Goal: Information Seeking & Learning: Learn about a topic

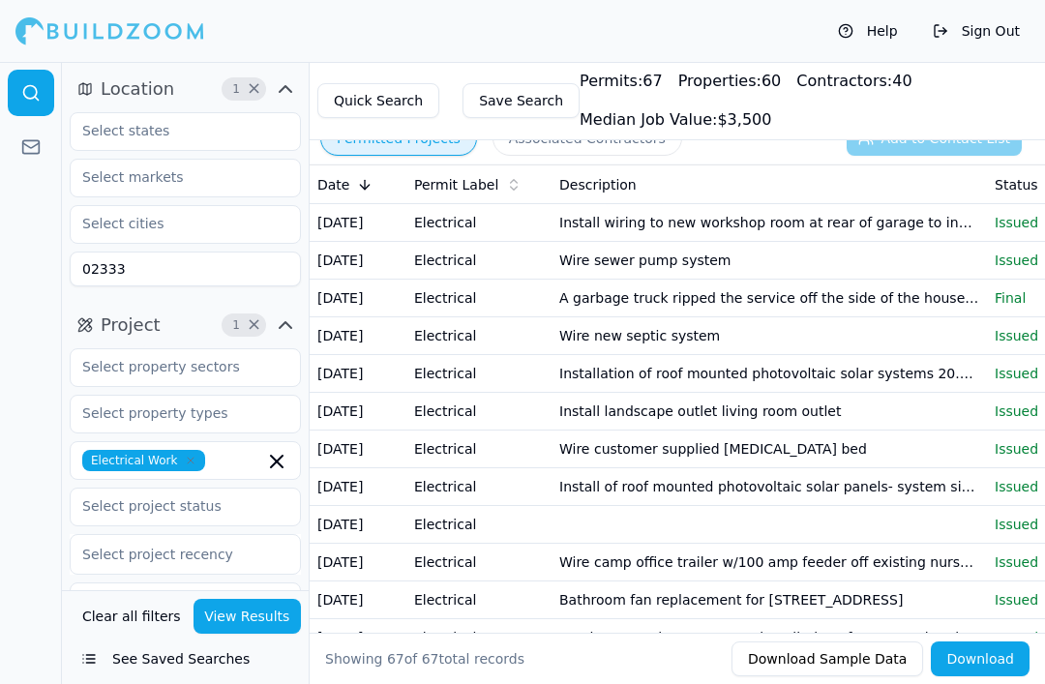
click at [776, 344] on td "Wire new septic system" at bounding box center [770, 337] width 436 height 38
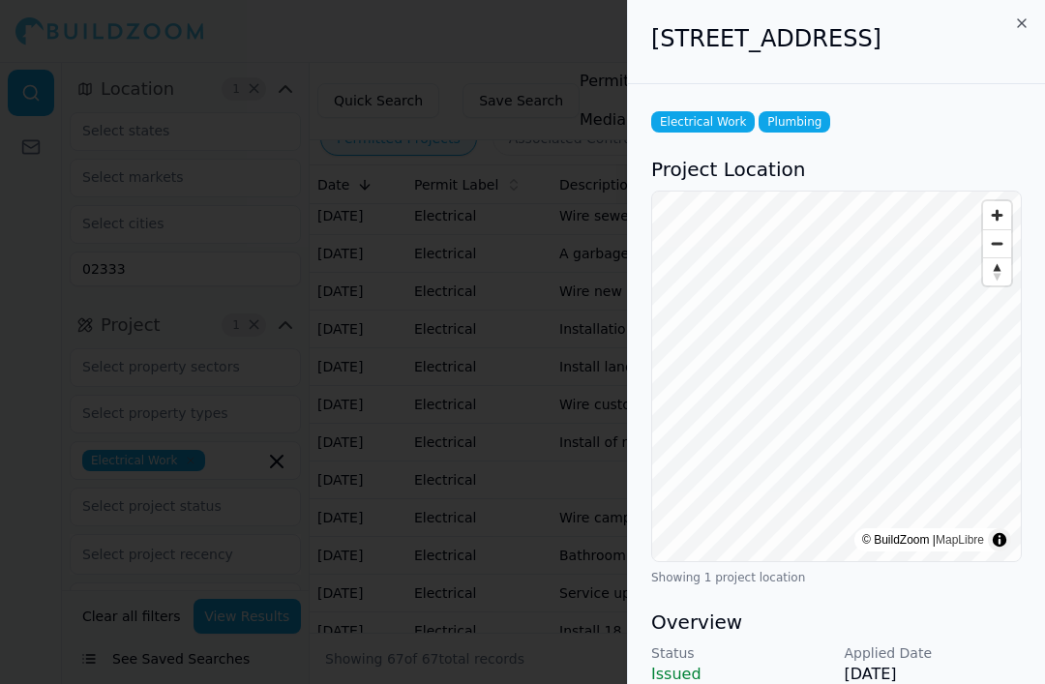
scroll to position [49, 0]
click at [783, 20] on div "25 W Union St, East Bridgewater, MA, 02333" at bounding box center [836, 42] width 417 height 84
click at [783, 18] on icon "button" at bounding box center [1022, 22] width 15 height 15
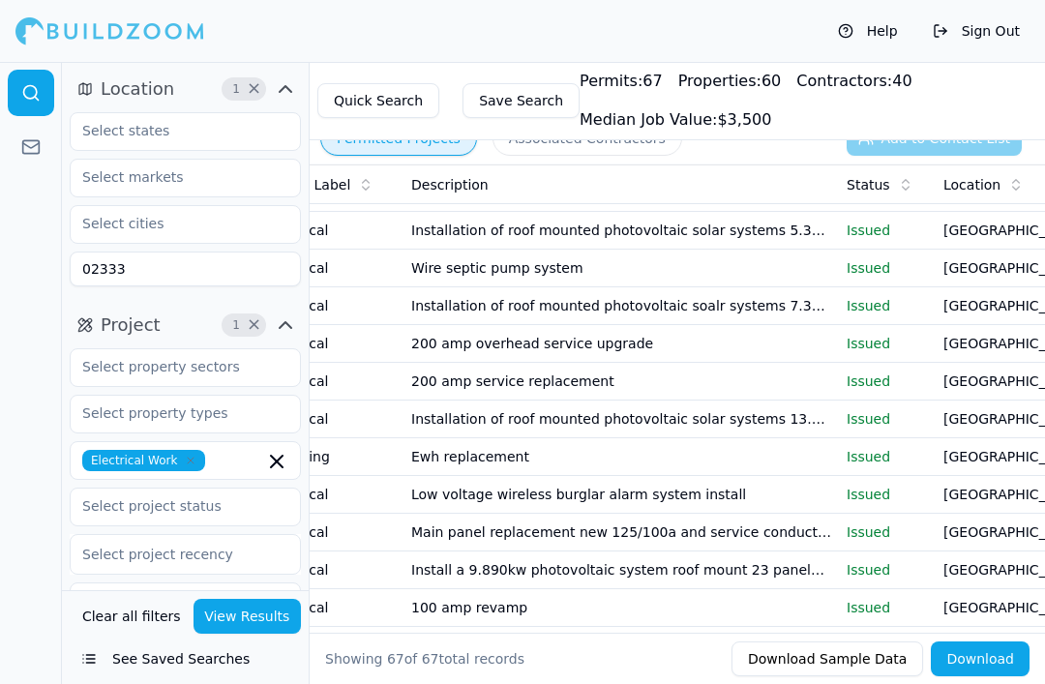
scroll to position [724, 0]
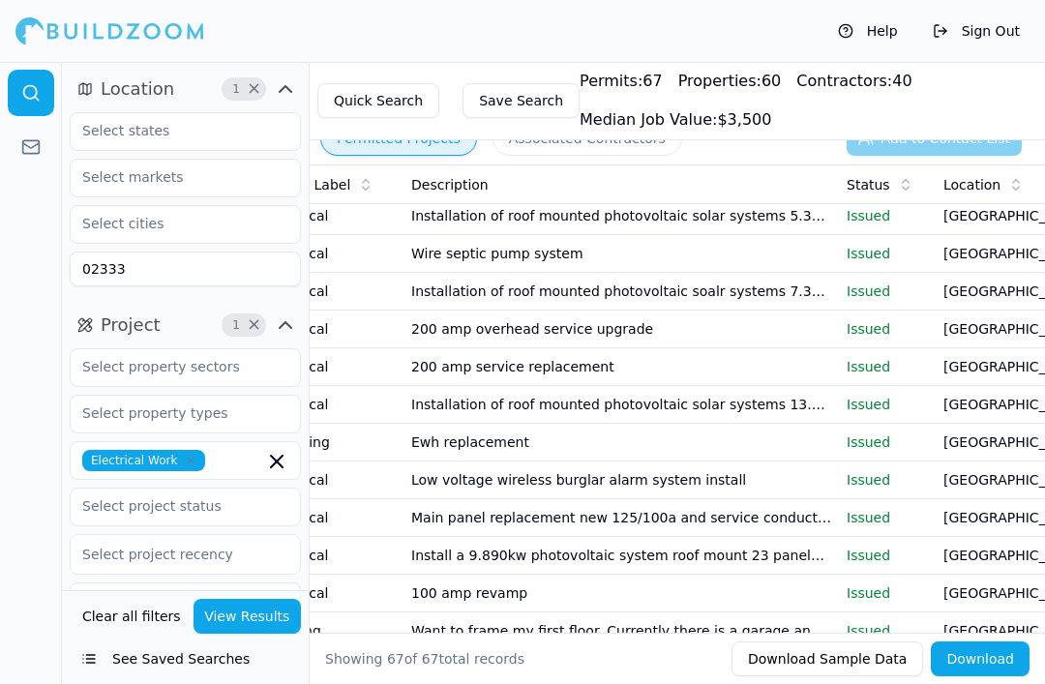
click at [783, 330] on td "200 amp overhead service upgrade" at bounding box center [622, 330] width 436 height 38
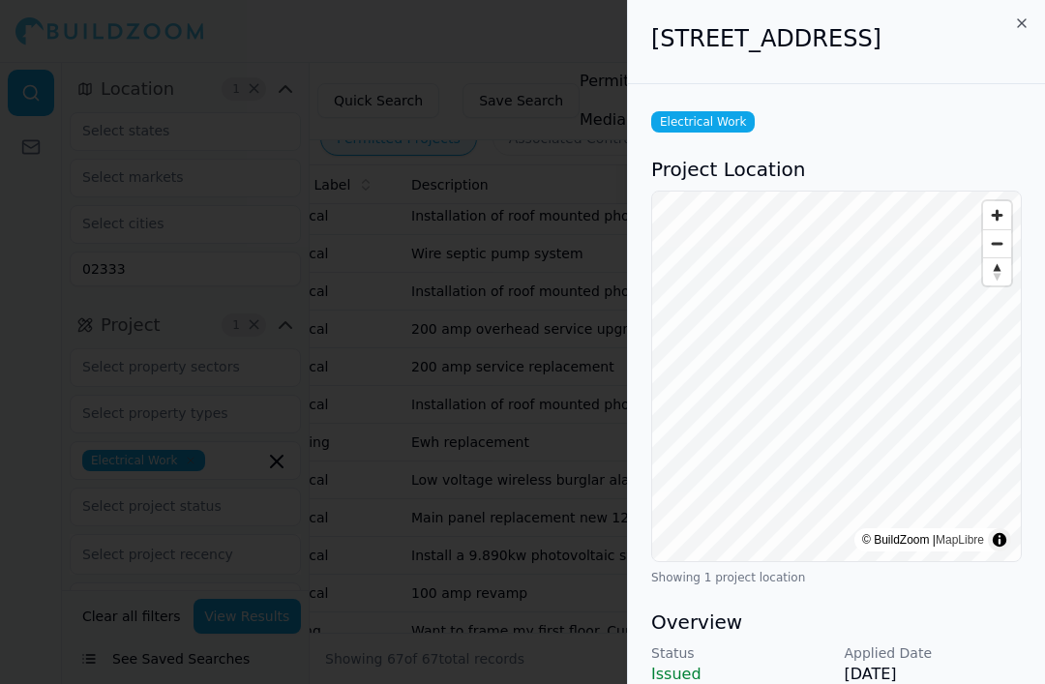
scroll to position [0, 0]
click at [783, 18] on icon "button" at bounding box center [1022, 22] width 15 height 15
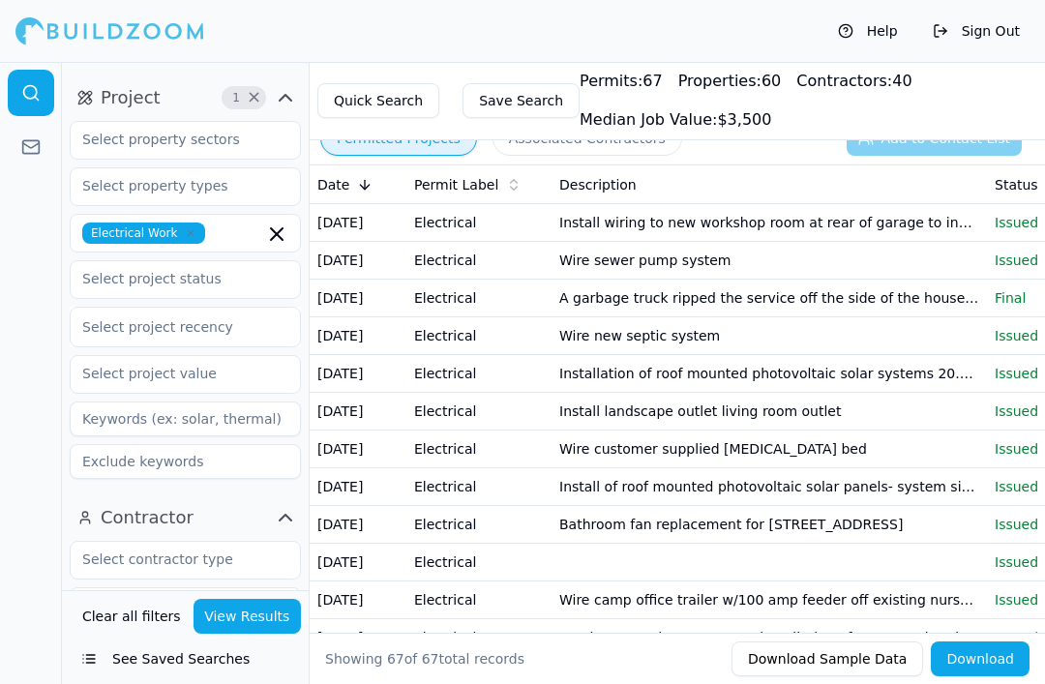
scroll to position [229, 0]
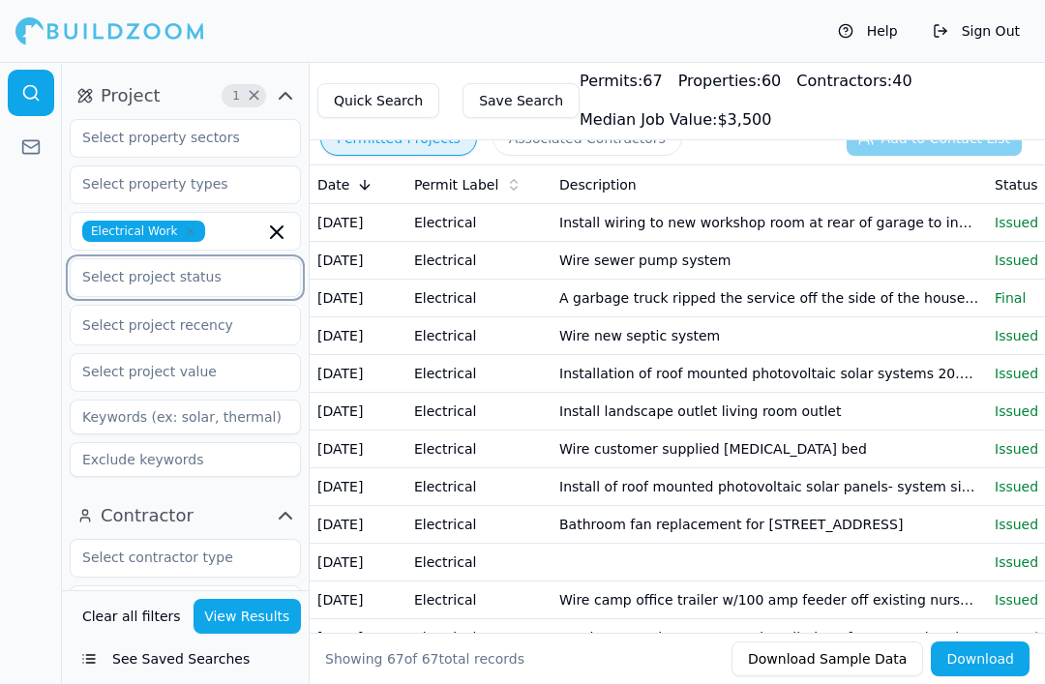
click at [271, 286] on input "text" at bounding box center [173, 276] width 205 height 35
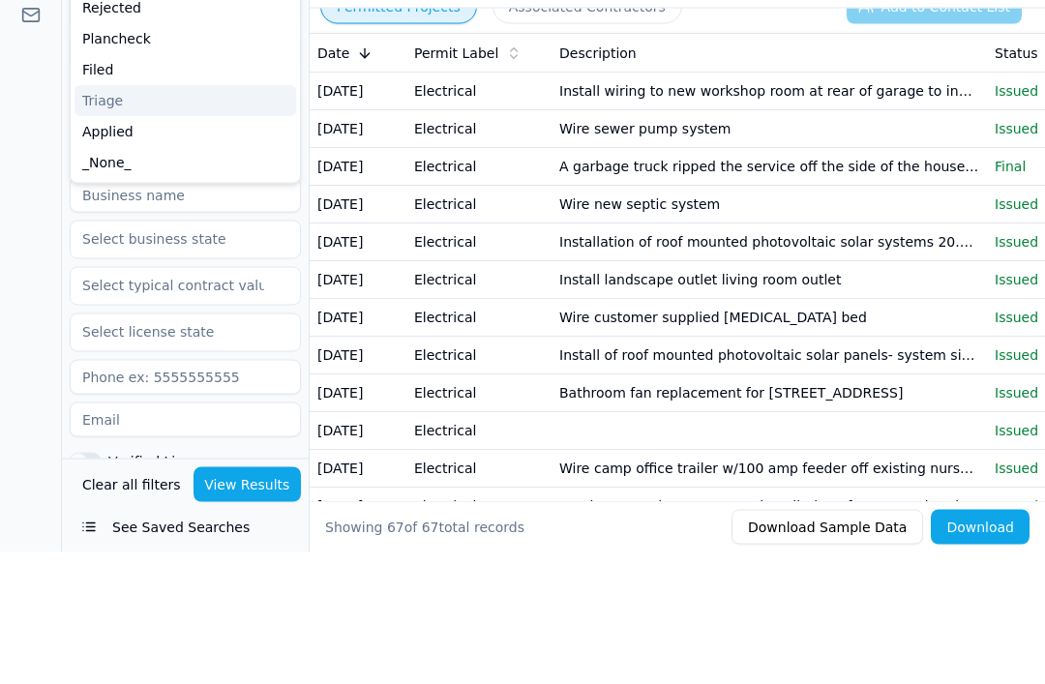
scroll to position [503, 0]
click at [261, 282] on div "_None_" at bounding box center [186, 297] width 222 height 31
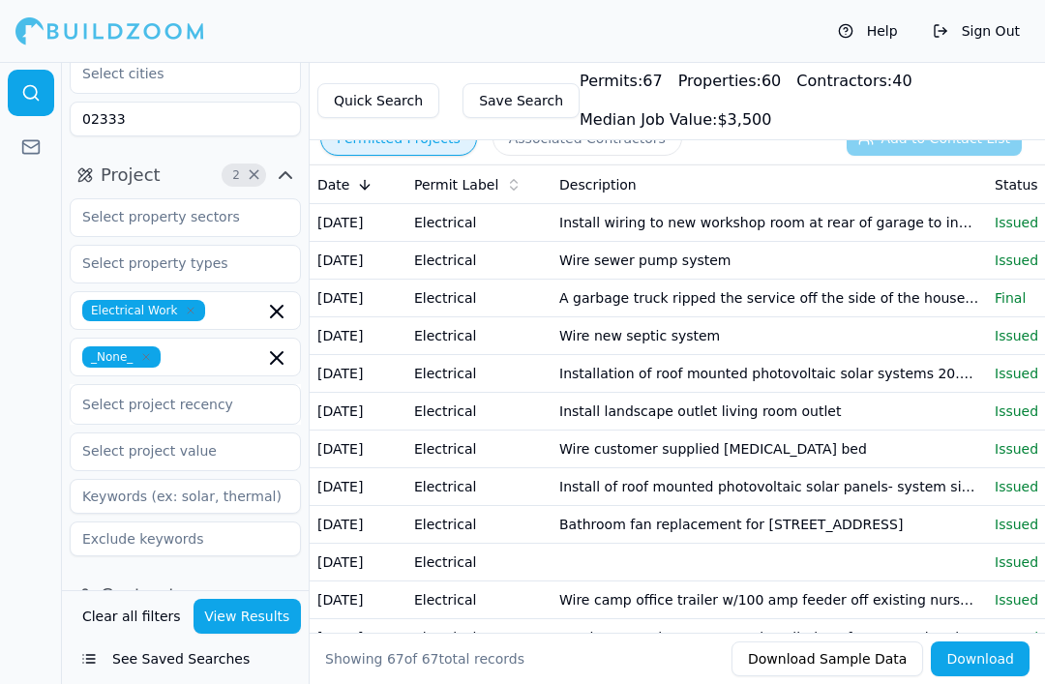
click at [152, 352] on icon "button" at bounding box center [146, 357] width 12 height 12
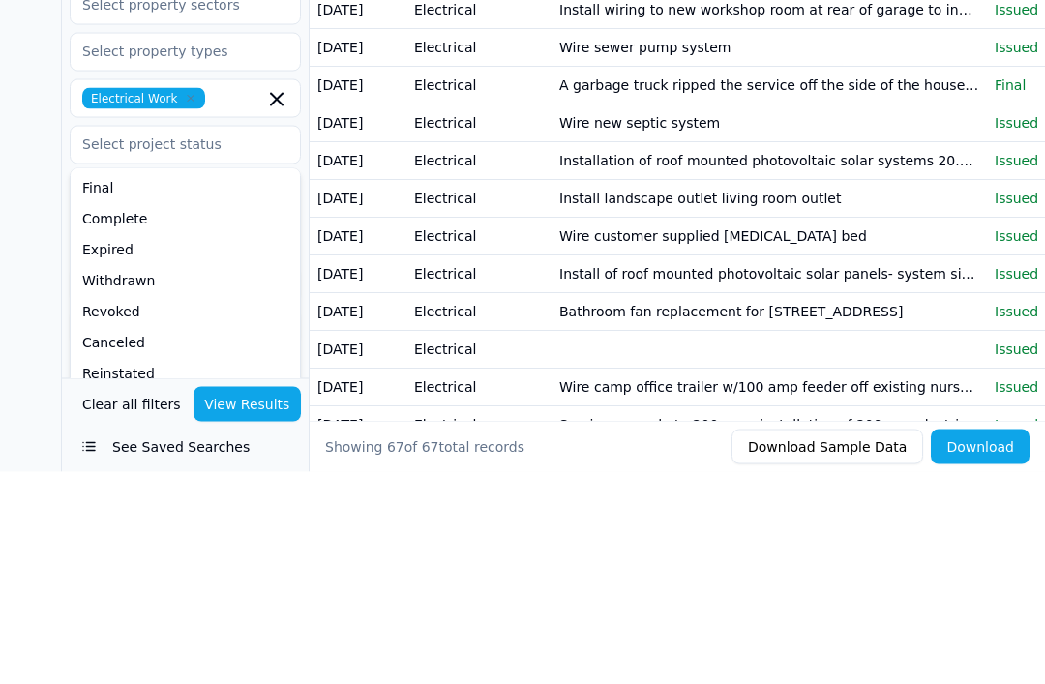
click at [45, 412] on div at bounding box center [31, 373] width 62 height 622
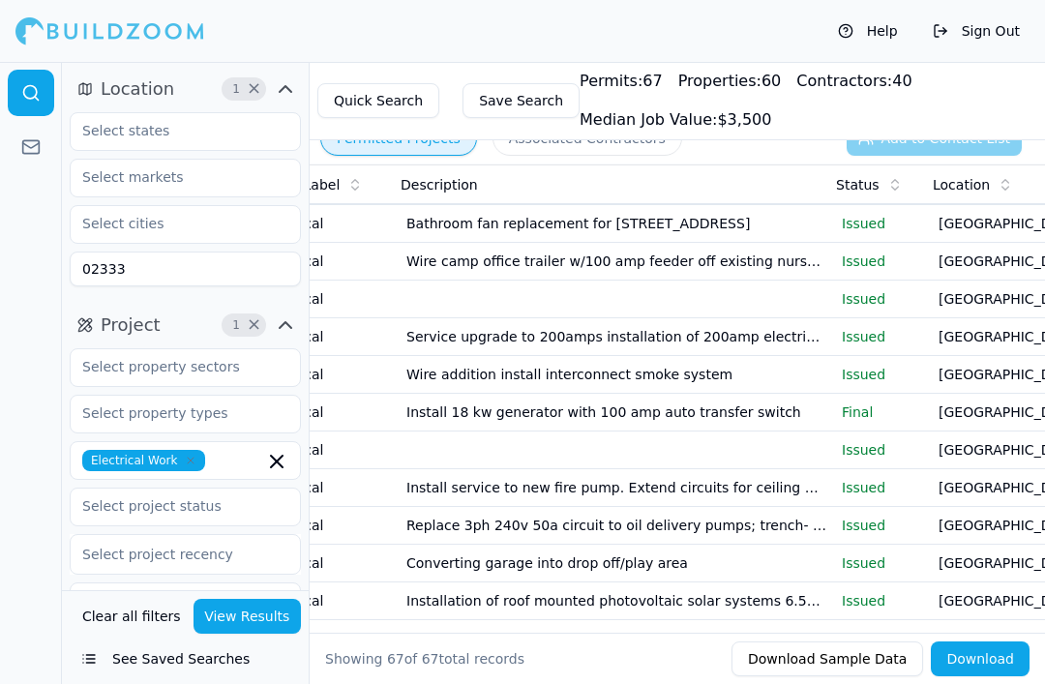
scroll to position [0, 152]
click at [866, 305] on p "Issued" at bounding box center [883, 298] width 81 height 19
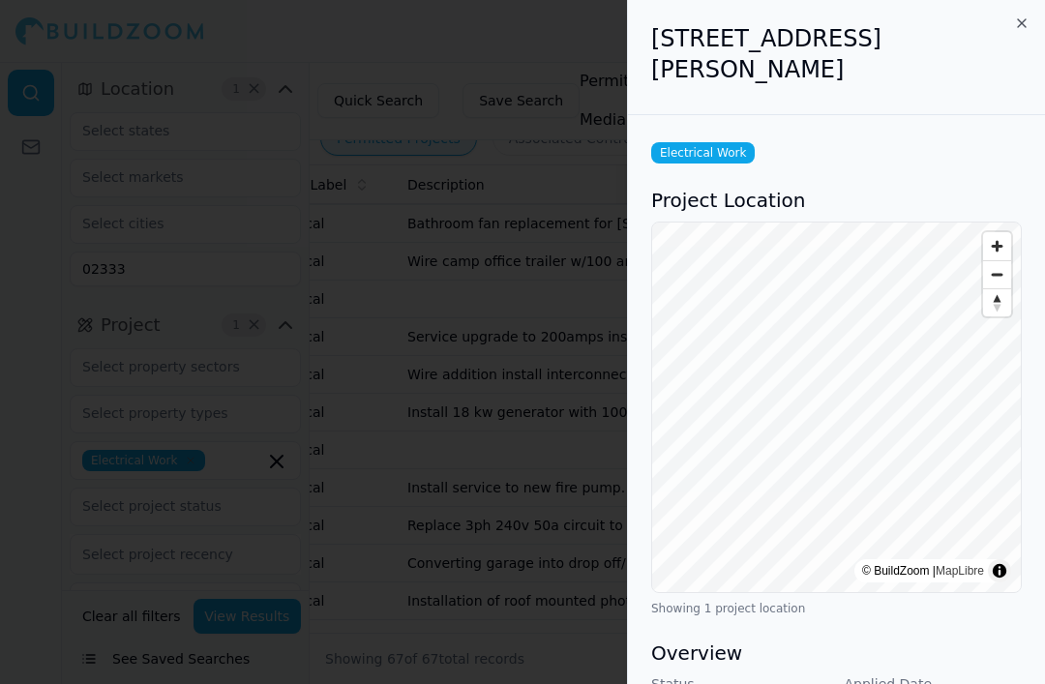
scroll to position [0, 0]
click at [1032, 13] on div "8 Whitmarsh Ln, East Bridgewater, MA, 02333" at bounding box center [836, 57] width 417 height 115
click at [1015, 25] on icon "button" at bounding box center [1022, 22] width 15 height 15
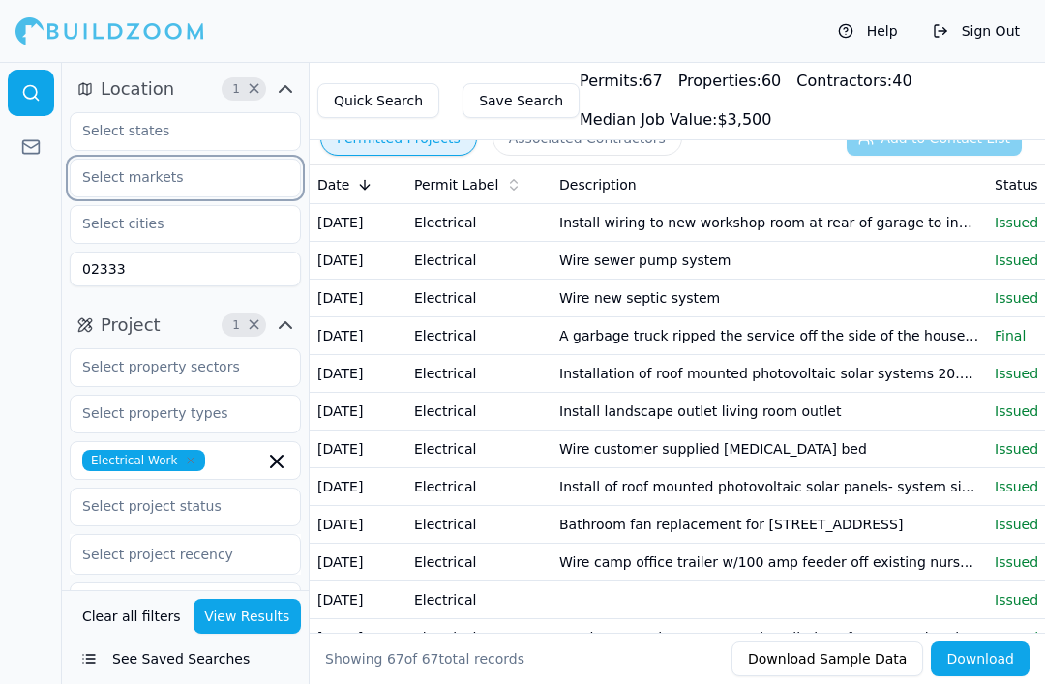
click at [220, 186] on input "text" at bounding box center [173, 177] width 205 height 35
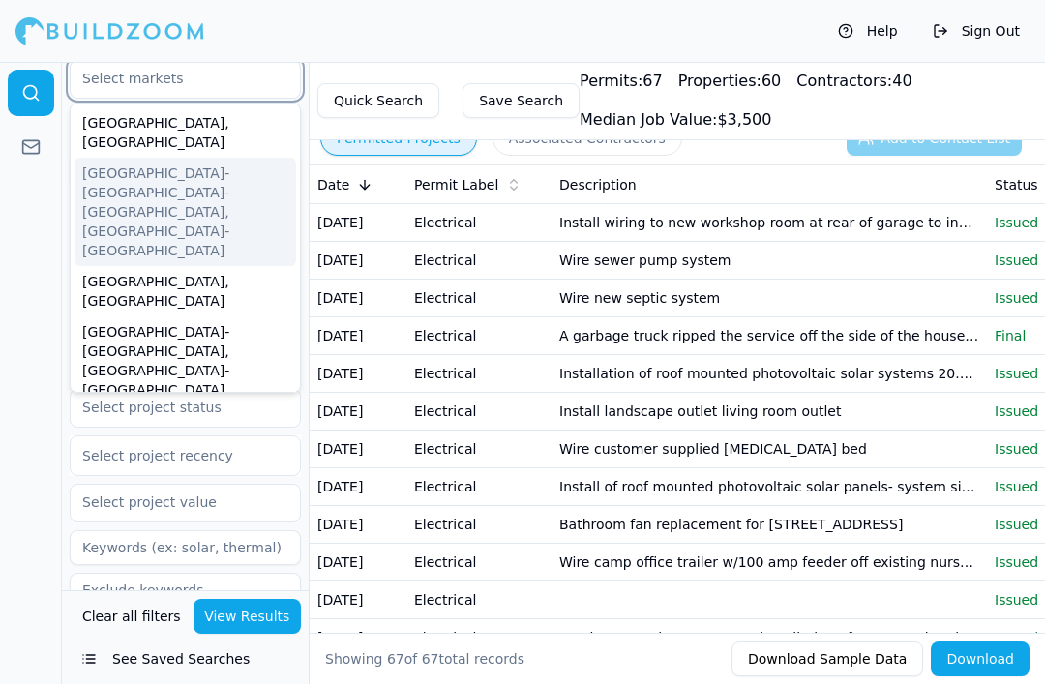
scroll to position [81, 0]
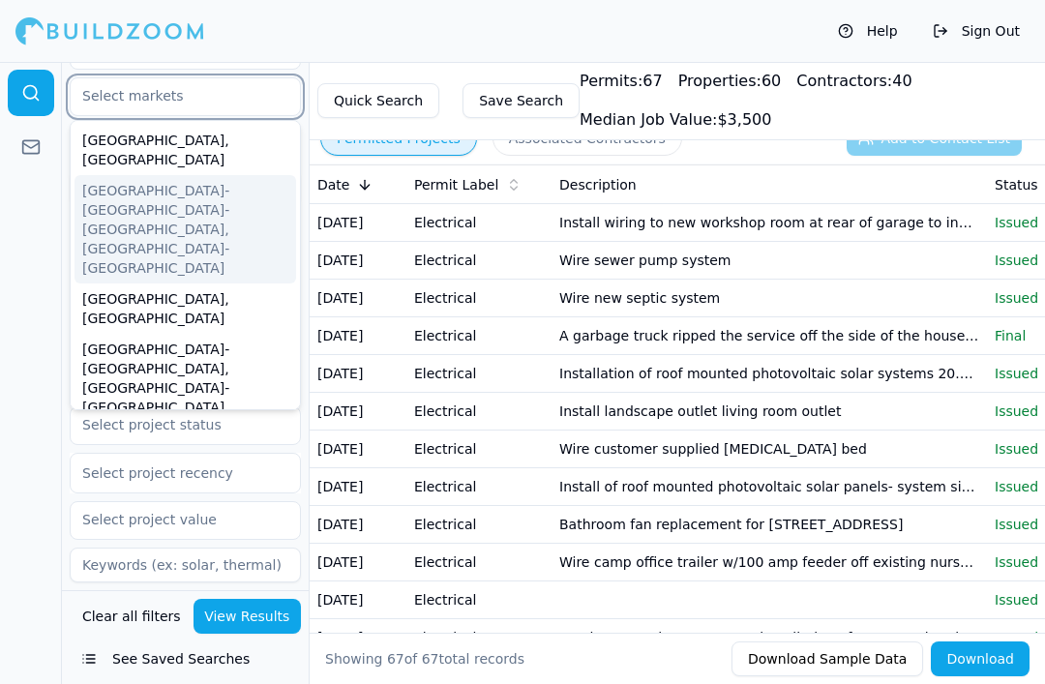
click at [244, 181] on div "[GEOGRAPHIC_DATA]-[GEOGRAPHIC_DATA]-[GEOGRAPHIC_DATA], [GEOGRAPHIC_DATA]-[GEOGR…" at bounding box center [186, 229] width 222 height 108
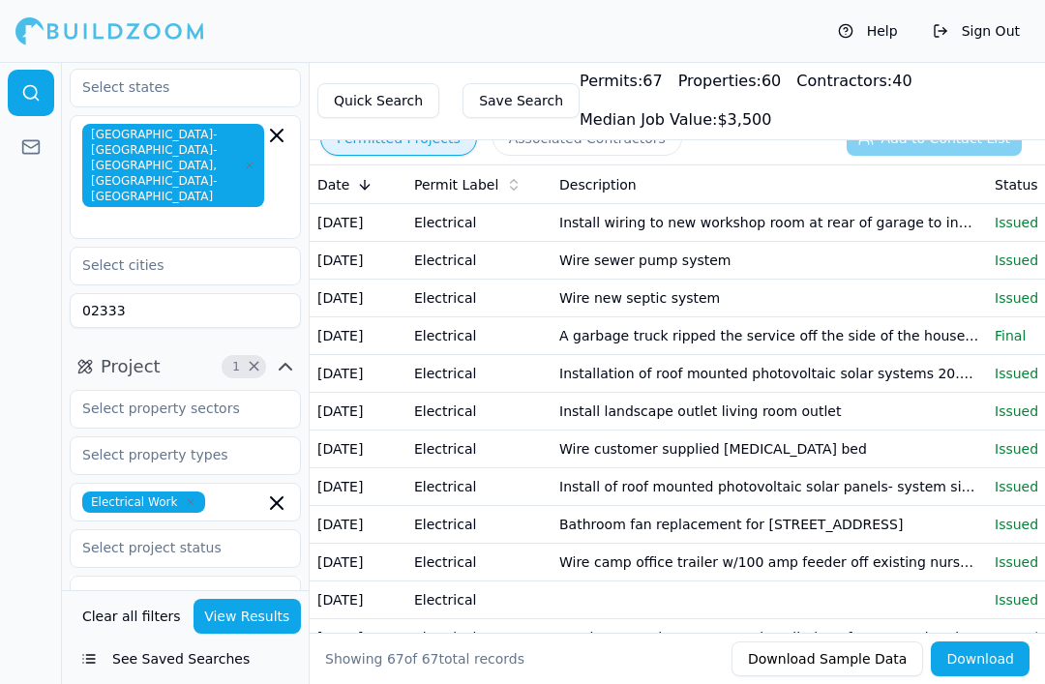
scroll to position [36, 0]
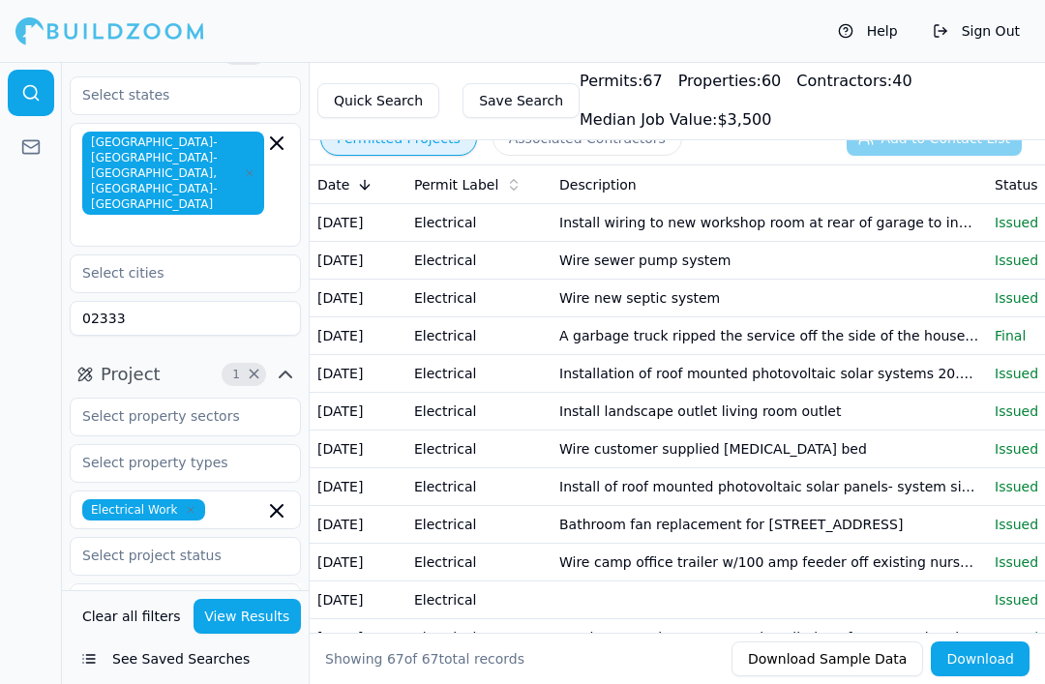
click at [197, 500] on span "Electrical Work" at bounding box center [143, 510] width 123 height 21
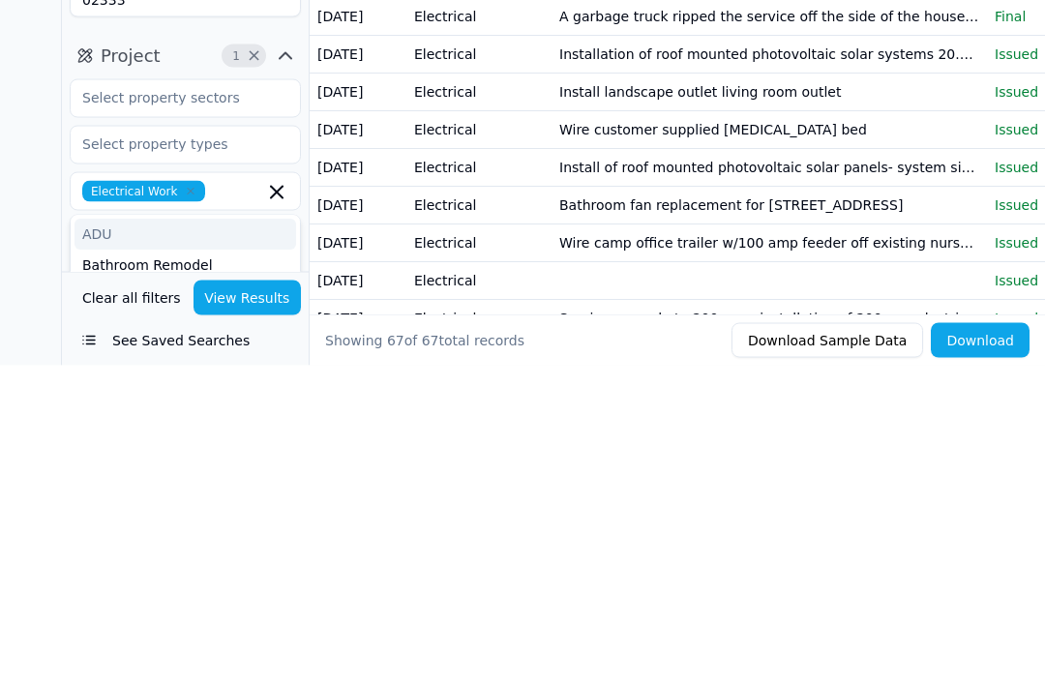
click at [181, 500] on span "Electrical Work" at bounding box center [143, 510] width 123 height 21
click at [189, 504] on icon "button" at bounding box center [191, 510] width 12 height 12
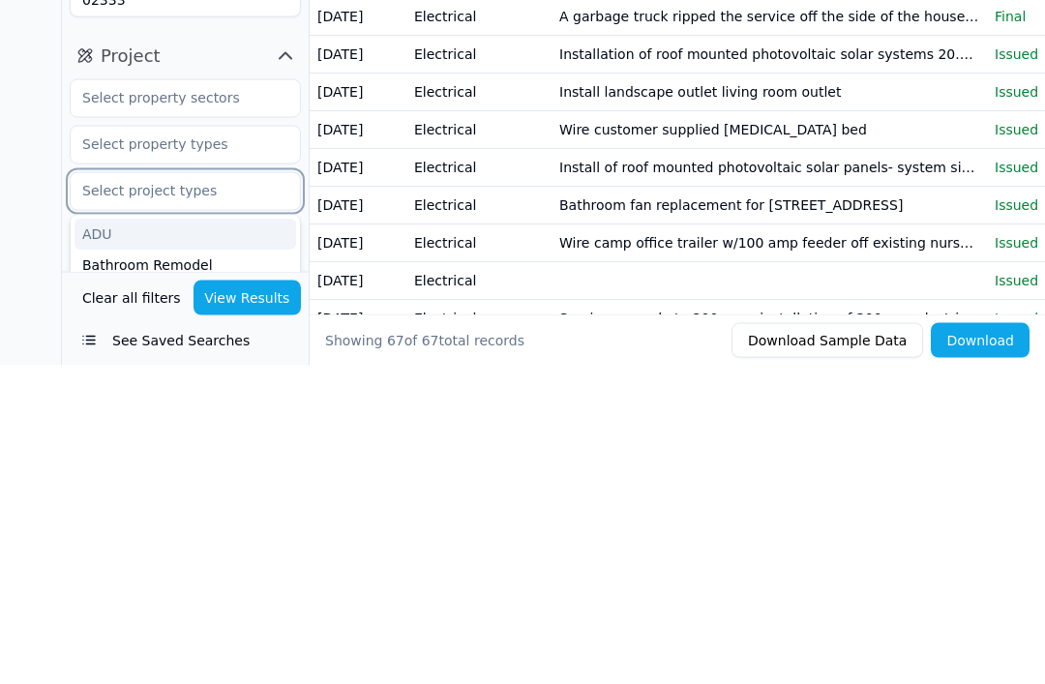
click at [191, 492] on input "text" at bounding box center [173, 509] width 205 height 35
type input "New"
click at [264, 538] on div "New Construction" at bounding box center [186, 553] width 222 height 31
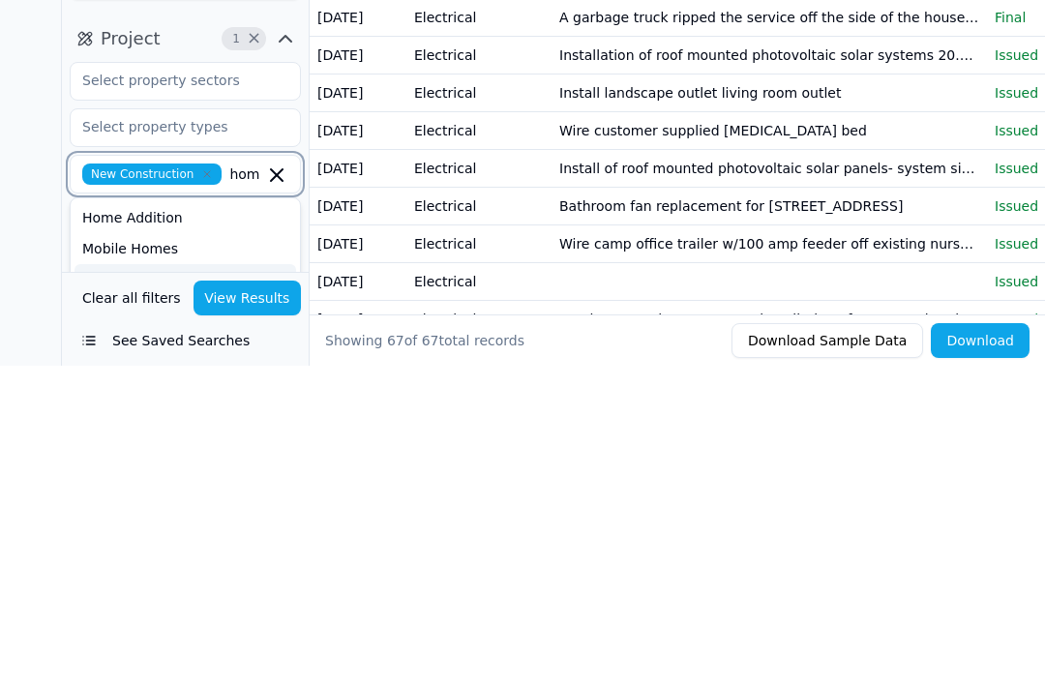
scroll to position [45, 0]
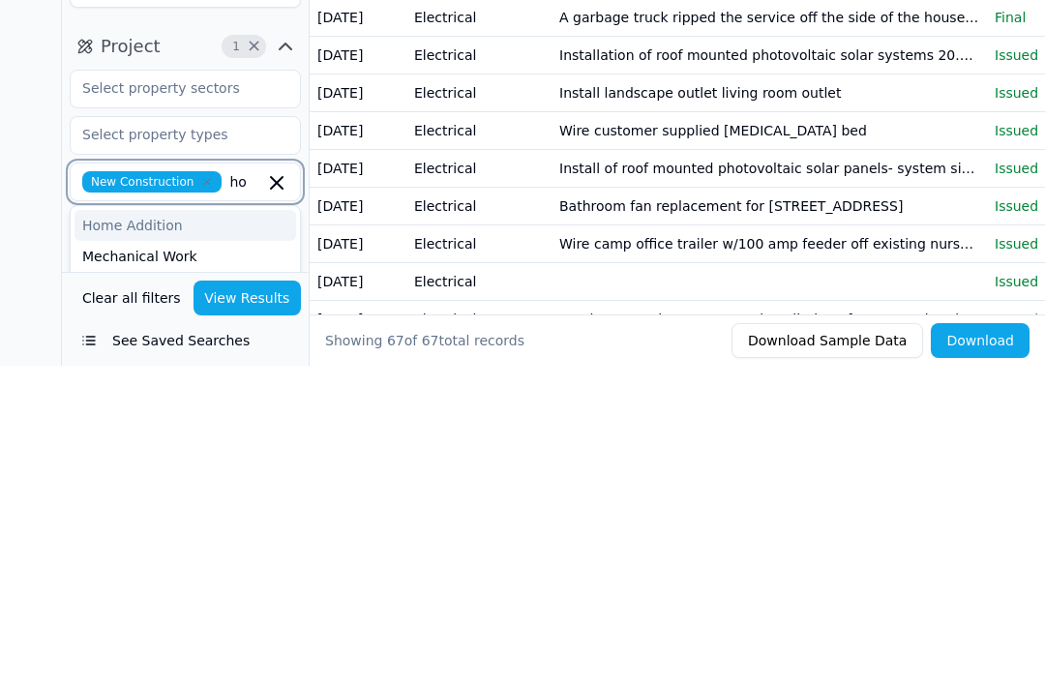
type input "h"
type input "home addition"
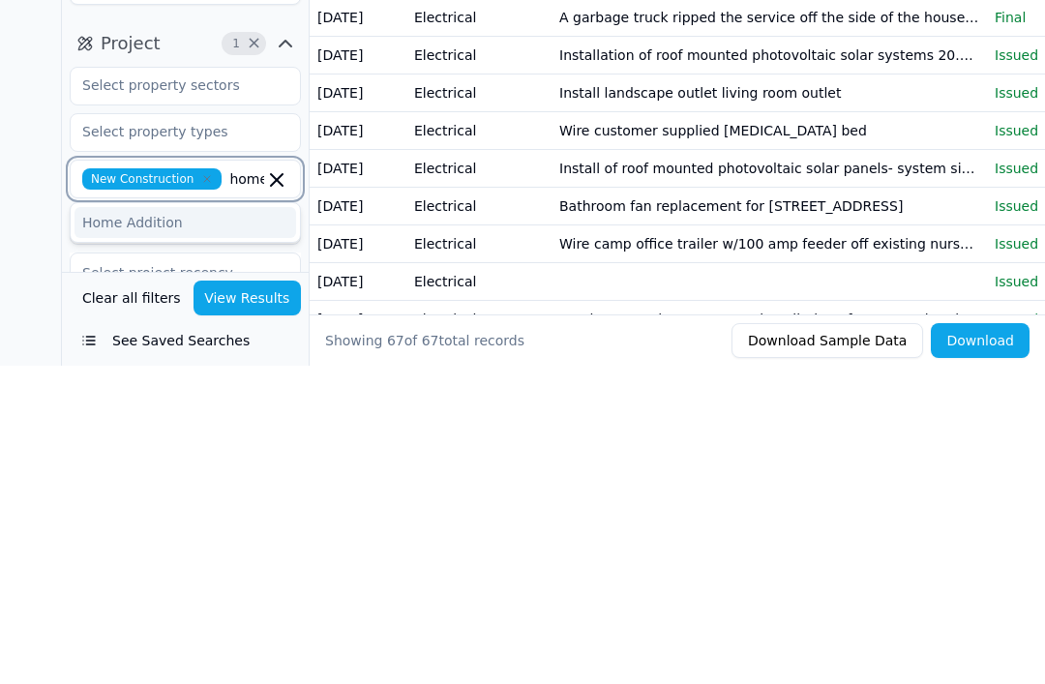
scroll to position [47, 0]
click at [229, 527] on div "Home Addition" at bounding box center [186, 542] width 222 height 31
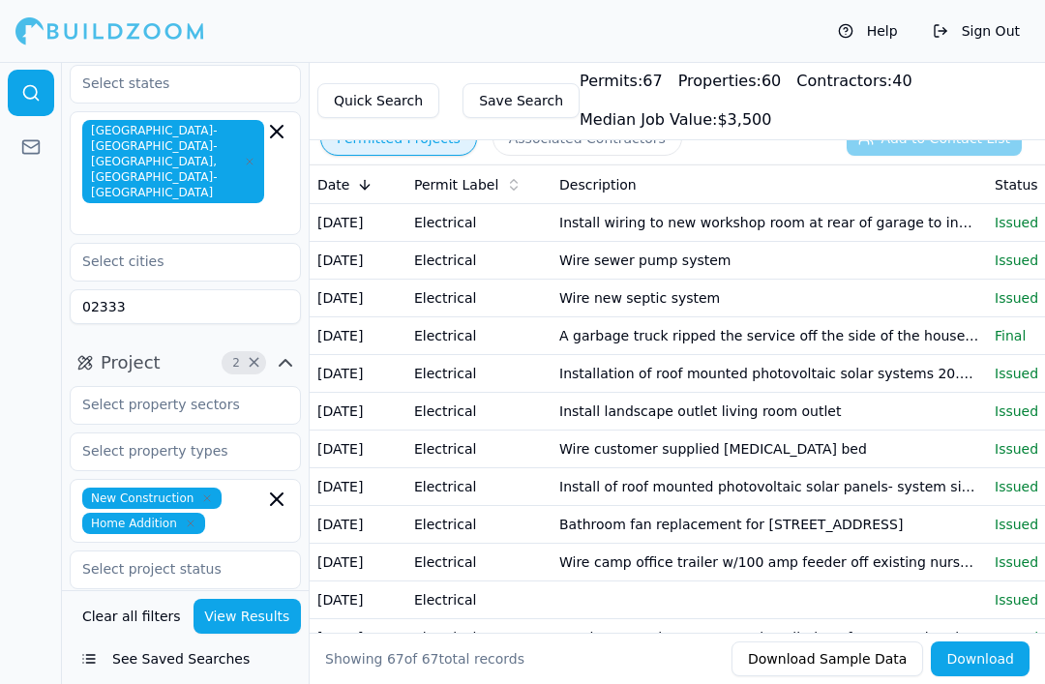
click at [45, 395] on div at bounding box center [31, 373] width 62 height 622
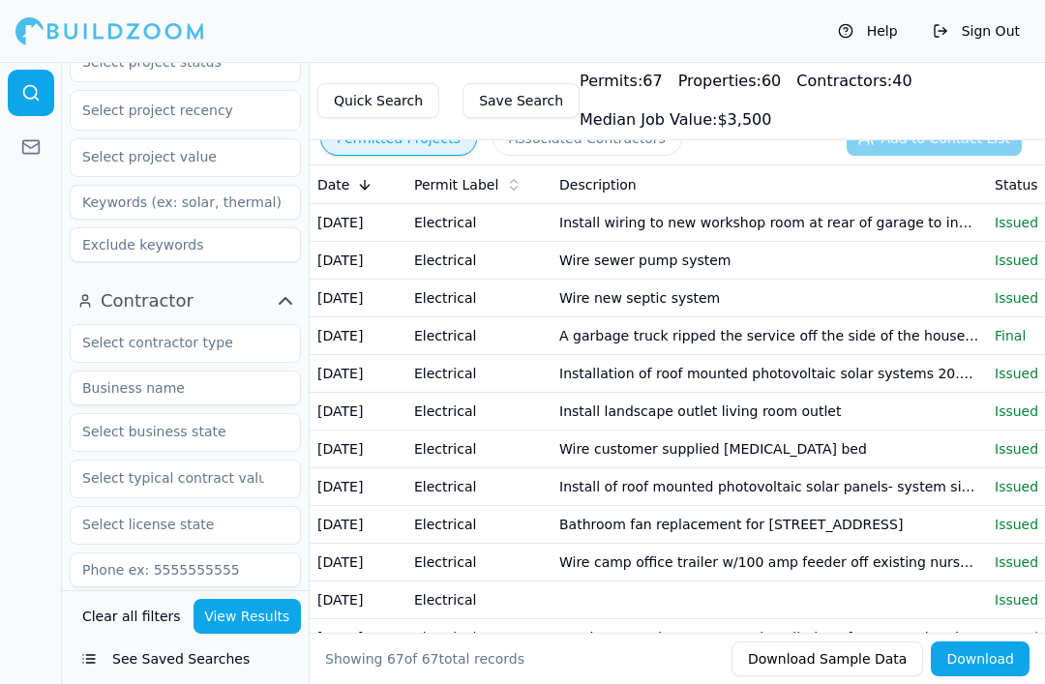
scroll to position [554, 0]
click at [260, 326] on input "text" at bounding box center [173, 343] width 205 height 35
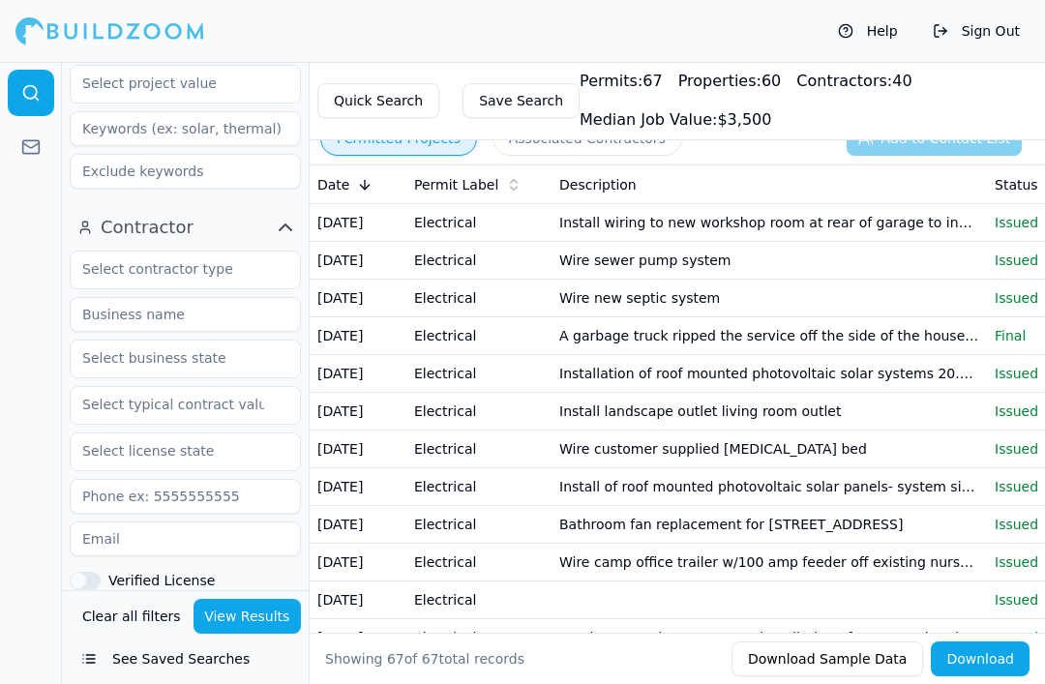
scroll to position [633, 0]
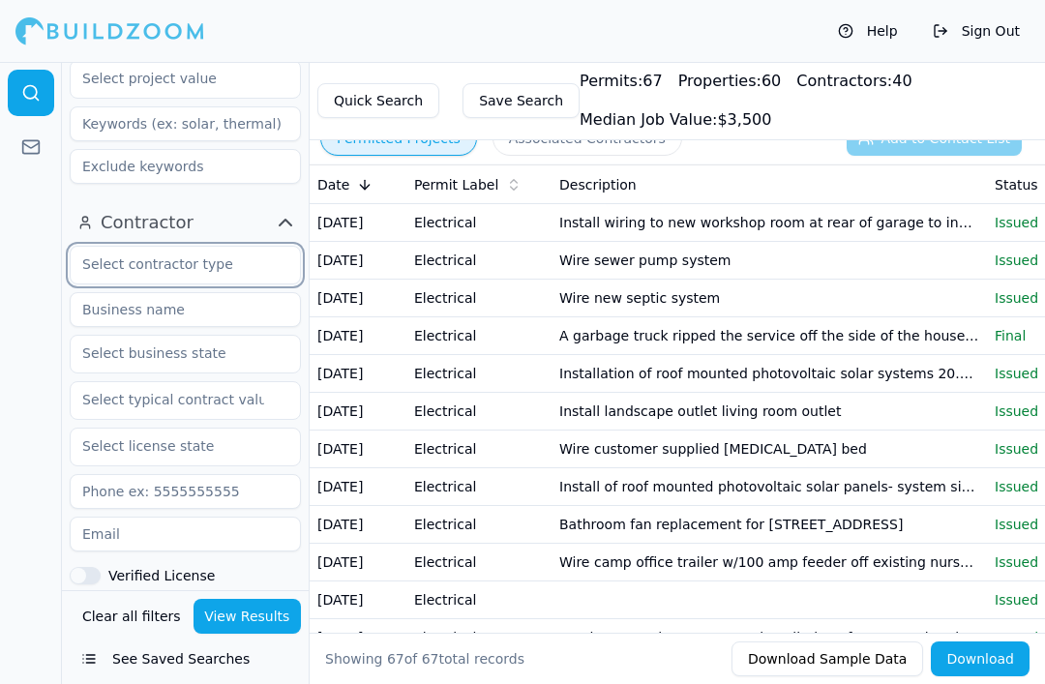
click at [208, 247] on input "text" at bounding box center [173, 264] width 205 height 35
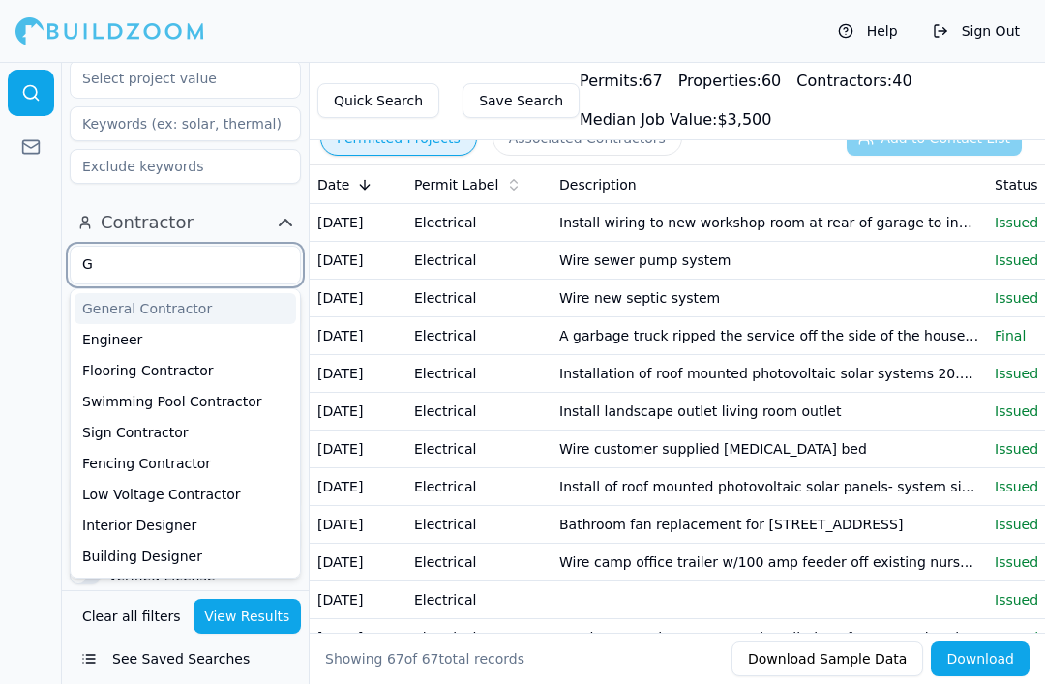
type input "Ge"
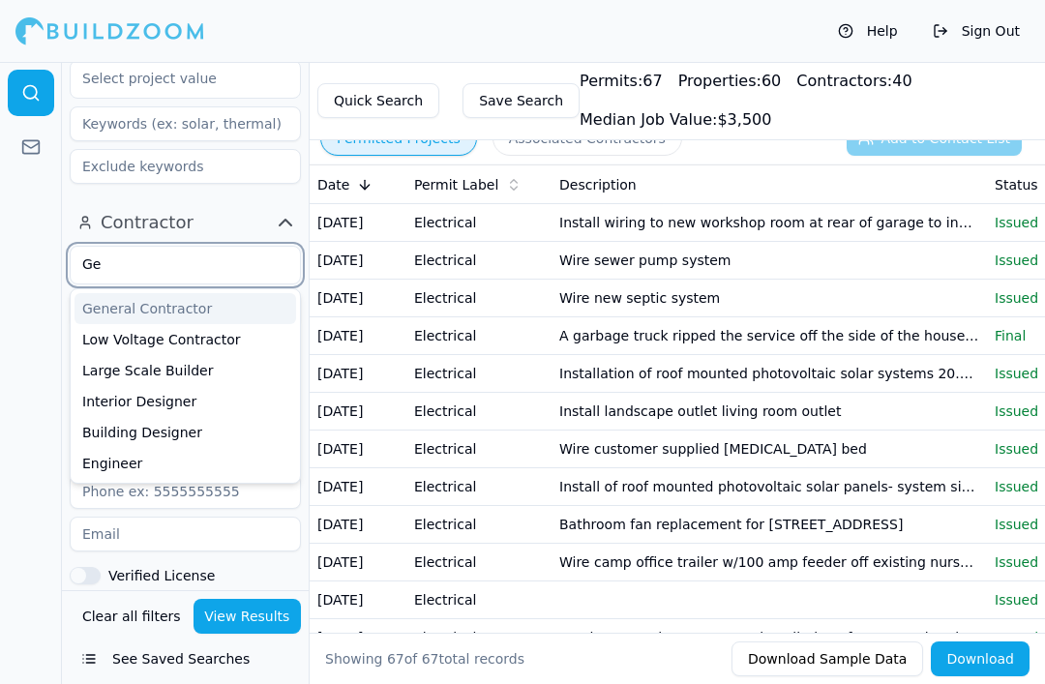
click at [257, 293] on div "General Contractor" at bounding box center [186, 308] width 222 height 31
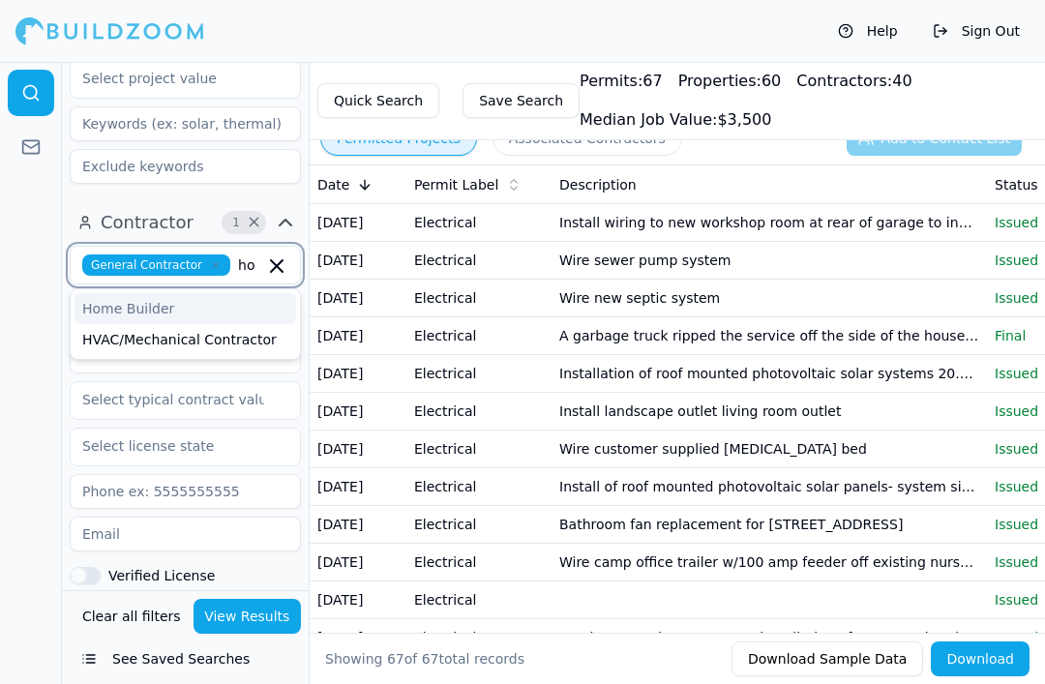
type input "hom"
click at [266, 293] on div "Home Builder" at bounding box center [186, 308] width 222 height 31
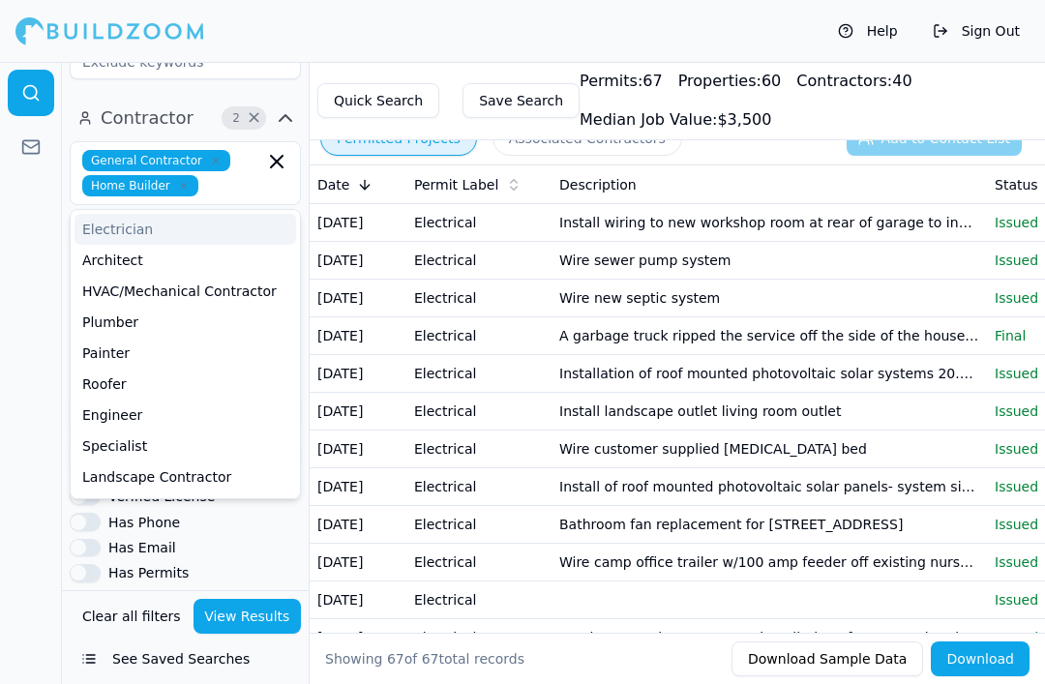
scroll to position [740, 0]
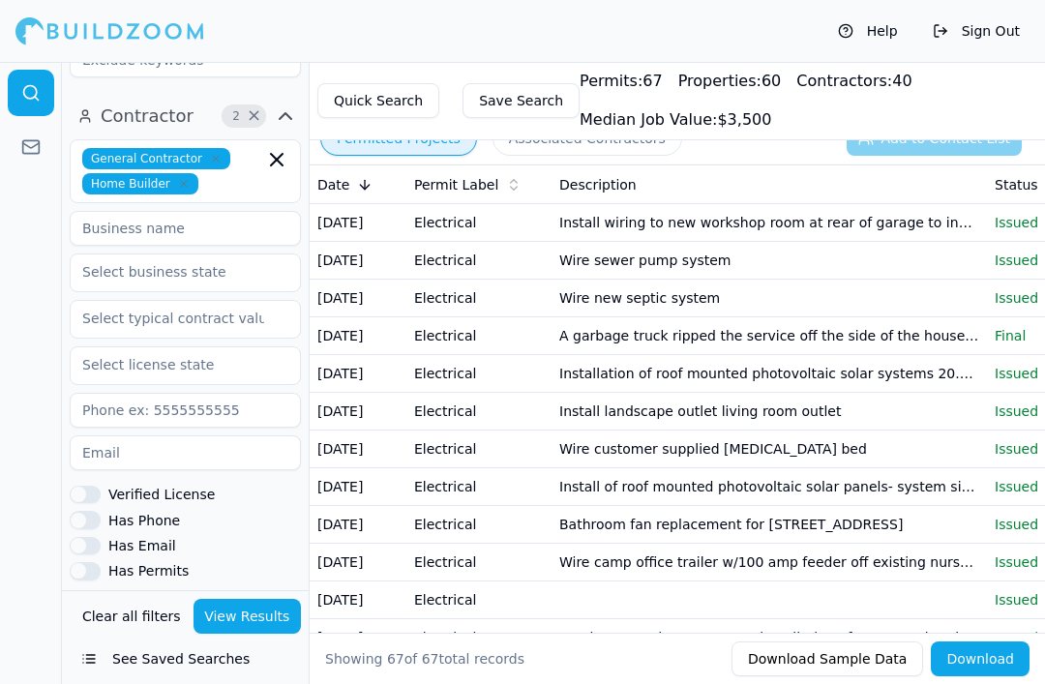
click at [269, 634] on button "View Results" at bounding box center [248, 616] width 108 height 35
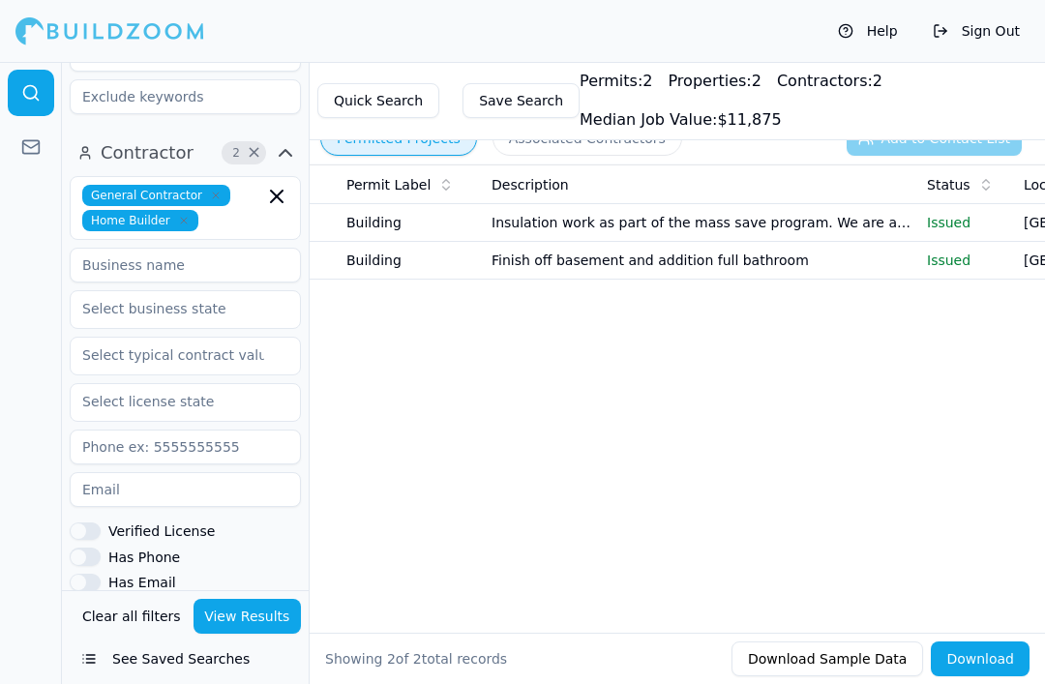
scroll to position [704, 0]
click at [386, 308] on div "Date Permit Label Description Status Location Project Tags Apr 30, 2025 Buildin…" at bounding box center [678, 368] width 736 height 407
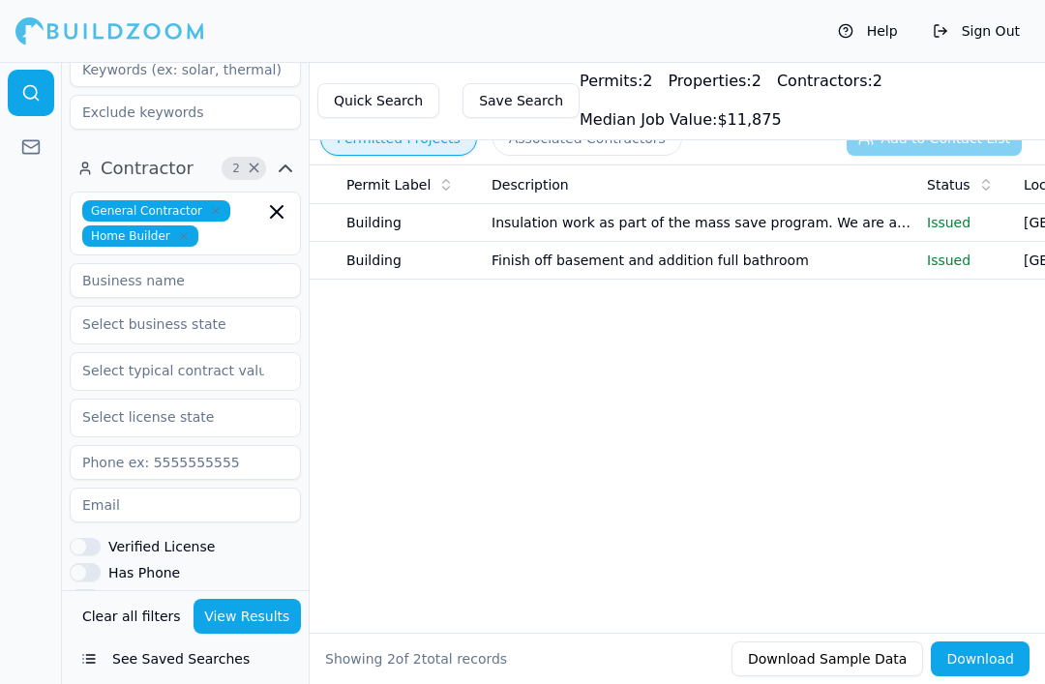
scroll to position [665, 0]
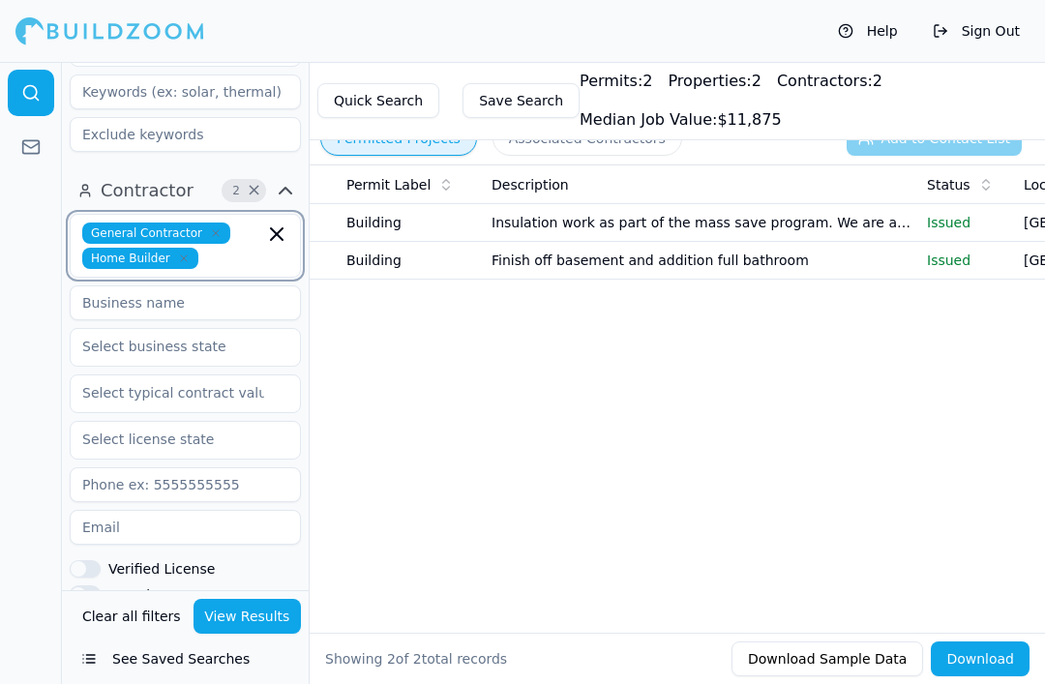
click at [228, 248] on input "text" at bounding box center [235, 258] width 58 height 21
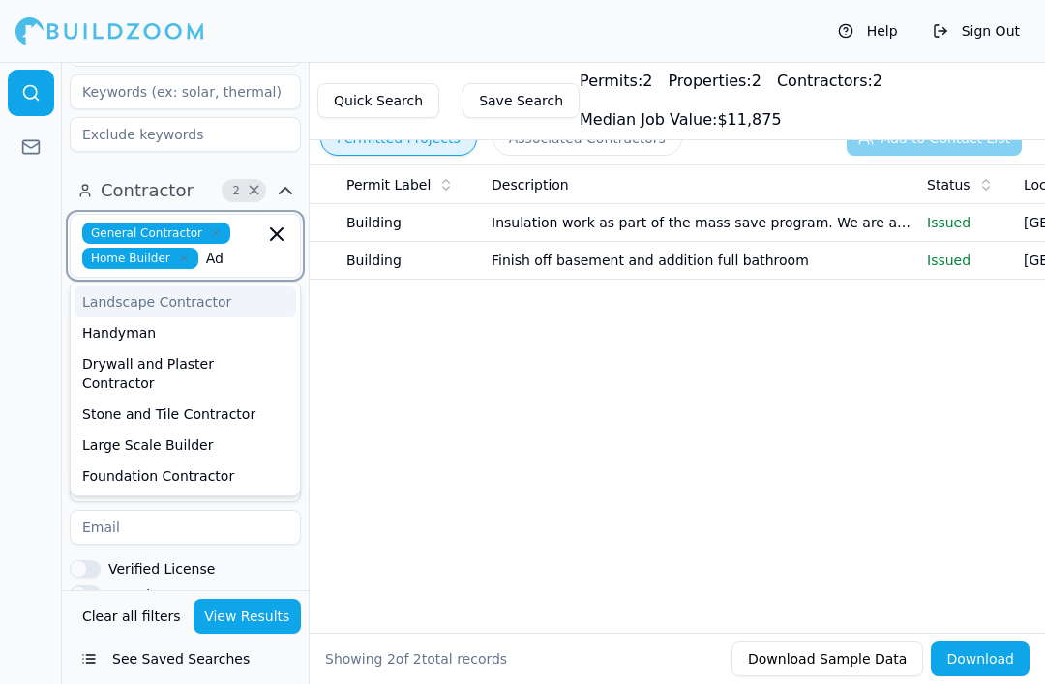
type input "A"
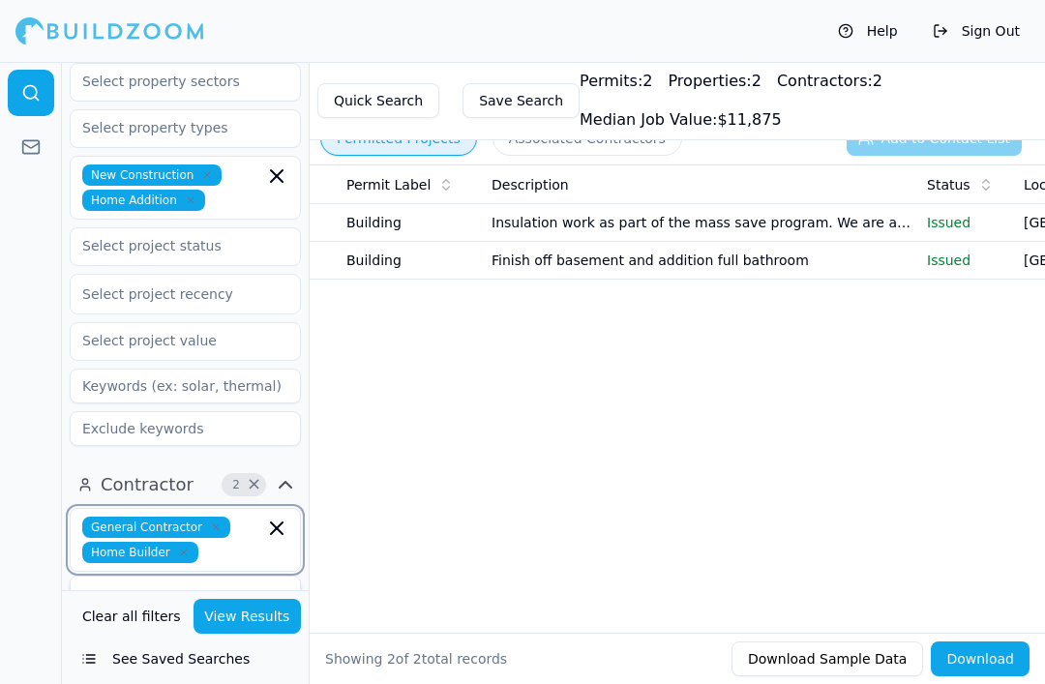
scroll to position [365, 0]
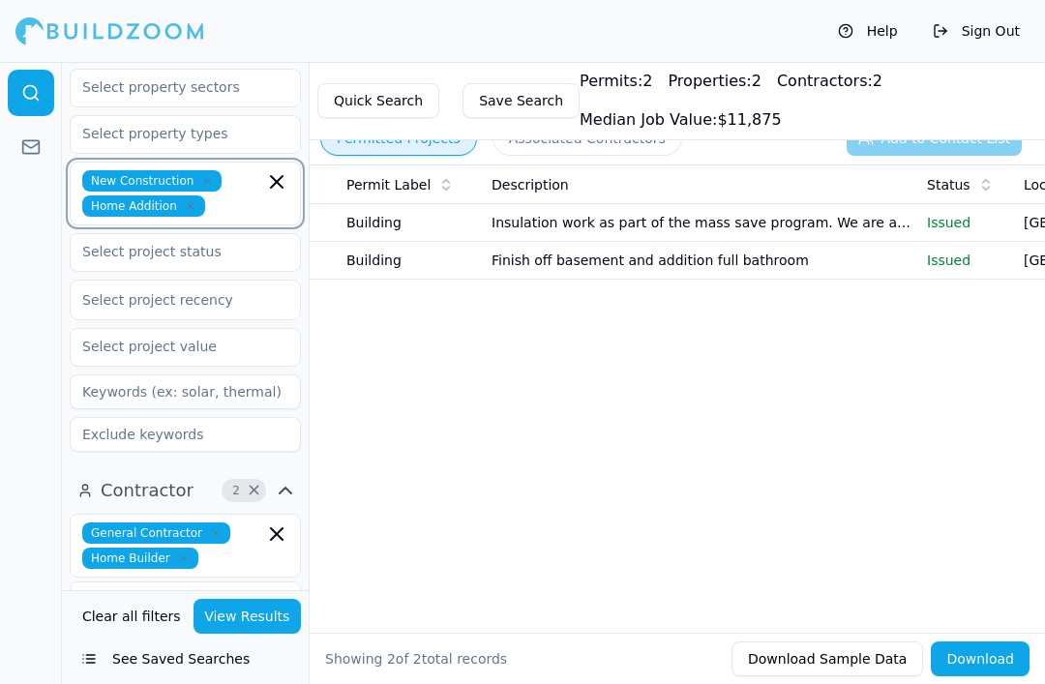
click at [250, 196] on input "text" at bounding box center [238, 206] width 51 height 21
type input "Commer"
click at [236, 234] on div "Commercial Renovation" at bounding box center [186, 249] width 222 height 31
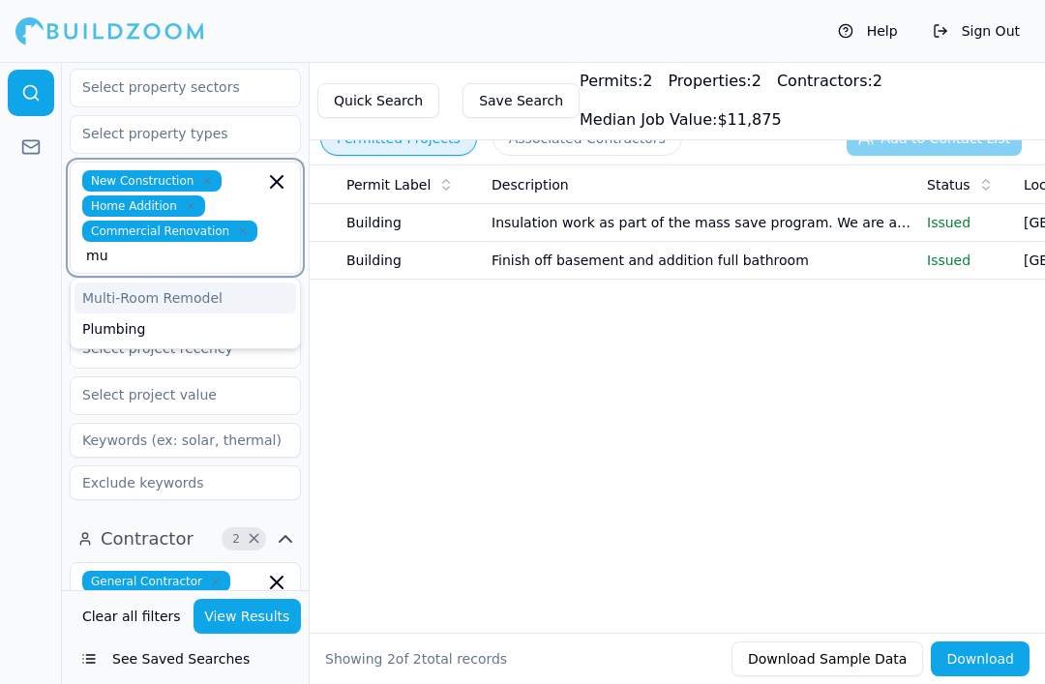
type input "mut"
click at [244, 283] on div "Multi-Room Remodel" at bounding box center [186, 298] width 222 height 31
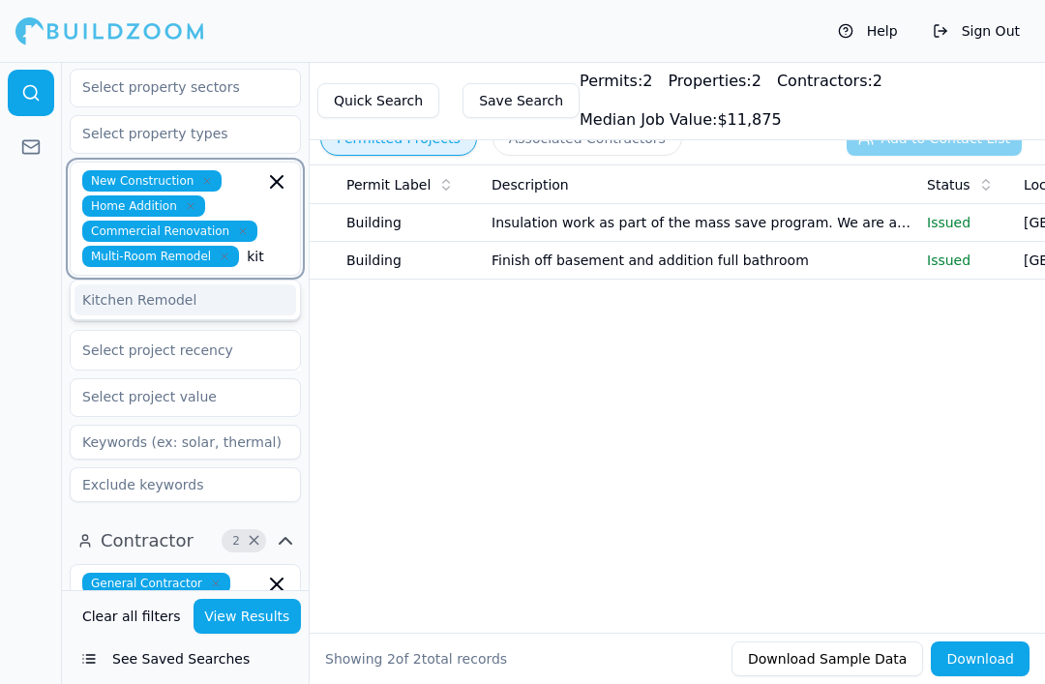
type input "kitchen"
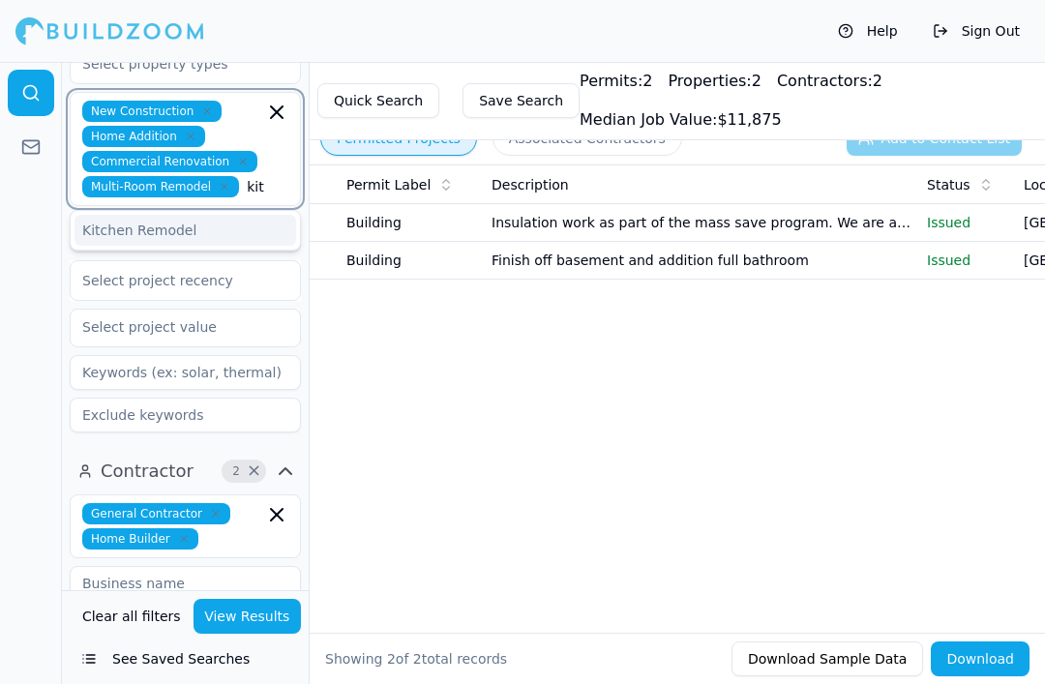
scroll to position [436, 0]
click at [212, 214] on div "Kitchen Remodel" at bounding box center [186, 229] width 222 height 31
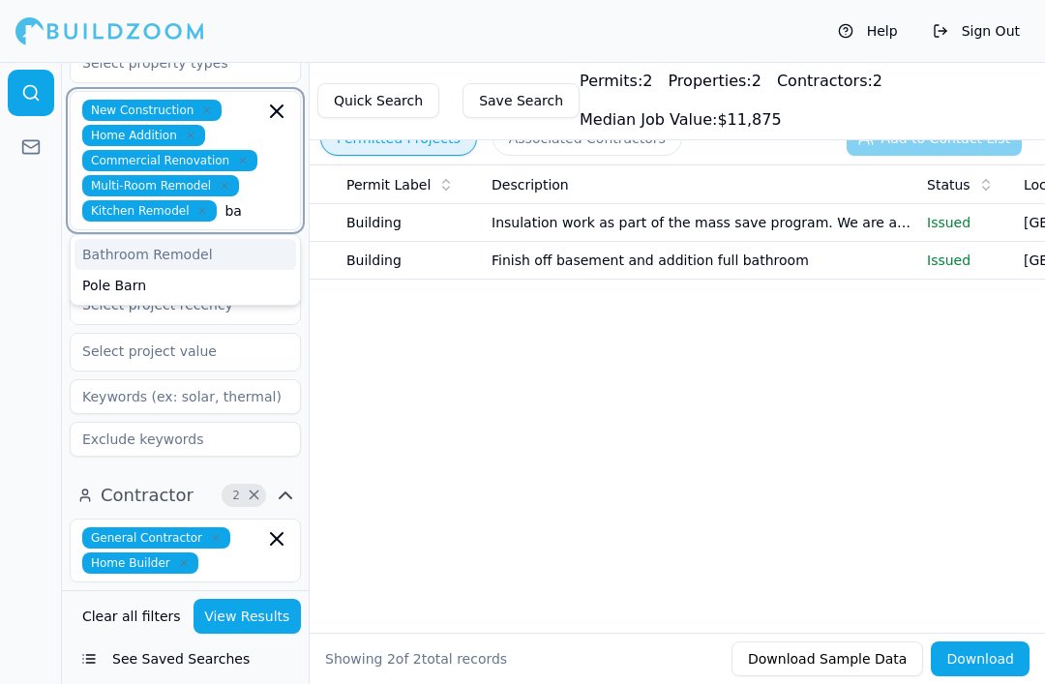
type input "bat"
click at [261, 239] on div "Bathroom Remodel" at bounding box center [186, 254] width 222 height 31
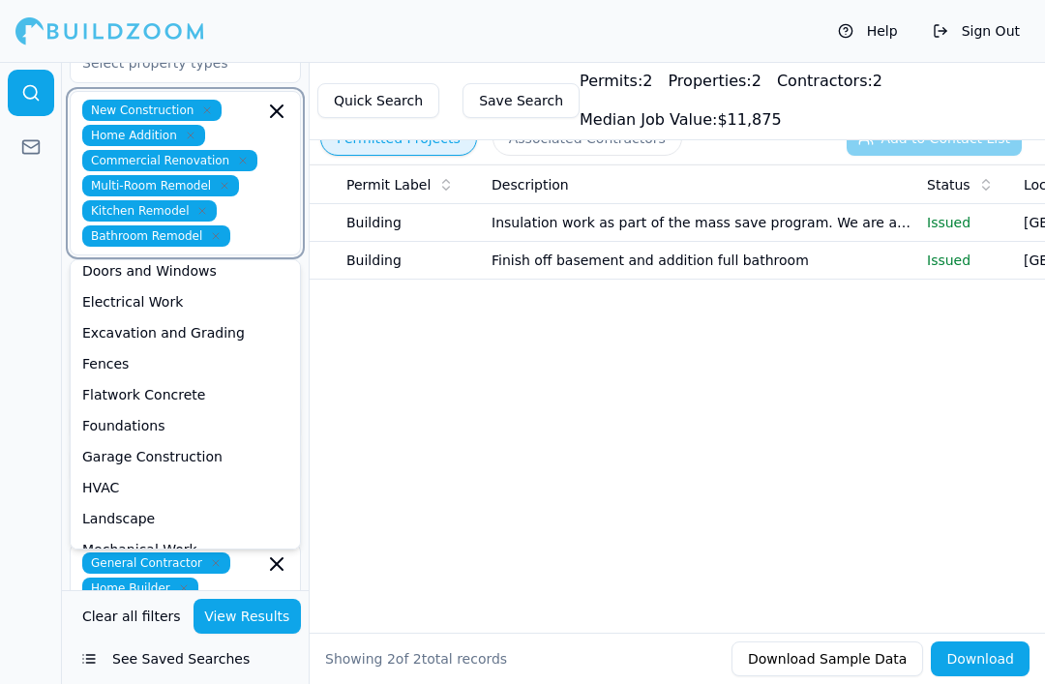
scroll to position [156, 0]
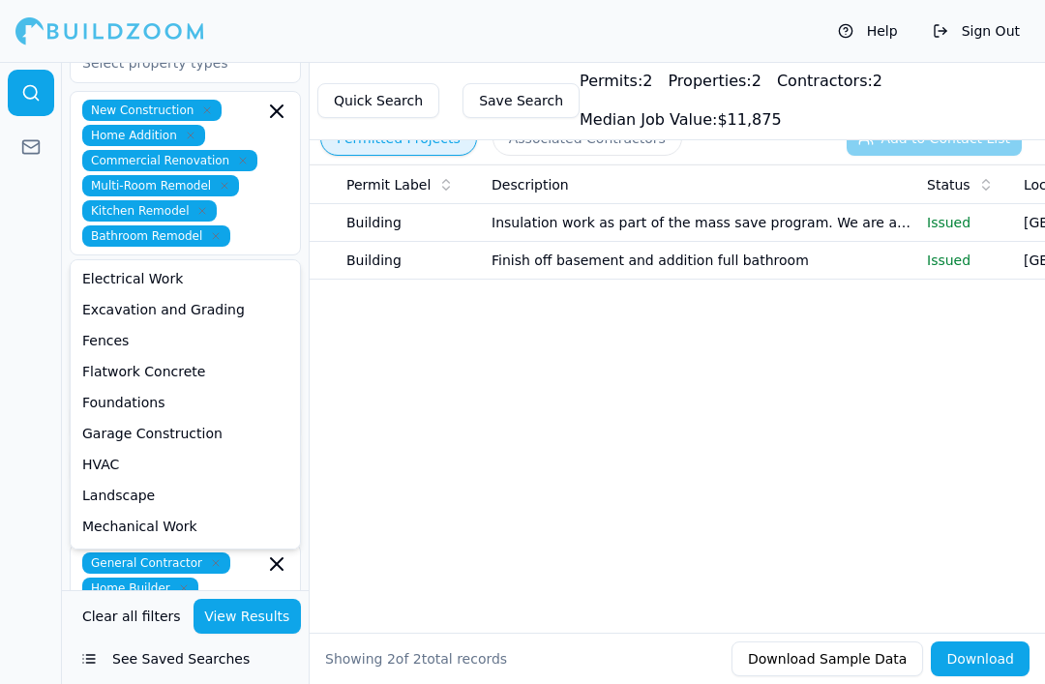
click at [57, 233] on div at bounding box center [31, 373] width 62 height 622
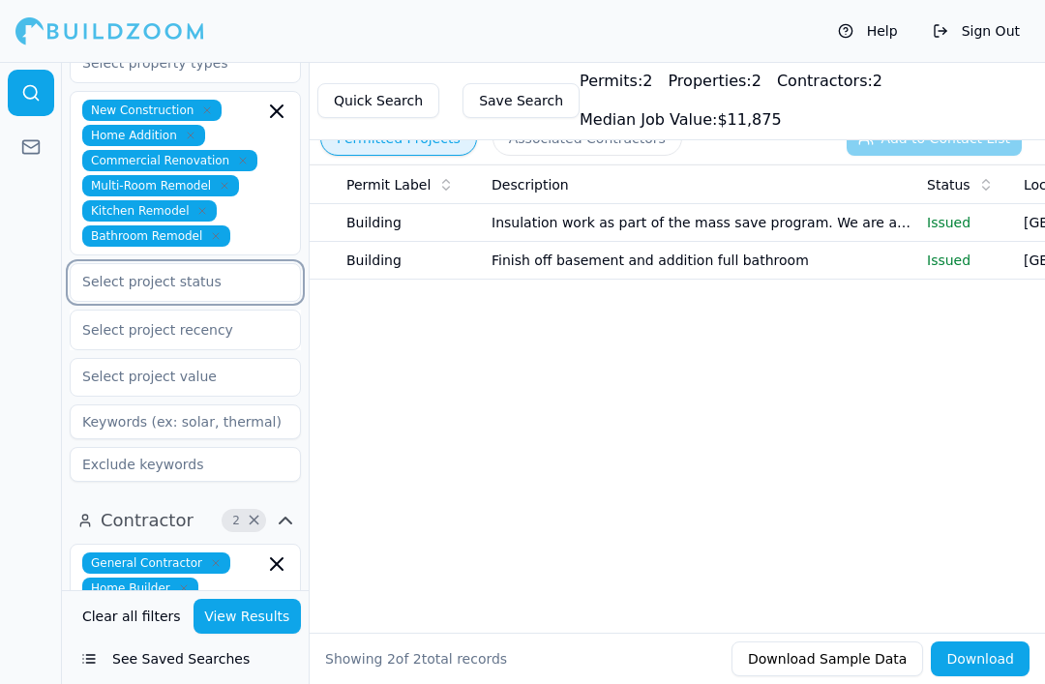
click at [264, 264] on input "text" at bounding box center [173, 281] width 205 height 35
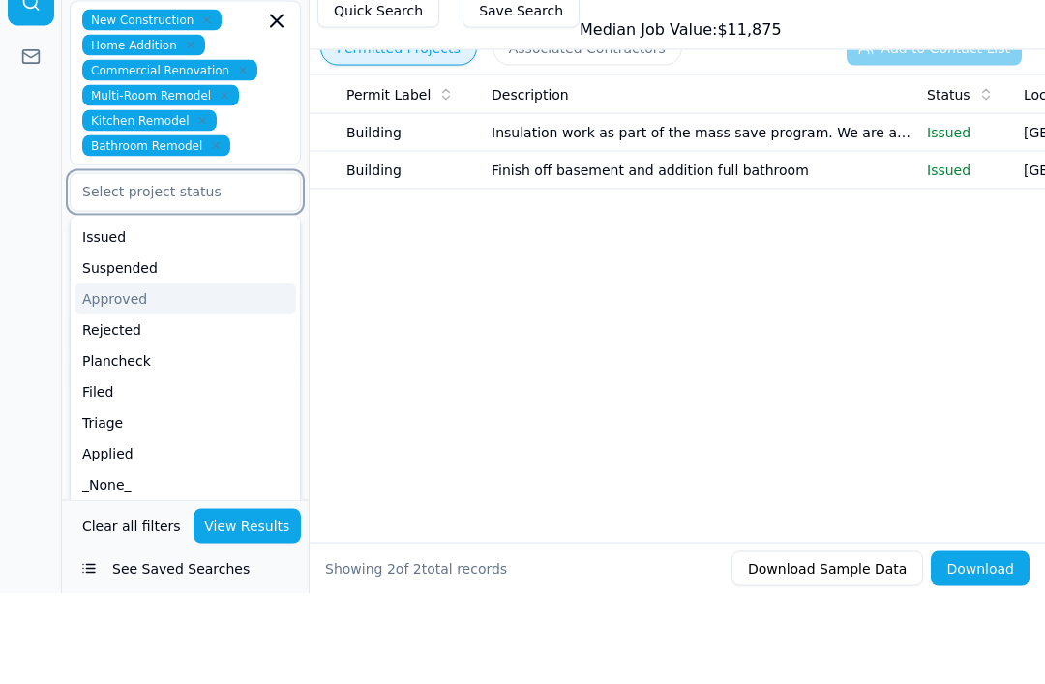
click at [199, 375] on div "Approved" at bounding box center [186, 390] width 222 height 31
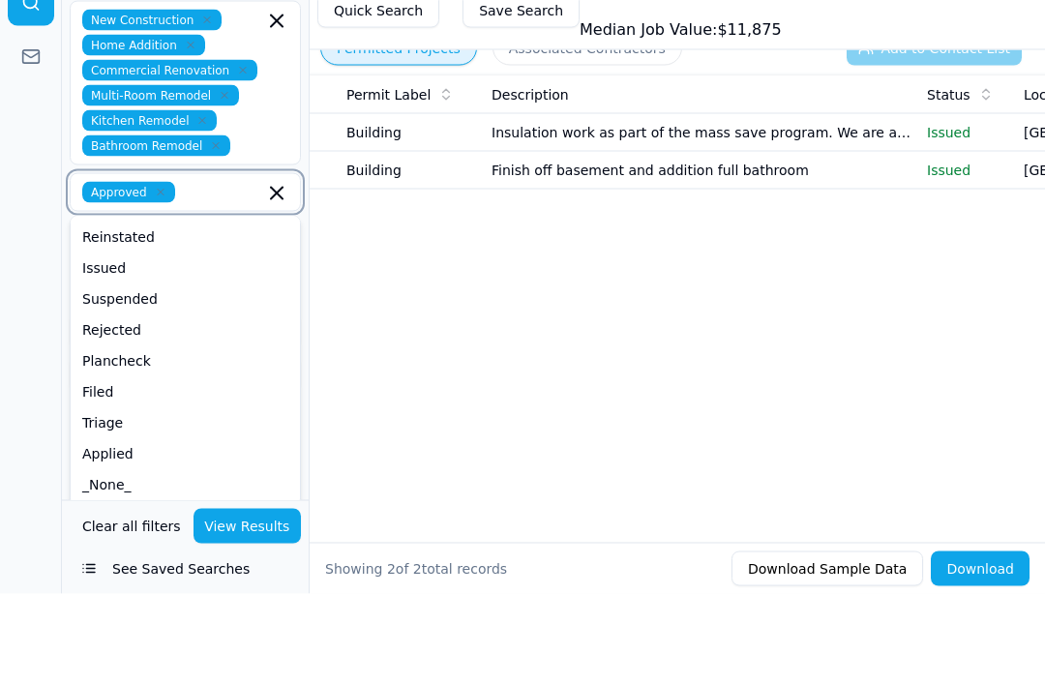
scroll to position [184, 0]
click at [164, 277] on icon "button" at bounding box center [161, 283] width 12 height 12
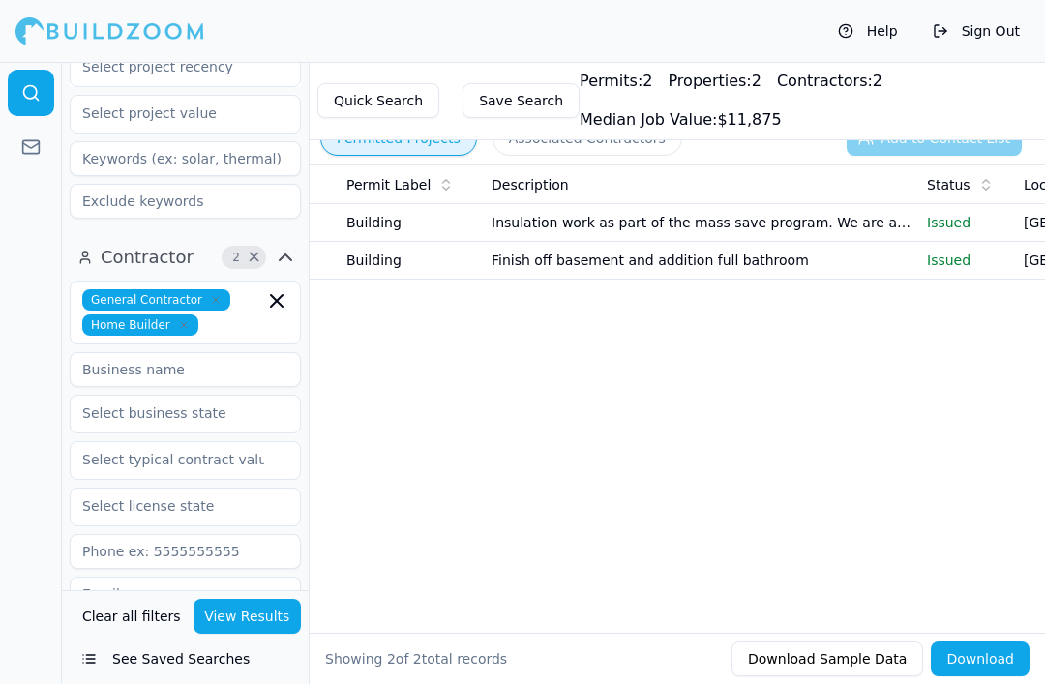
scroll to position [700, 0]
click at [536, 92] on button "Save Search" at bounding box center [521, 100] width 117 height 35
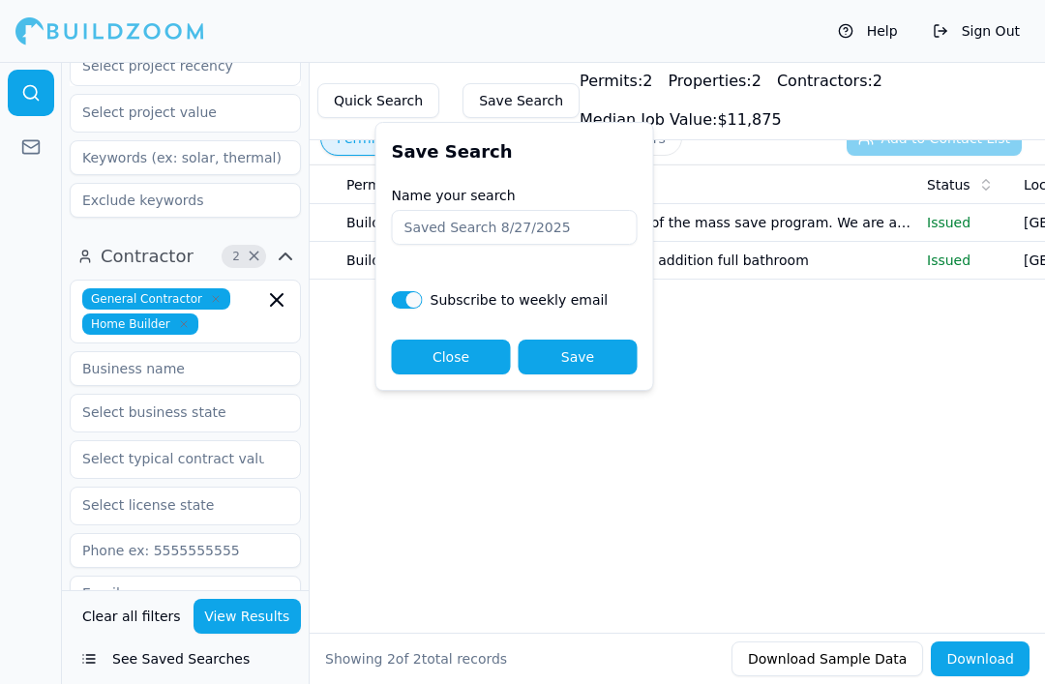
click at [526, 105] on button "Save Search" at bounding box center [521, 100] width 117 height 35
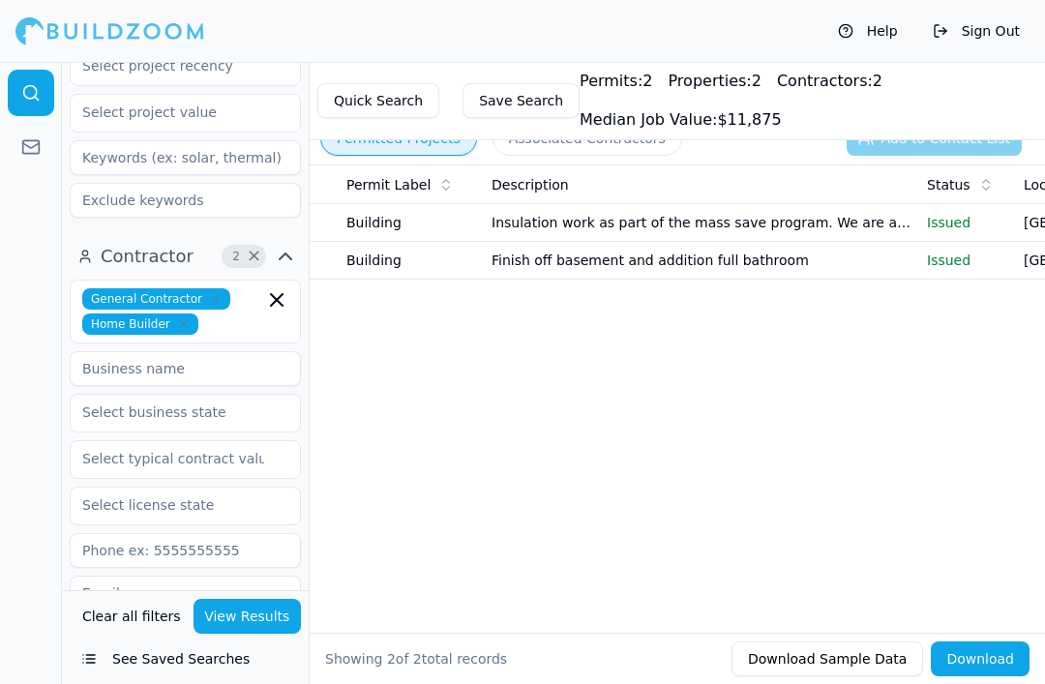
click at [539, 103] on button "Save Search" at bounding box center [521, 100] width 117 height 35
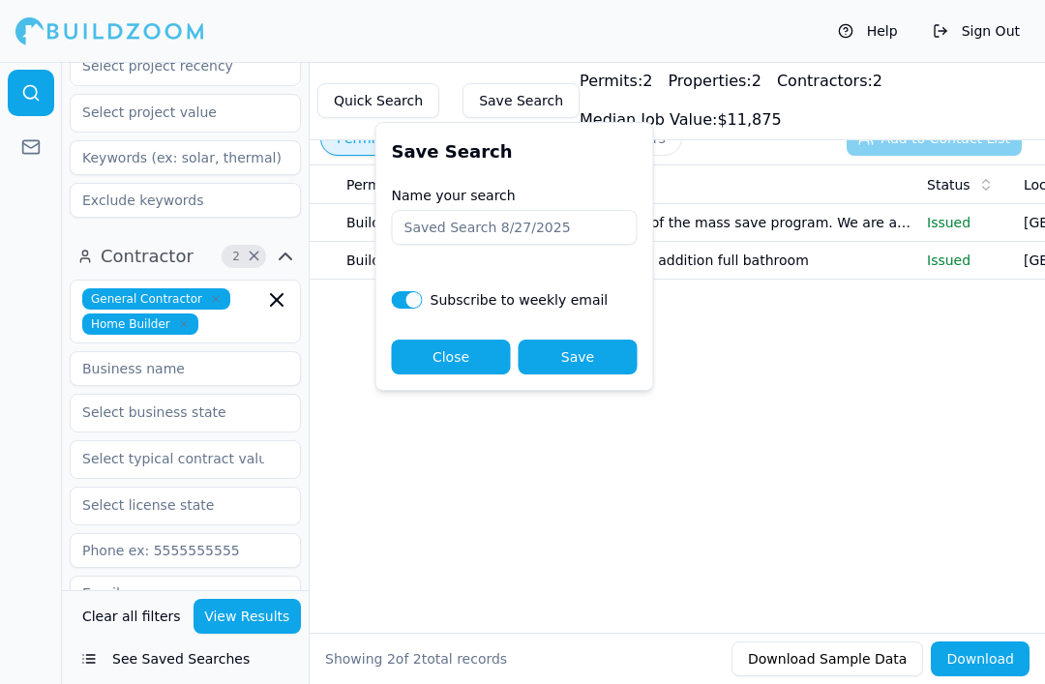
click at [754, 168] on th "Description" at bounding box center [702, 185] width 436 height 39
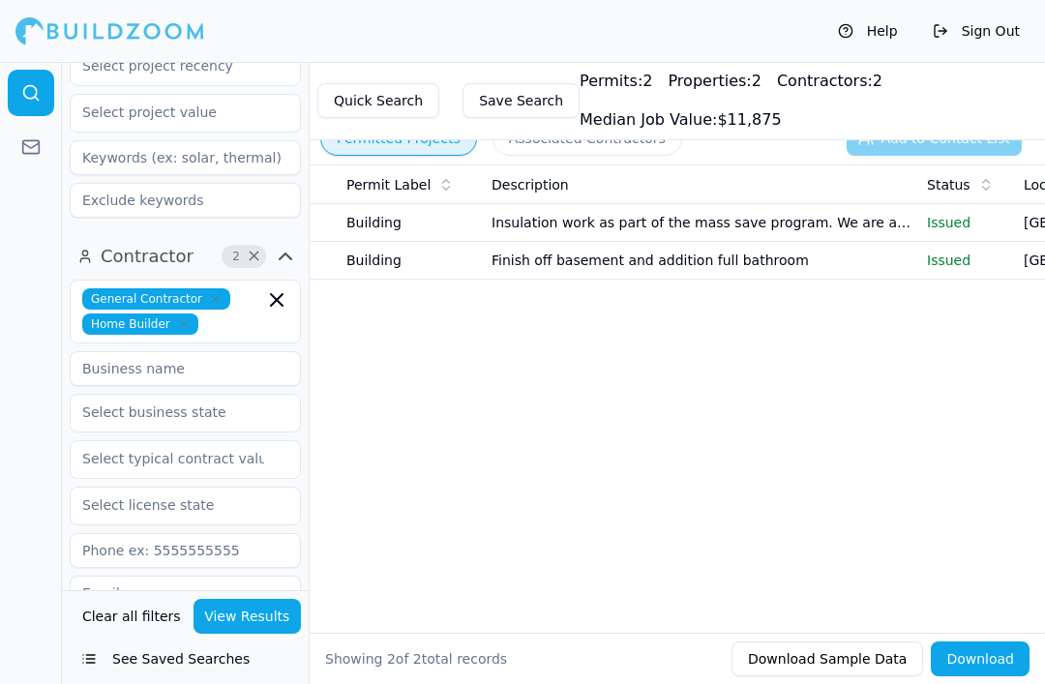
click at [528, 92] on button "Save Search" at bounding box center [521, 100] width 117 height 35
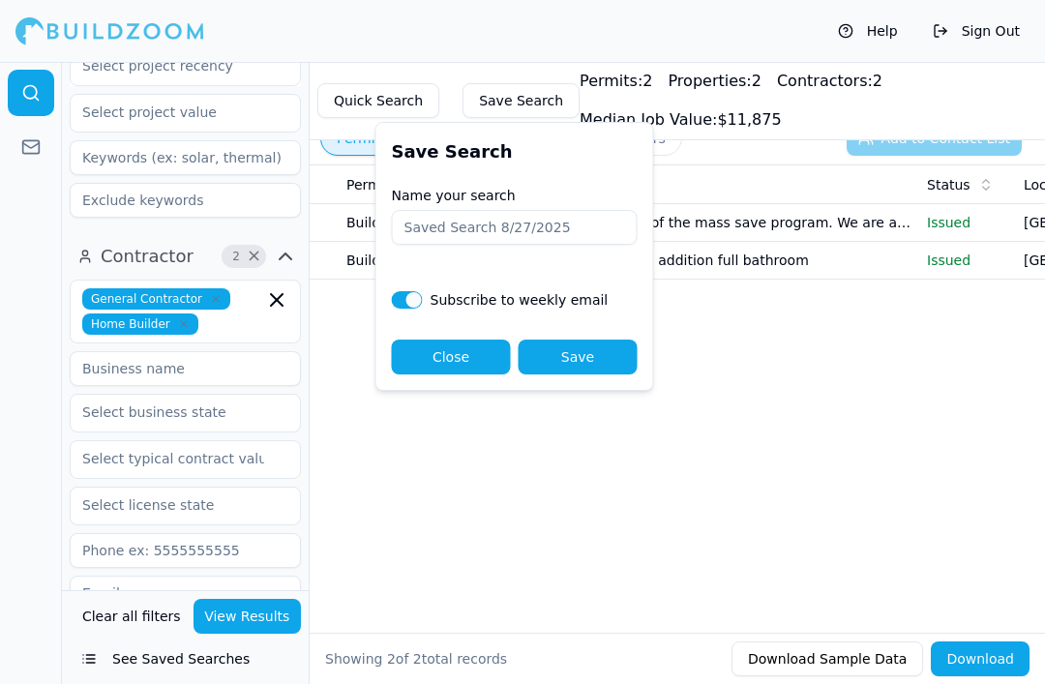
click at [709, 199] on th "Description" at bounding box center [702, 185] width 436 height 39
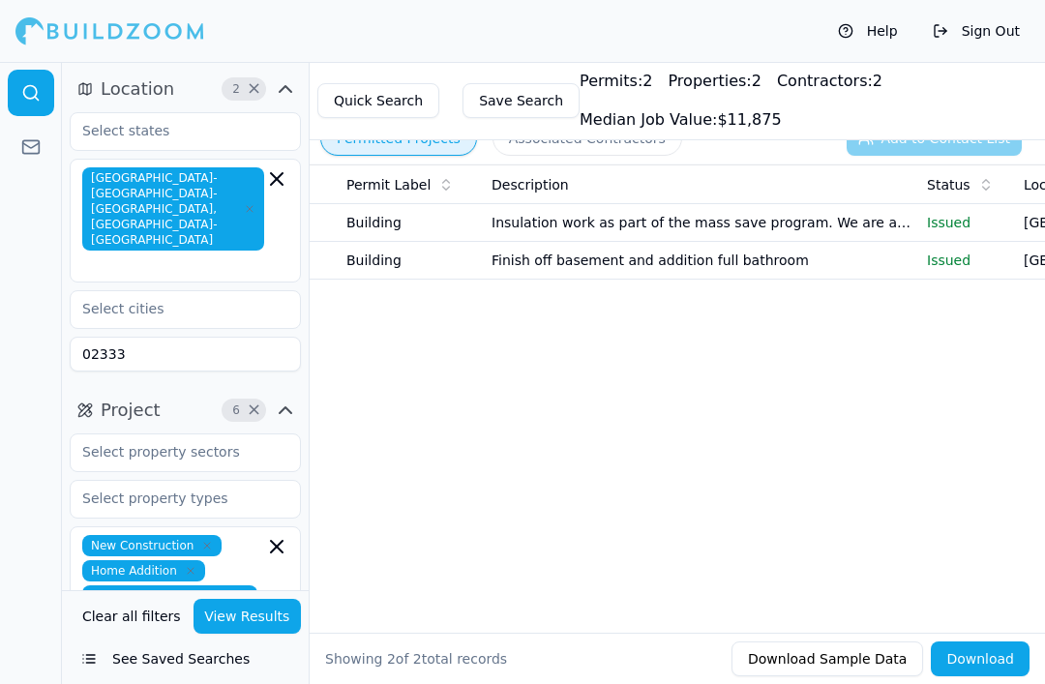
scroll to position [0, 0]
click at [503, 107] on button "Save Search" at bounding box center [521, 100] width 117 height 35
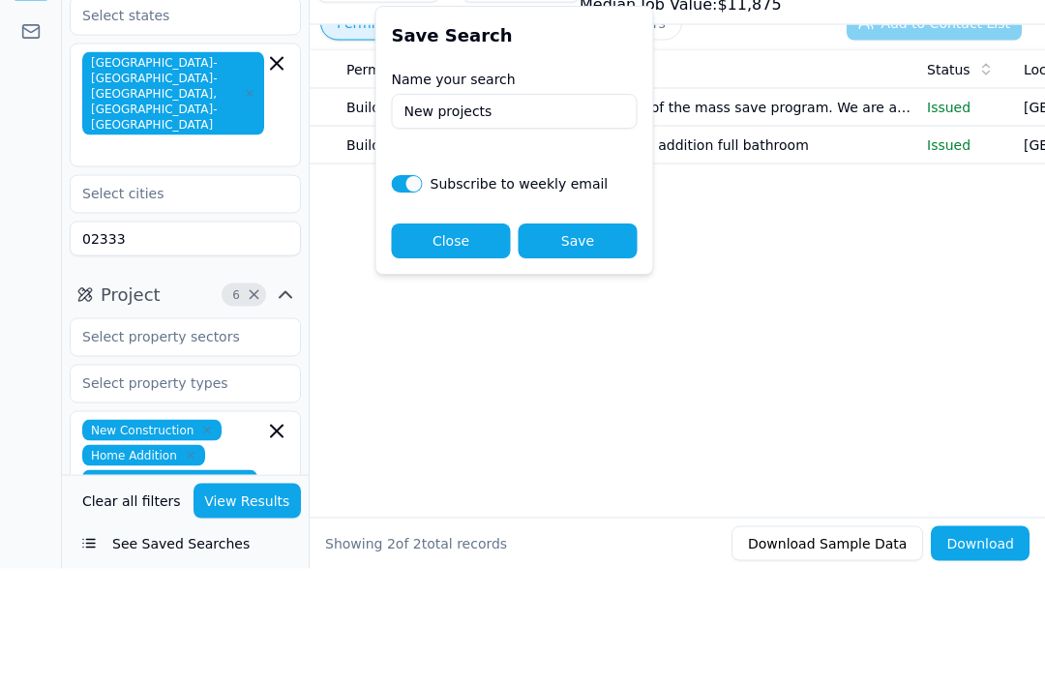
type input "New projects"
click at [578, 340] on button "Save" at bounding box center [578, 357] width 119 height 35
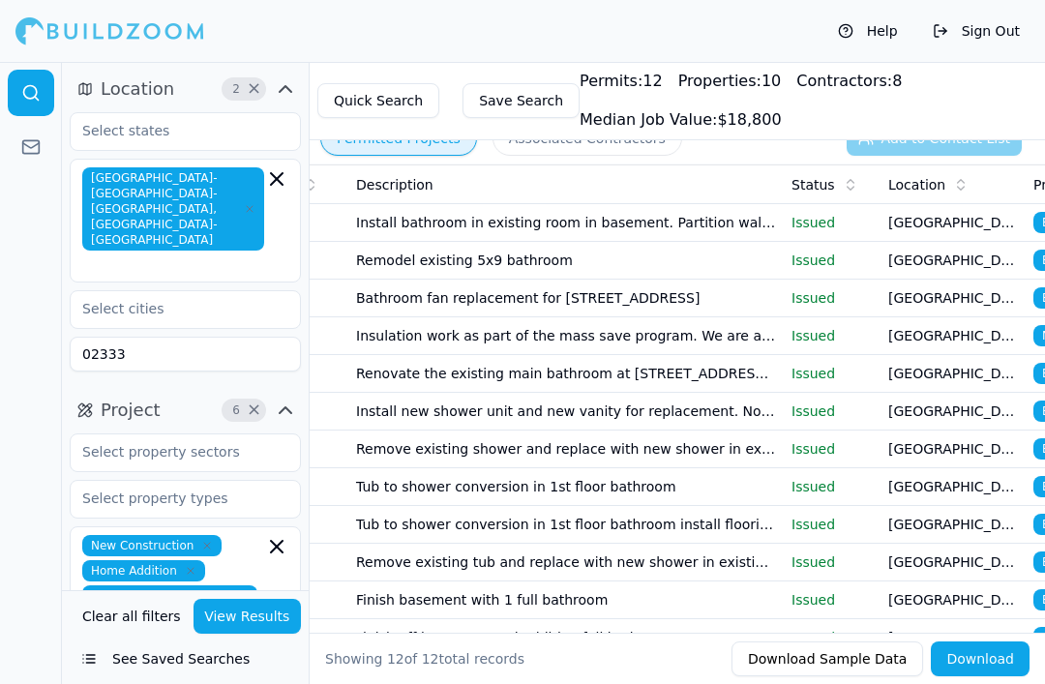
scroll to position [0, 171]
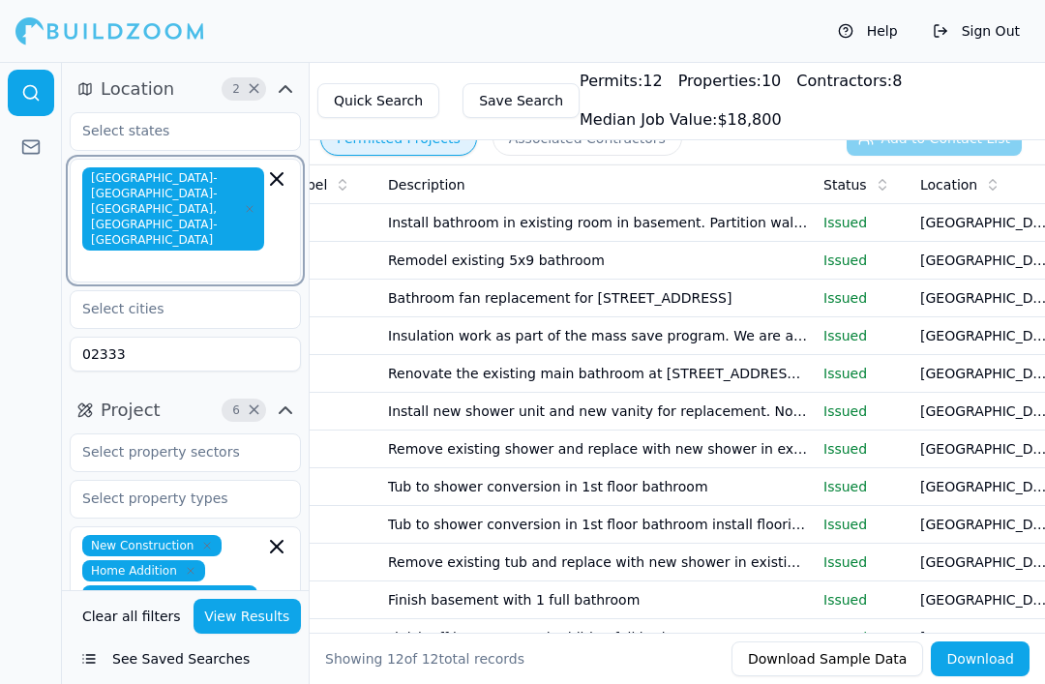
click at [171, 255] on input "text" at bounding box center [175, 264] width 178 height 19
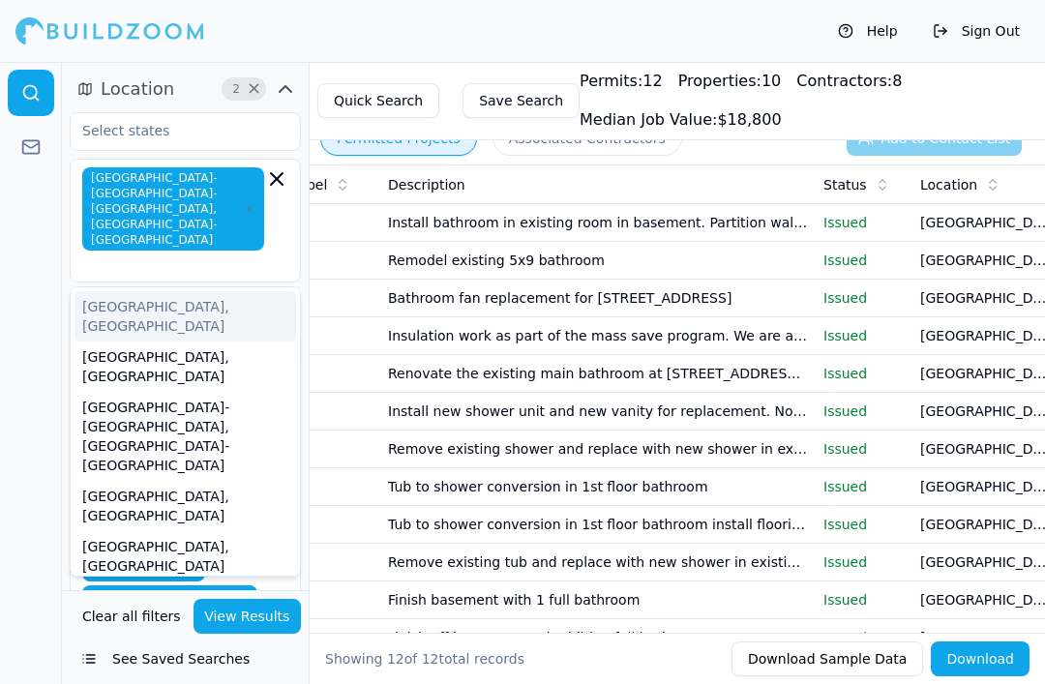
click at [182, 96] on button "Location 2 ×" at bounding box center [185, 89] width 231 height 31
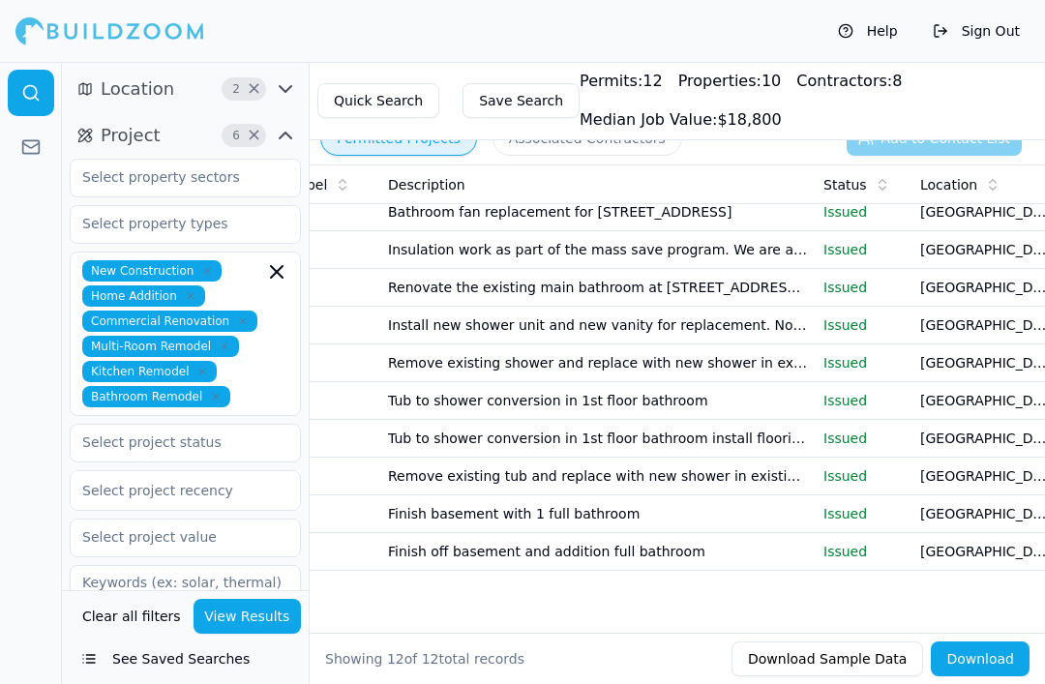
scroll to position [86, 0]
click at [227, 96] on span "2" at bounding box center [236, 88] width 19 height 19
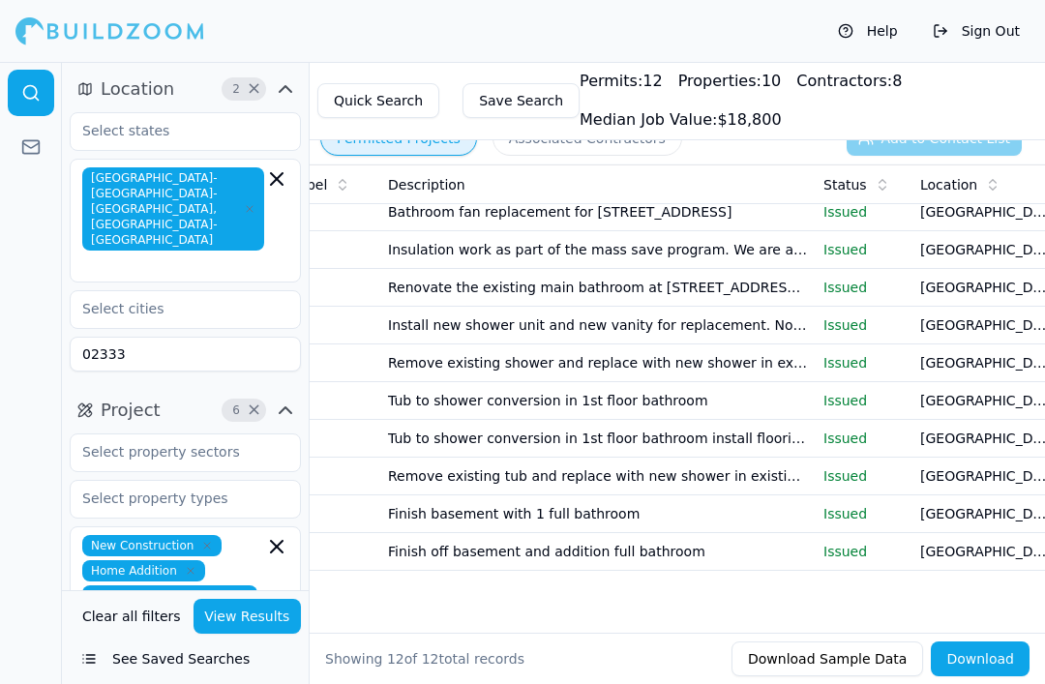
click at [235, 103] on button "Location 2 ×" at bounding box center [185, 89] width 231 height 31
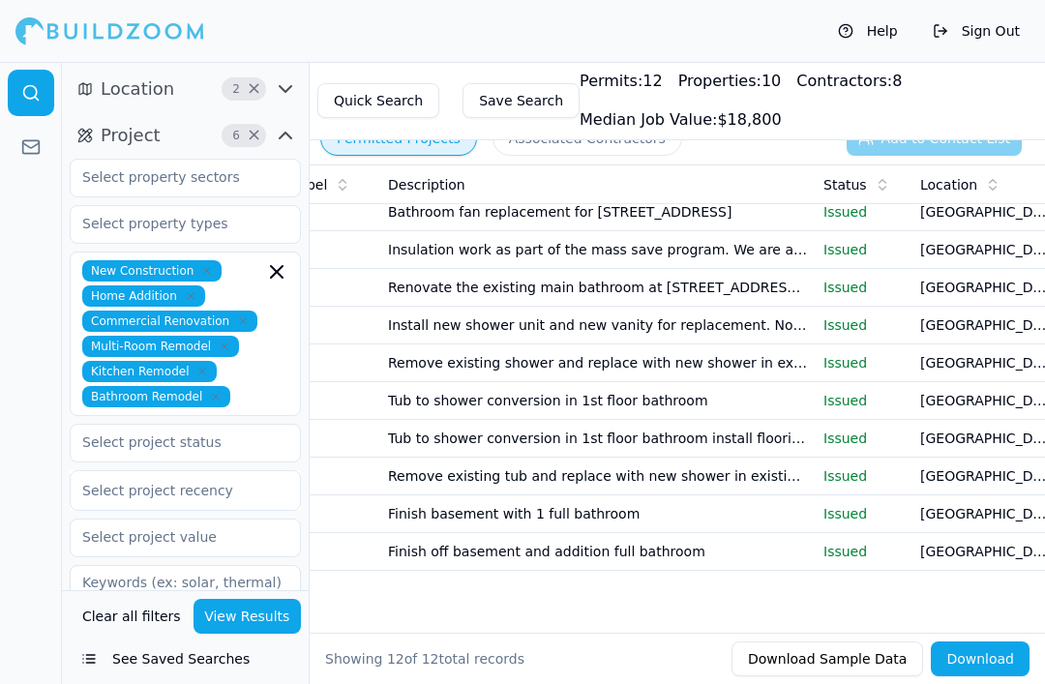
click at [161, 88] on span "Location" at bounding box center [138, 89] width 74 height 27
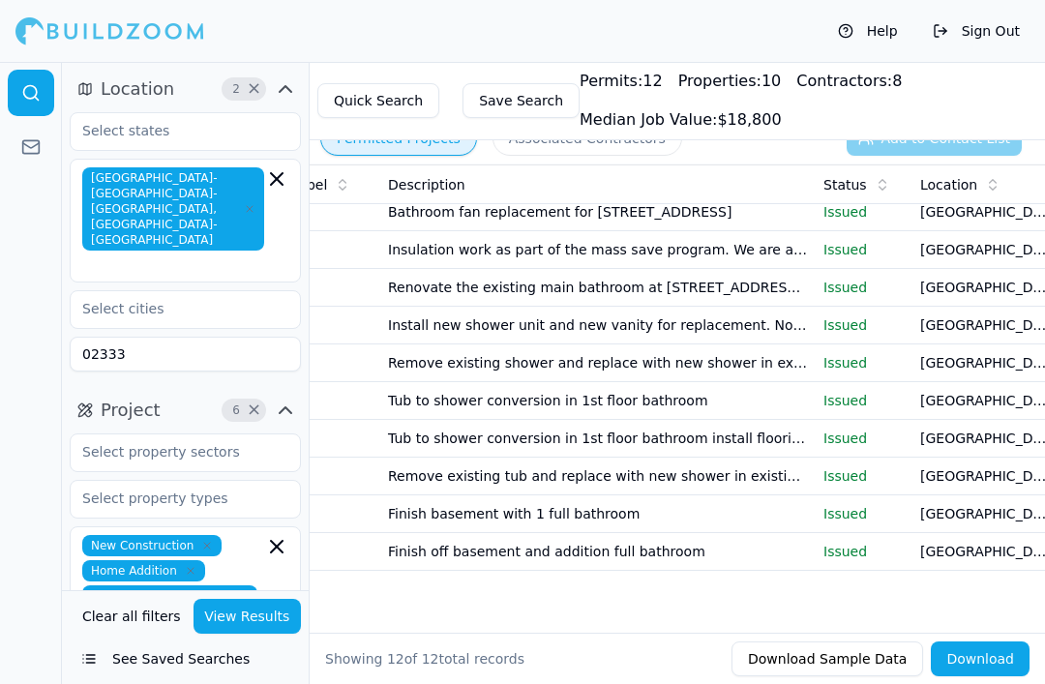
scroll to position [31, 0]
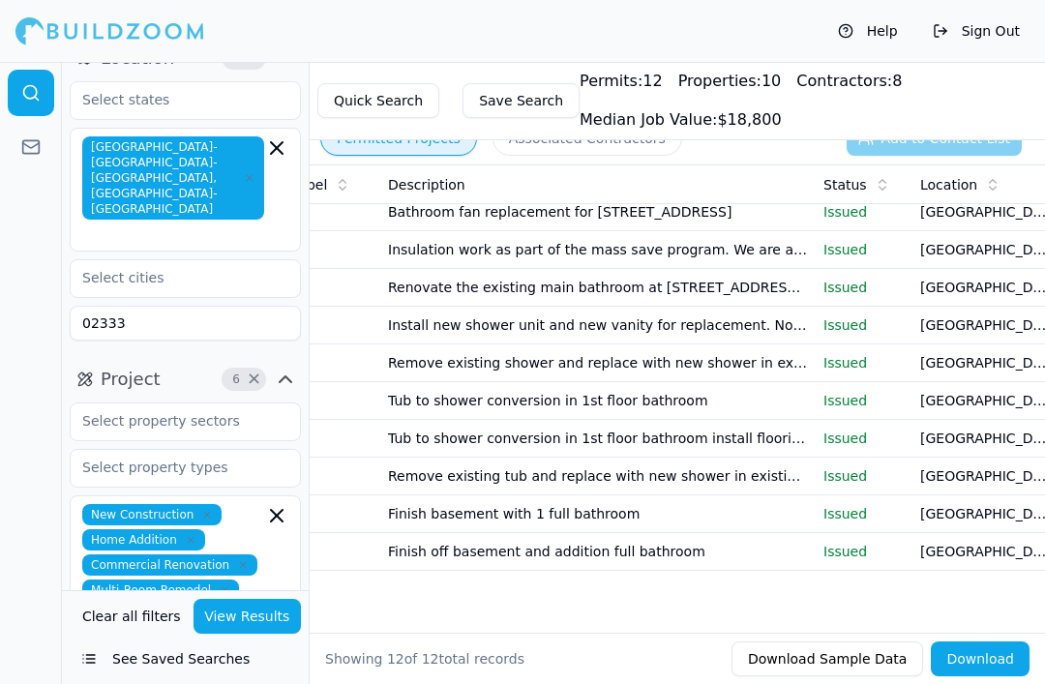
click at [148, 306] on input "02333" at bounding box center [185, 323] width 231 height 35
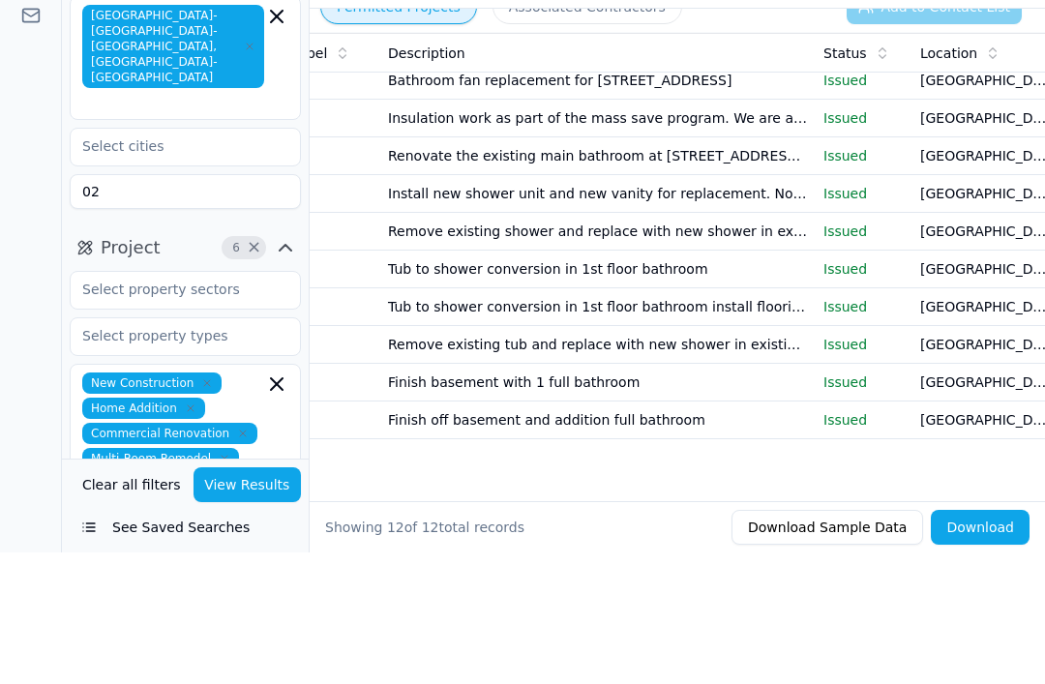
type input "0"
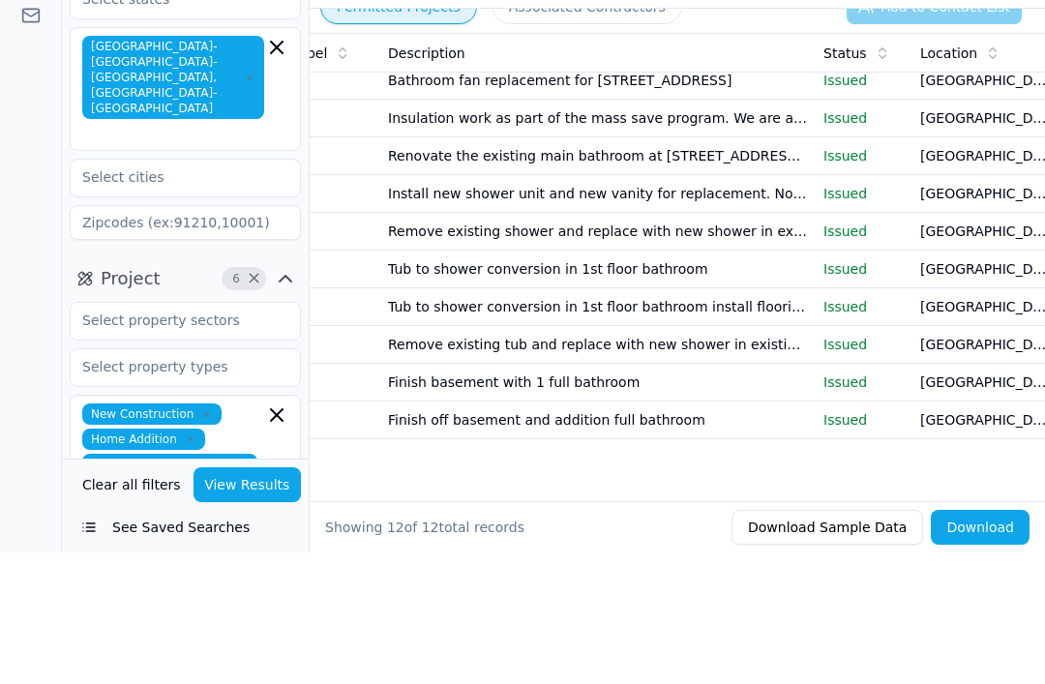
scroll to position [0, 0]
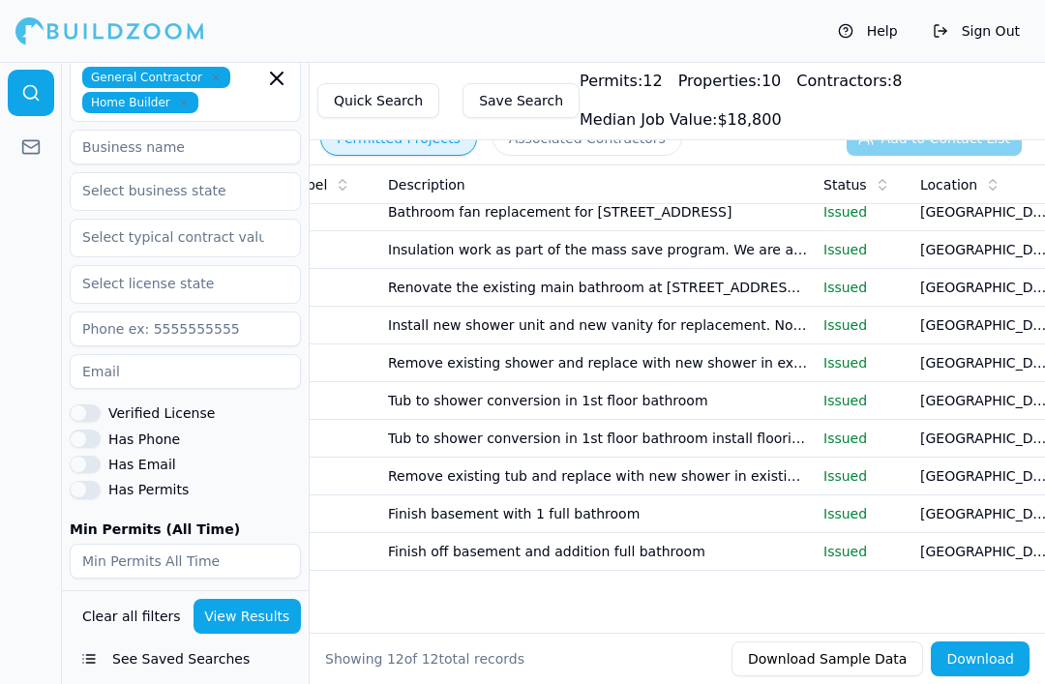
click at [32, 220] on div at bounding box center [31, 373] width 62 height 622
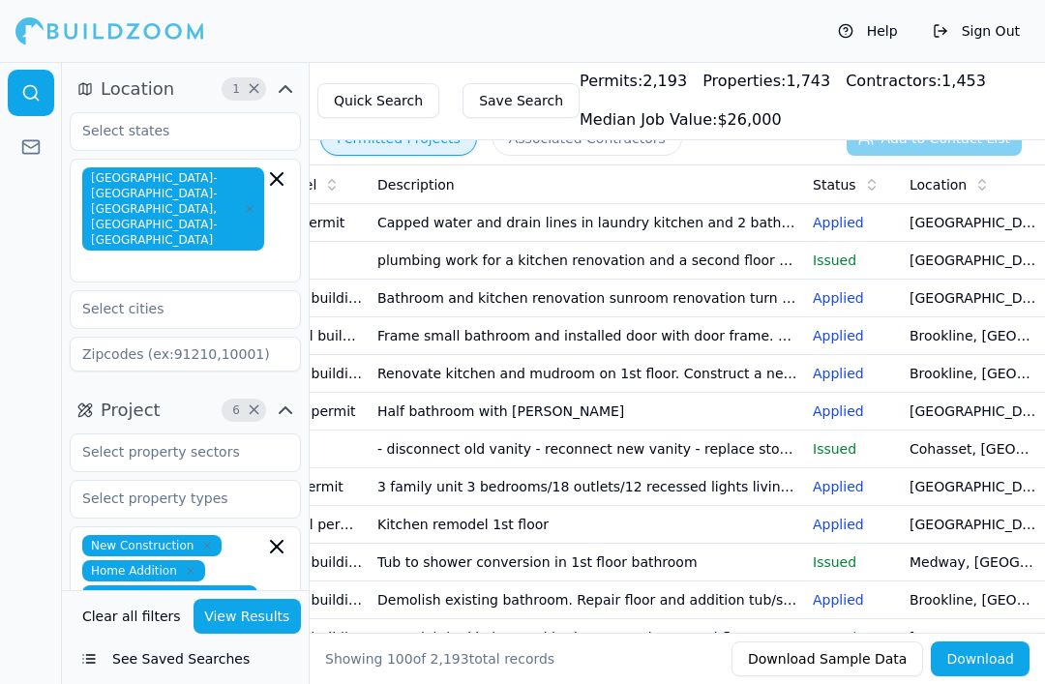
scroll to position [0, 198]
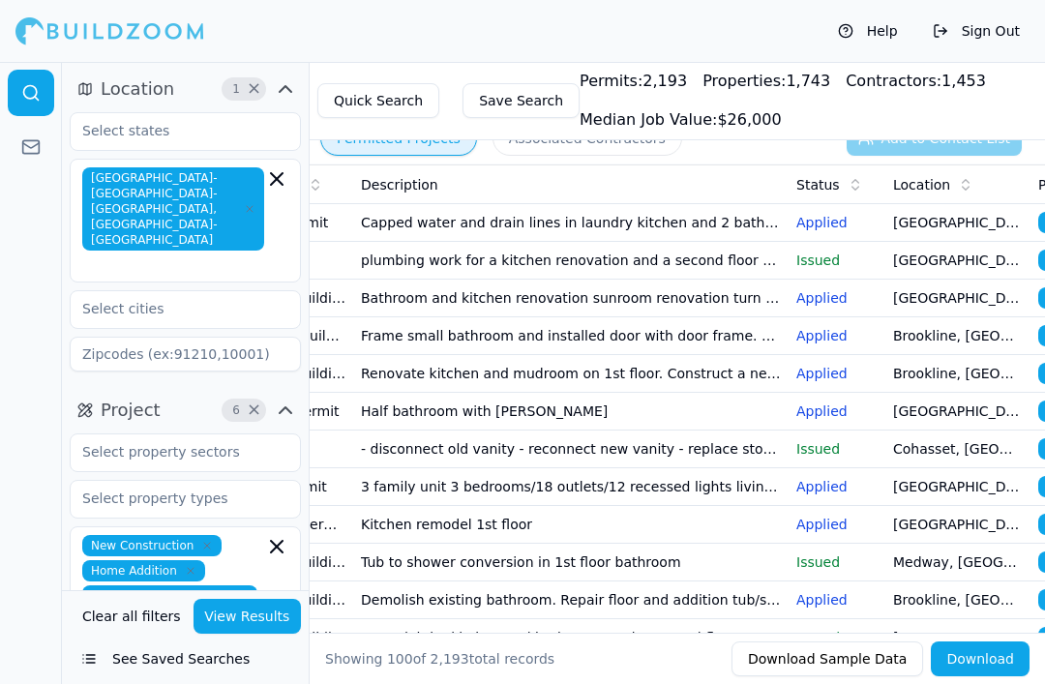
click at [834, 221] on p "Applied" at bounding box center [837, 222] width 81 height 19
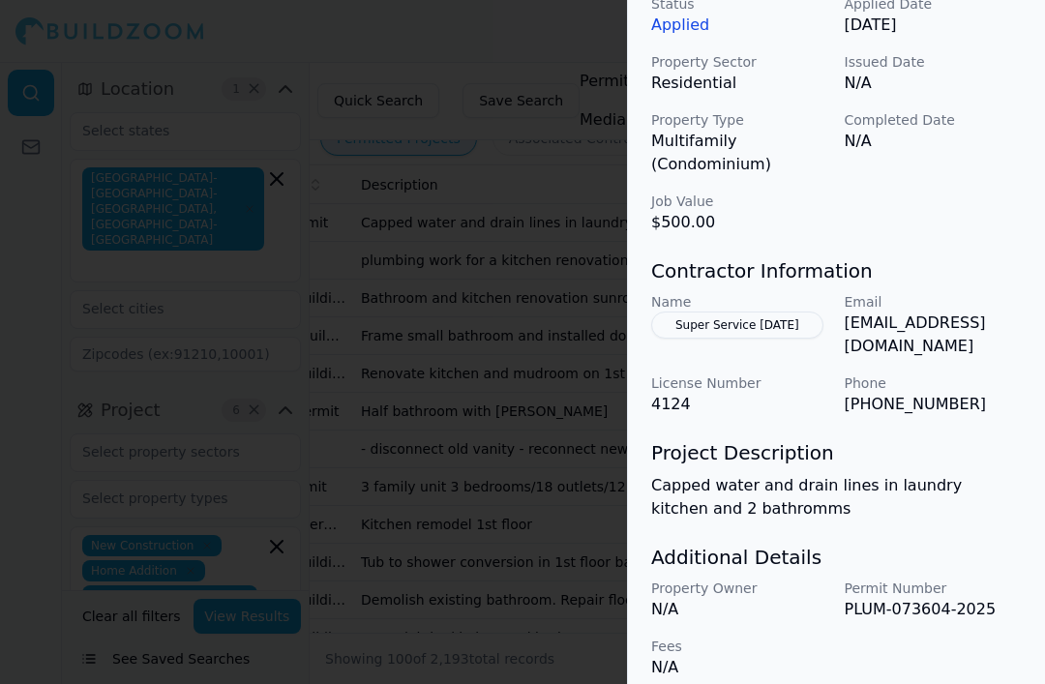
scroll to position [649, 0]
click at [520, 380] on div at bounding box center [522, 342] width 1045 height 684
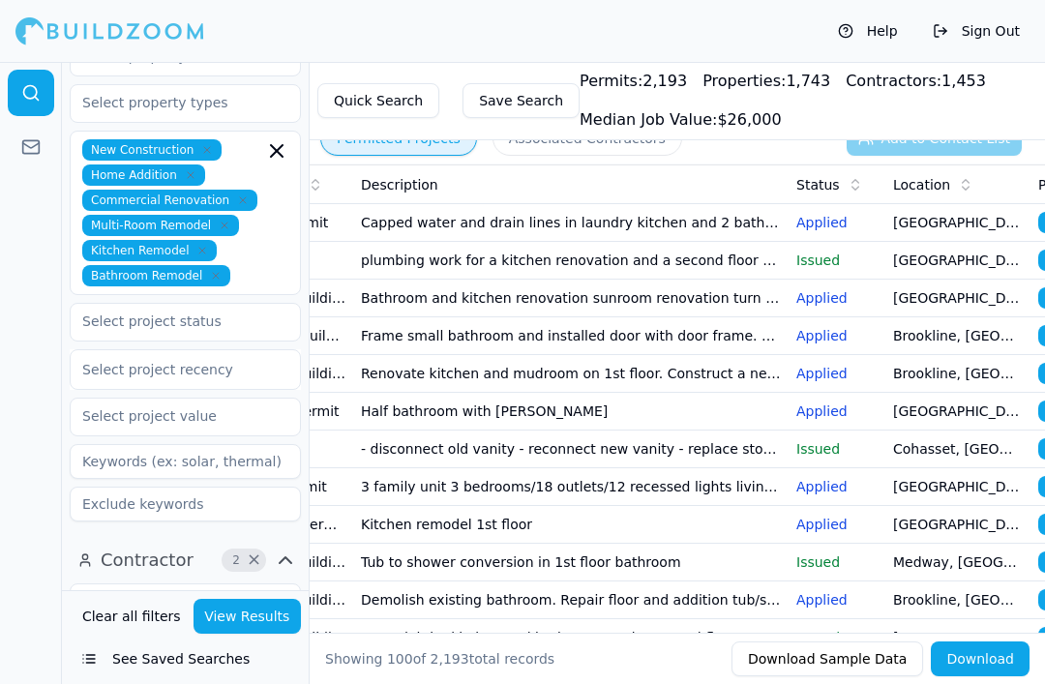
scroll to position [390, 0]
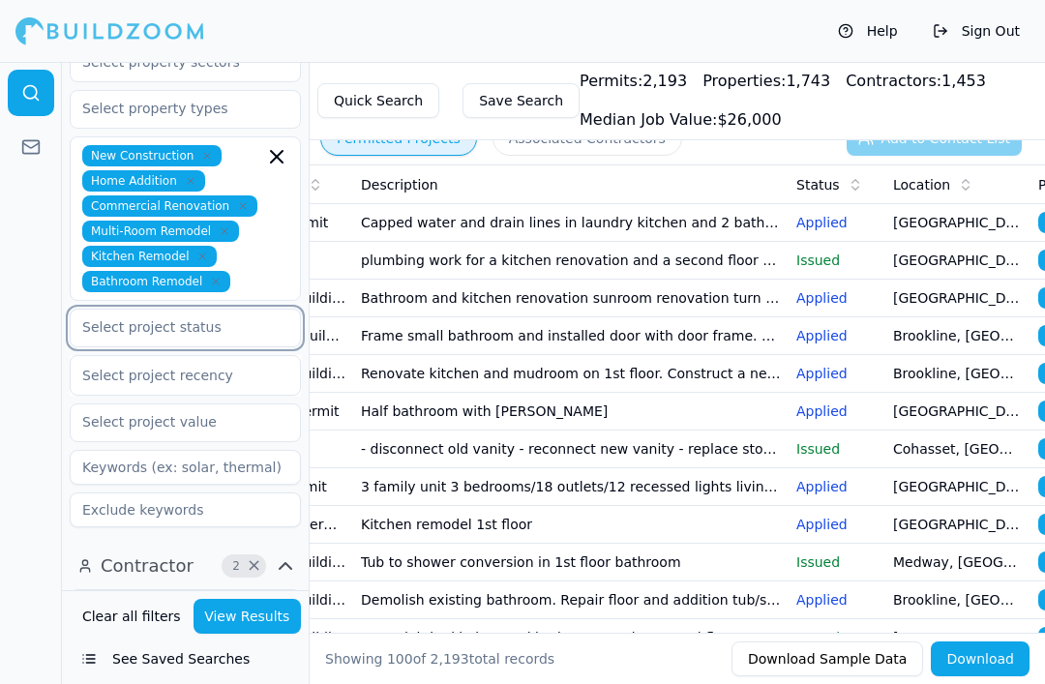
click at [266, 310] on input "text" at bounding box center [173, 327] width 205 height 35
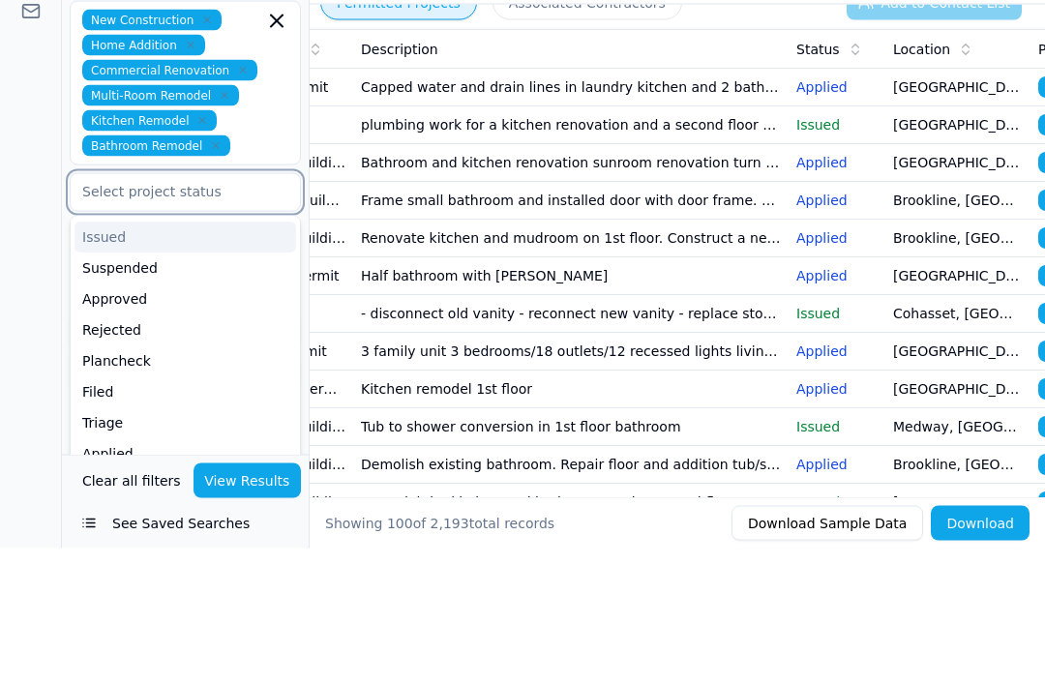
scroll to position [215, 0]
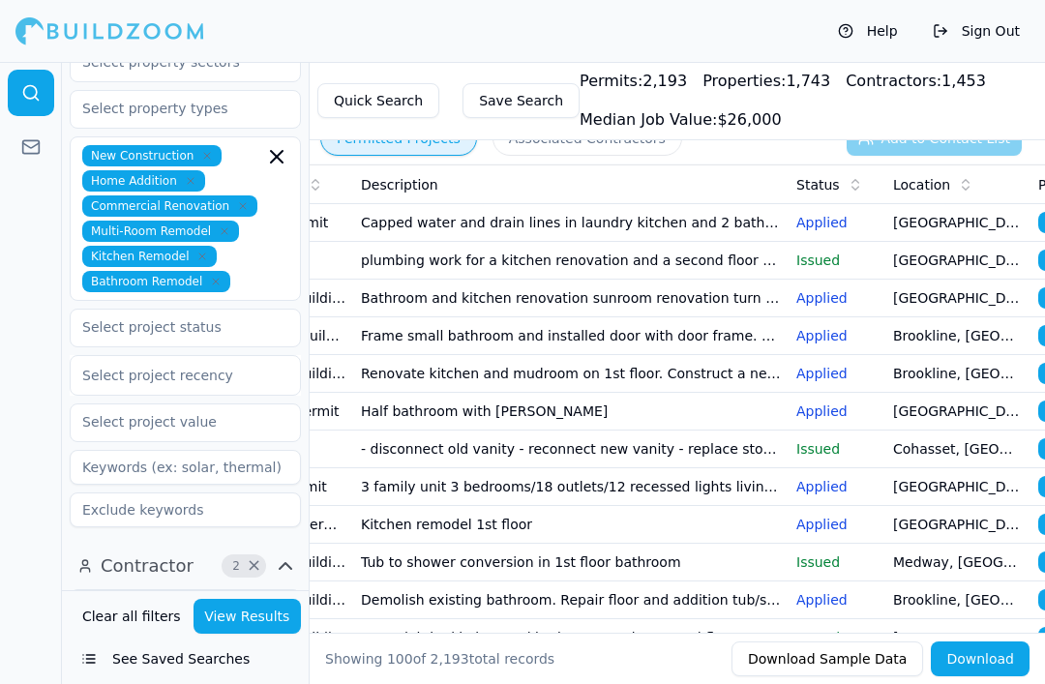
click at [49, 393] on div at bounding box center [31, 373] width 62 height 622
click at [253, 310] on input "text" at bounding box center [173, 327] width 205 height 35
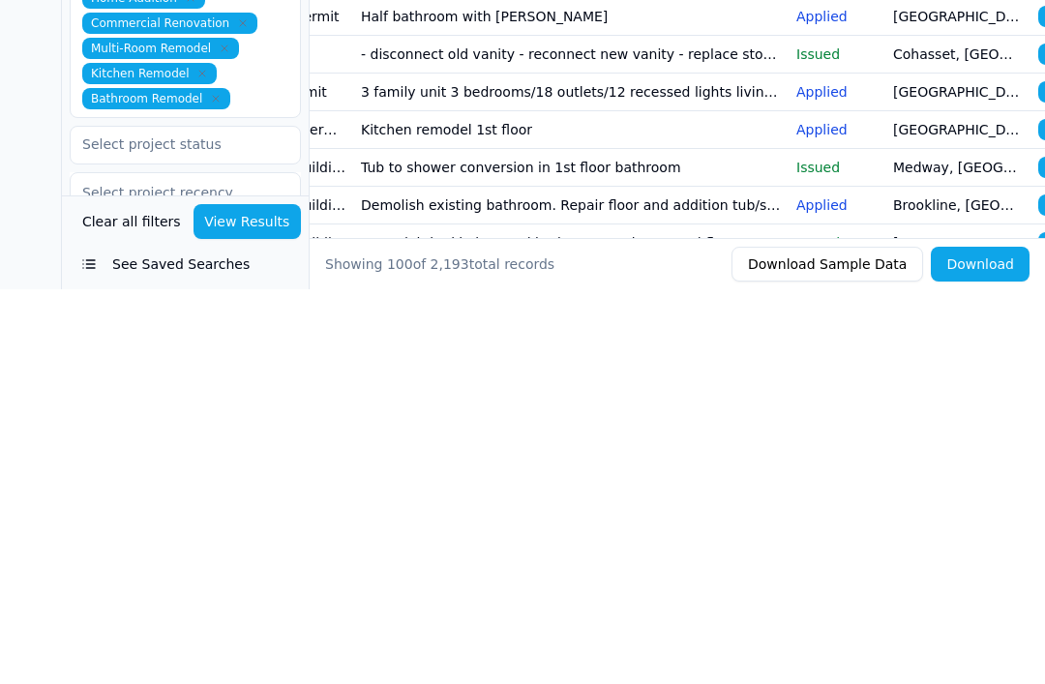
scroll to position [179, 0]
click at [239, 521] on input "text" at bounding box center [173, 538] width 205 height 35
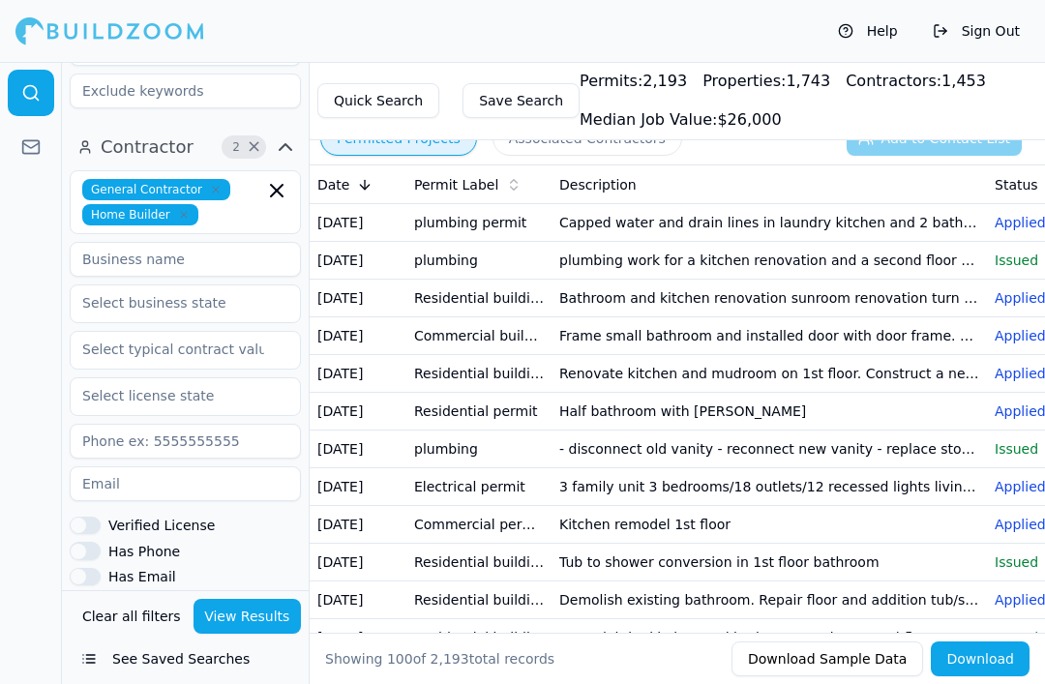
scroll to position [27, 0]
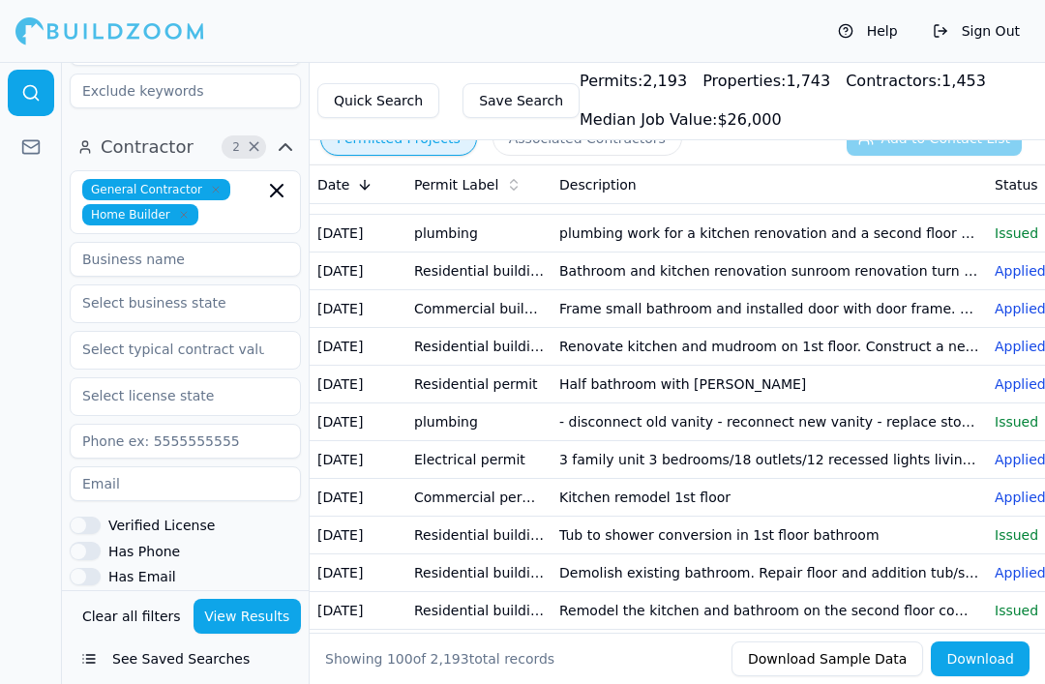
click at [102, 0] on div "Help Sign Out" at bounding box center [522, 31] width 1045 height 62
click at [125, 4] on div "Help Sign Out" at bounding box center [522, 31] width 1045 height 62
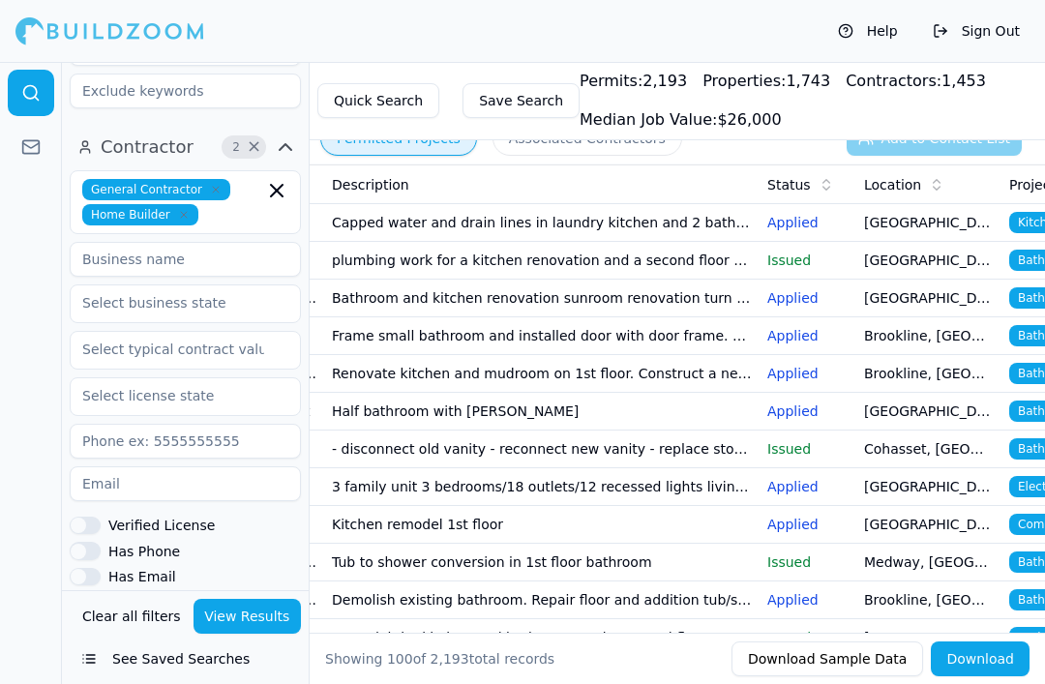
scroll to position [0, 0]
click at [570, 237] on td "Capped water and drain lines in laundry kitchen and 2 bathromms" at bounding box center [542, 223] width 436 height 38
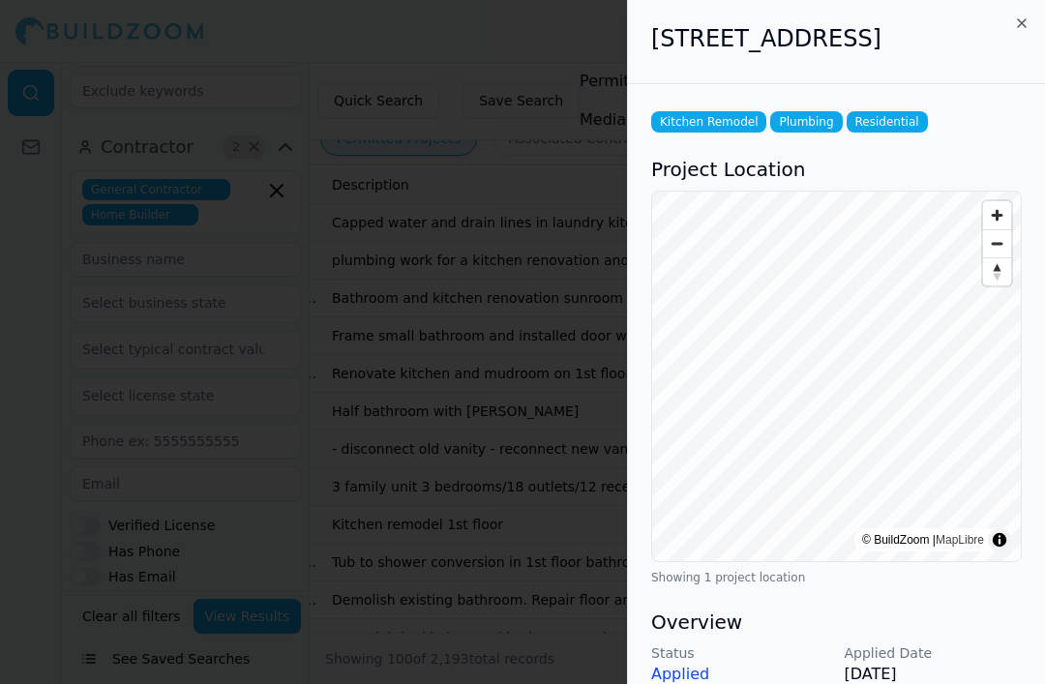
click at [1041, 23] on div "111 Devir St, Malden, MA, 02148" at bounding box center [836, 42] width 417 height 84
click at [1016, 24] on icon "button" at bounding box center [1022, 22] width 15 height 15
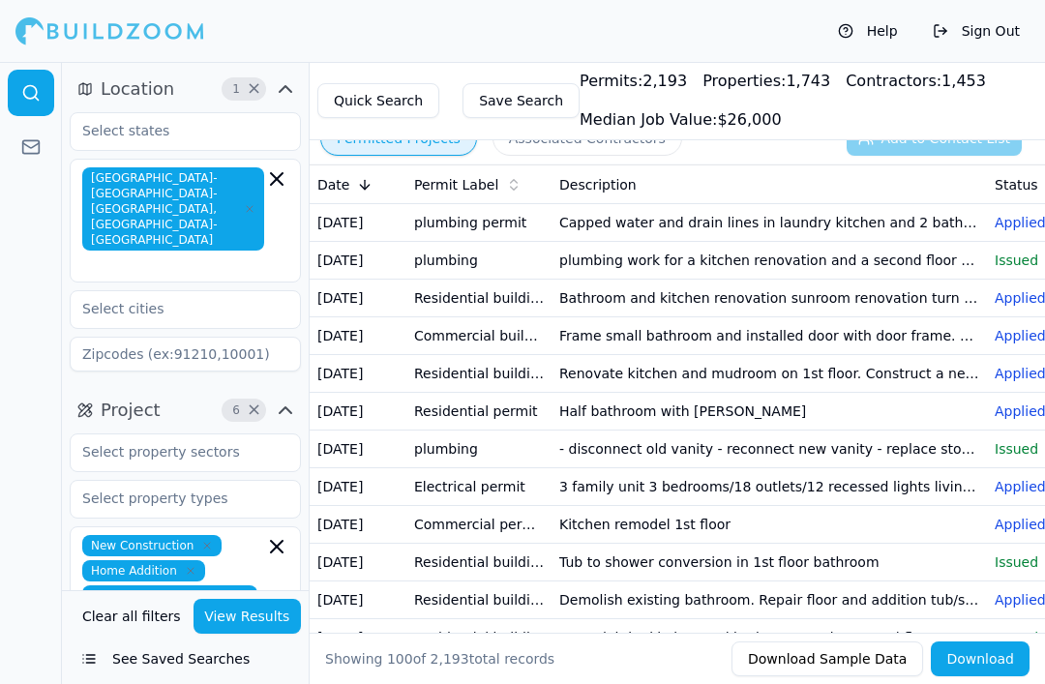
click at [245, 203] on icon "button" at bounding box center [250, 209] width 12 height 12
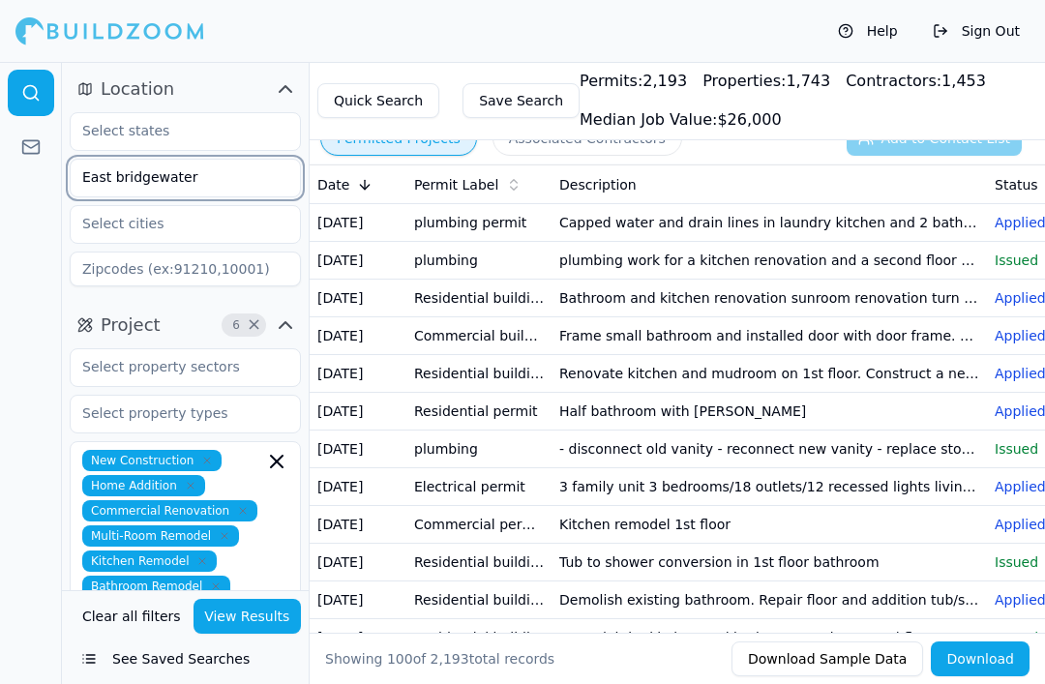
click at [207, 181] on input "East bridgewater" at bounding box center [173, 177] width 205 height 35
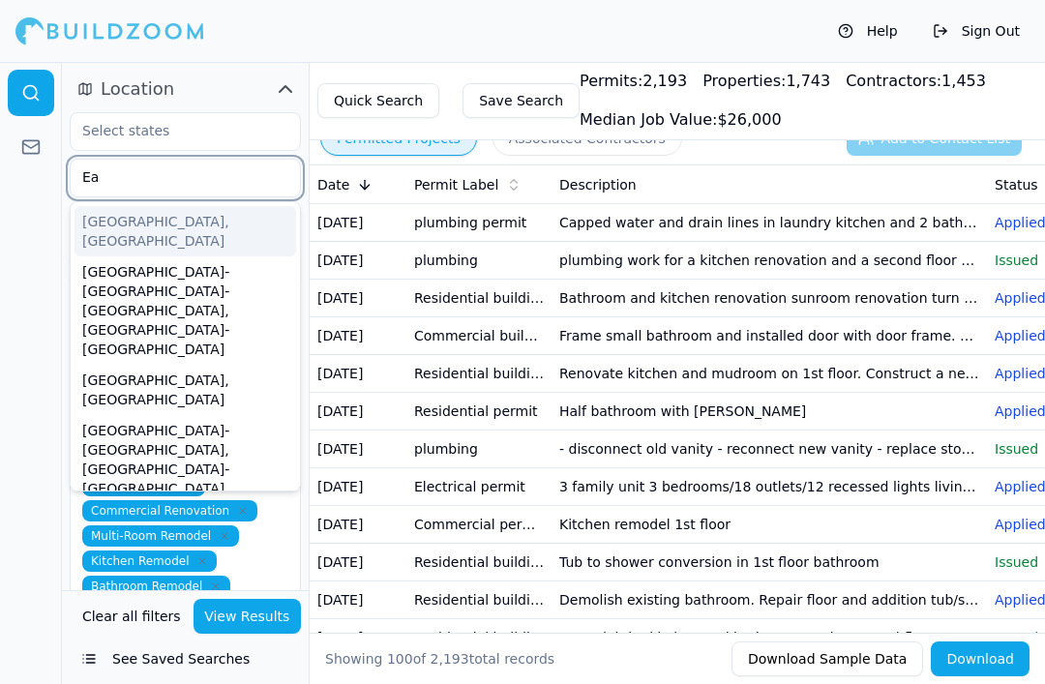
type input "E"
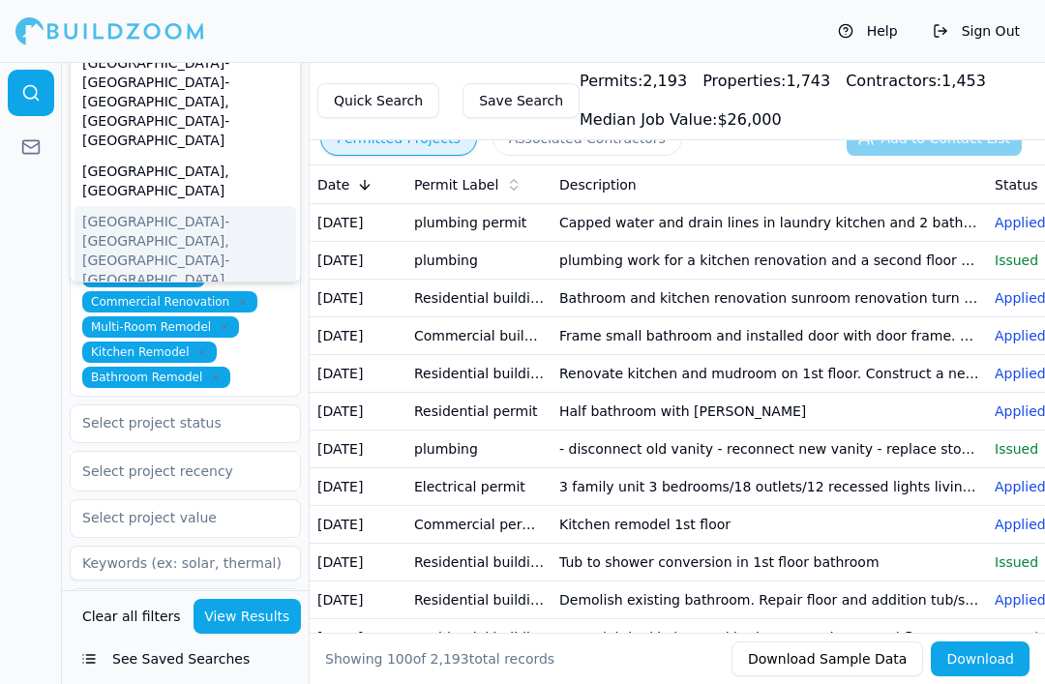
scroll to position [203, 0]
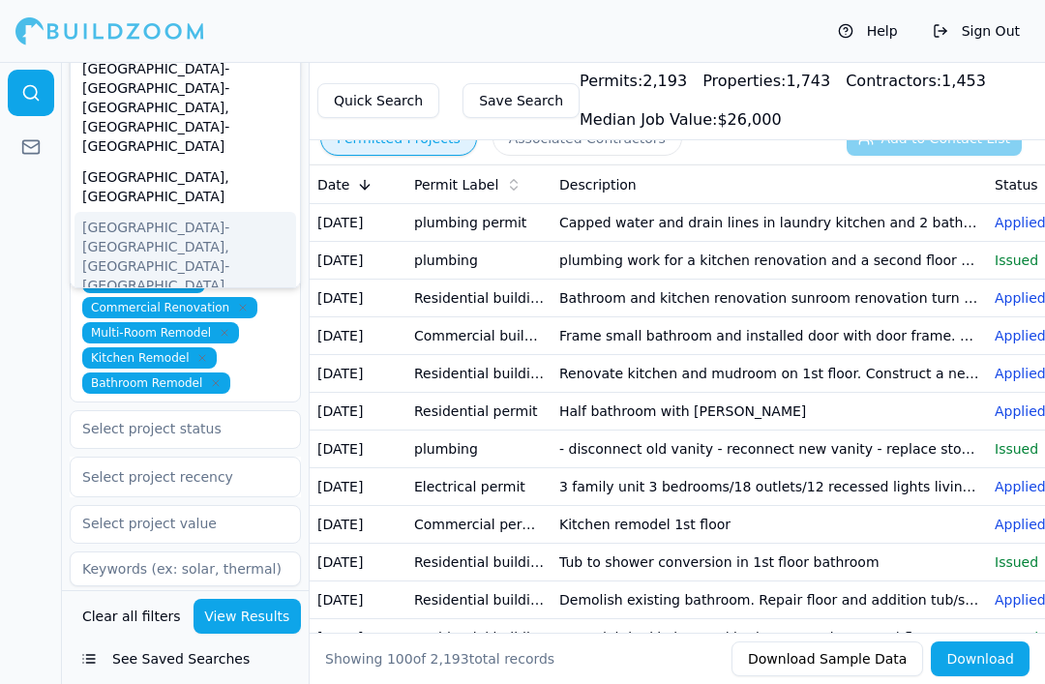
click at [40, 220] on div at bounding box center [31, 373] width 62 height 622
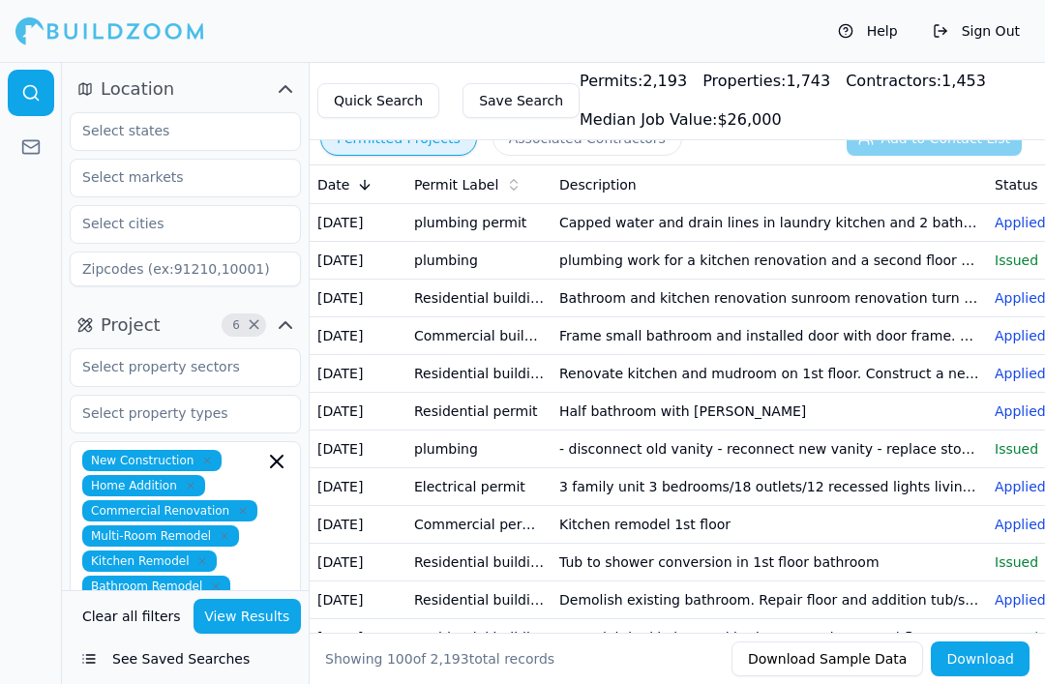
scroll to position [0, 0]
click at [103, 220] on input "text" at bounding box center [173, 223] width 205 height 35
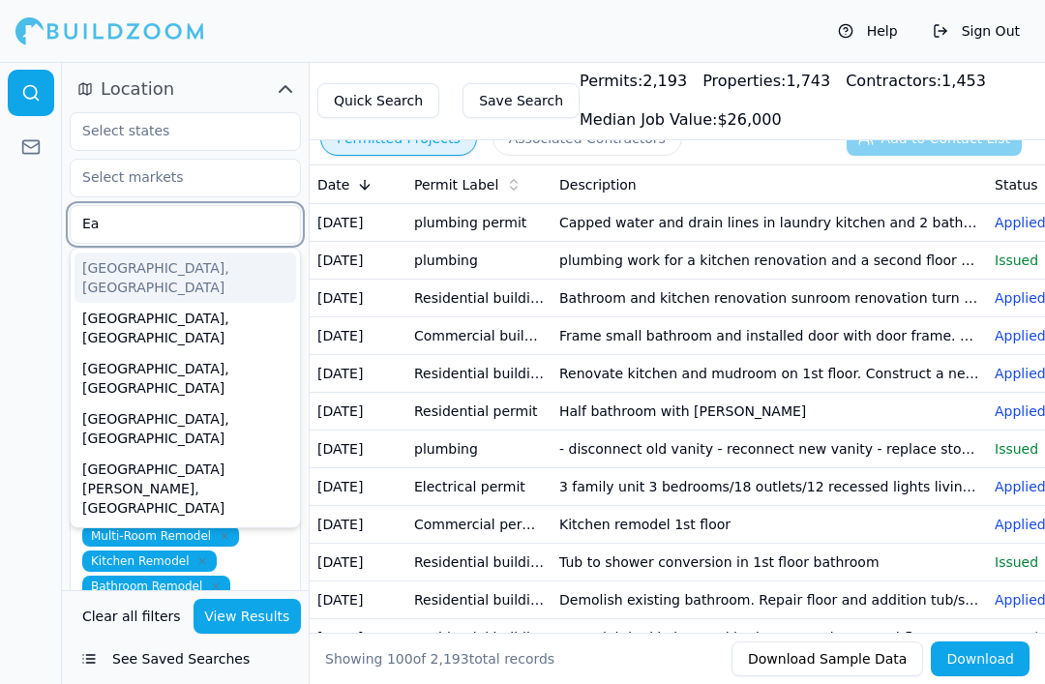
type input "Eas"
click at [119, 270] on div "East Boston, MA" at bounding box center [186, 278] width 222 height 50
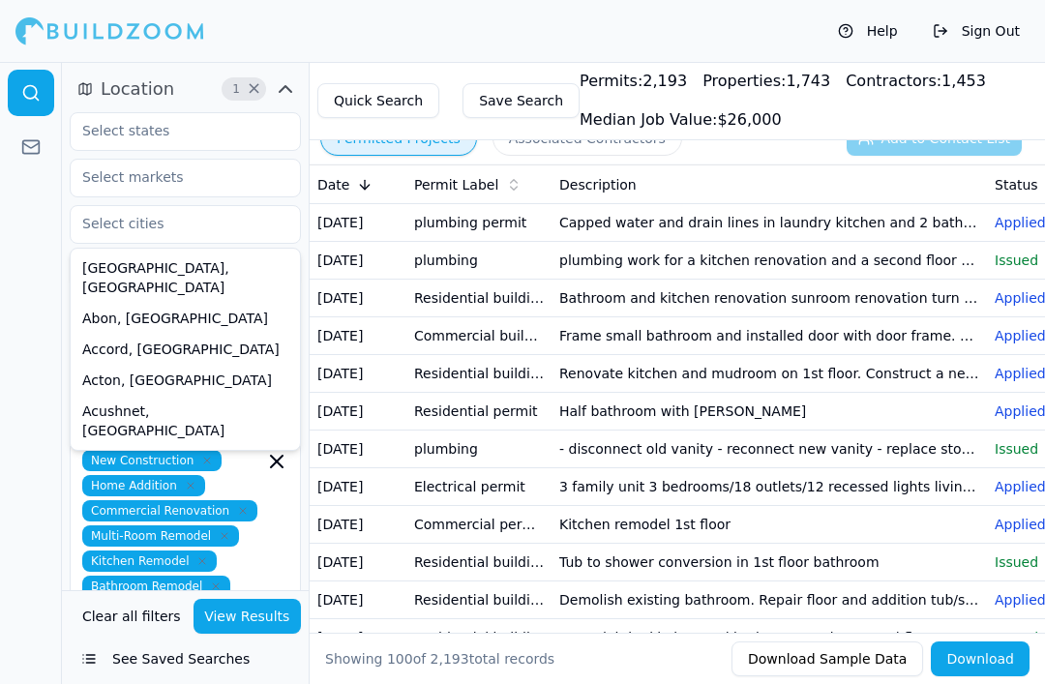
click at [257, 94] on span "×" at bounding box center [254, 89] width 15 height 10
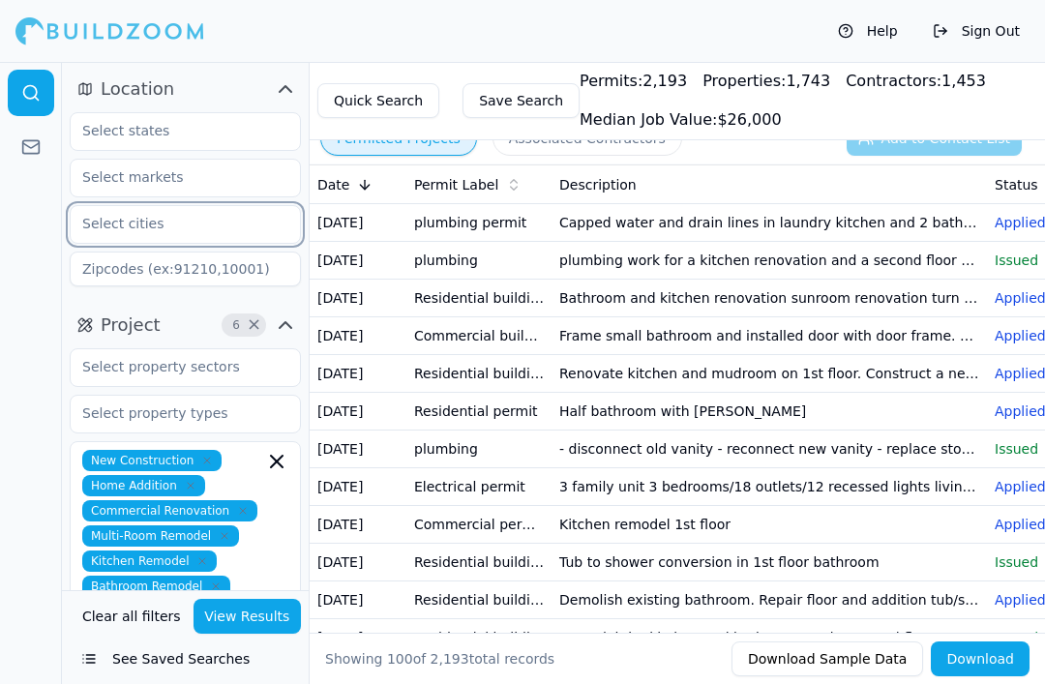
click at [132, 224] on input "text" at bounding box center [173, 223] width 205 height 35
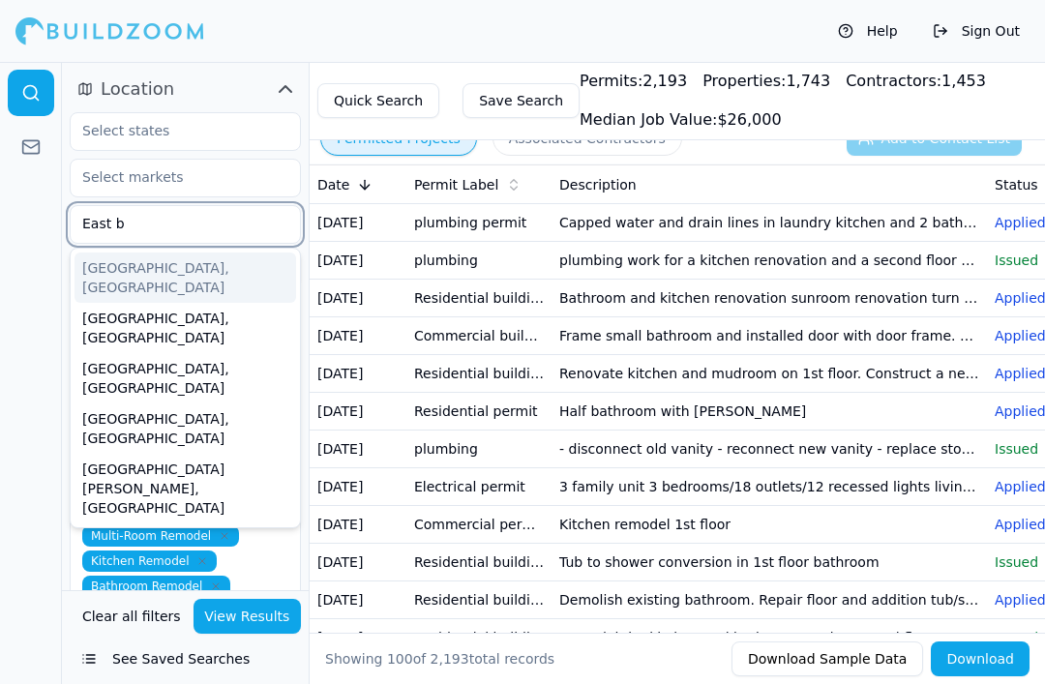
type input "East br"
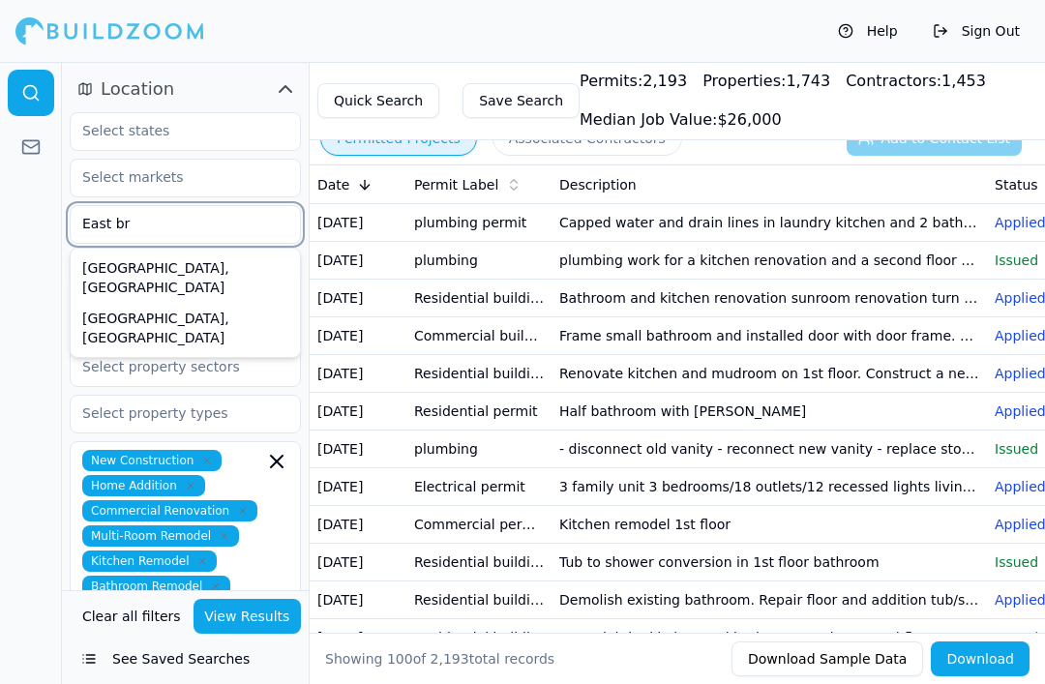
click at [143, 274] on div "East Bridgewater, MA" at bounding box center [186, 278] width 222 height 50
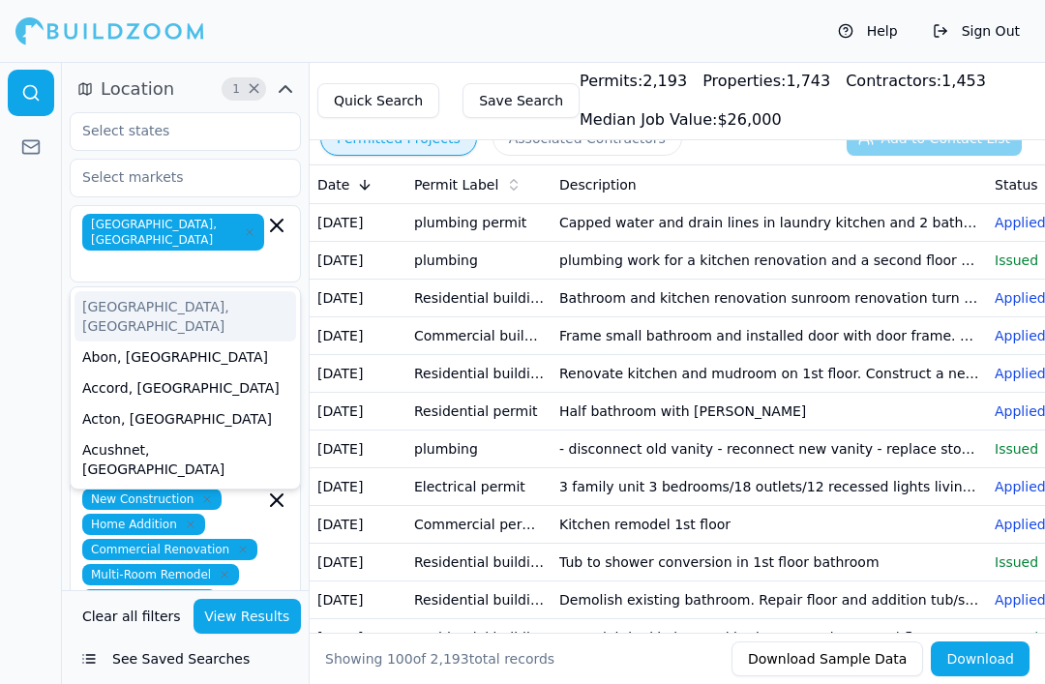
click at [43, 250] on div at bounding box center [31, 373] width 62 height 622
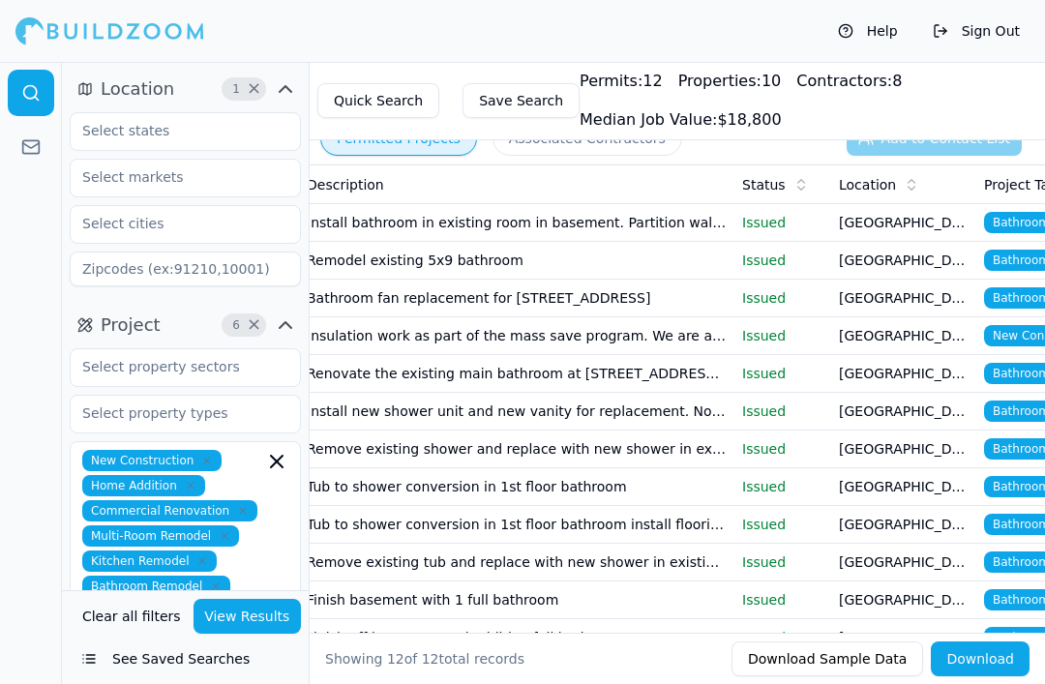
scroll to position [0, 262]
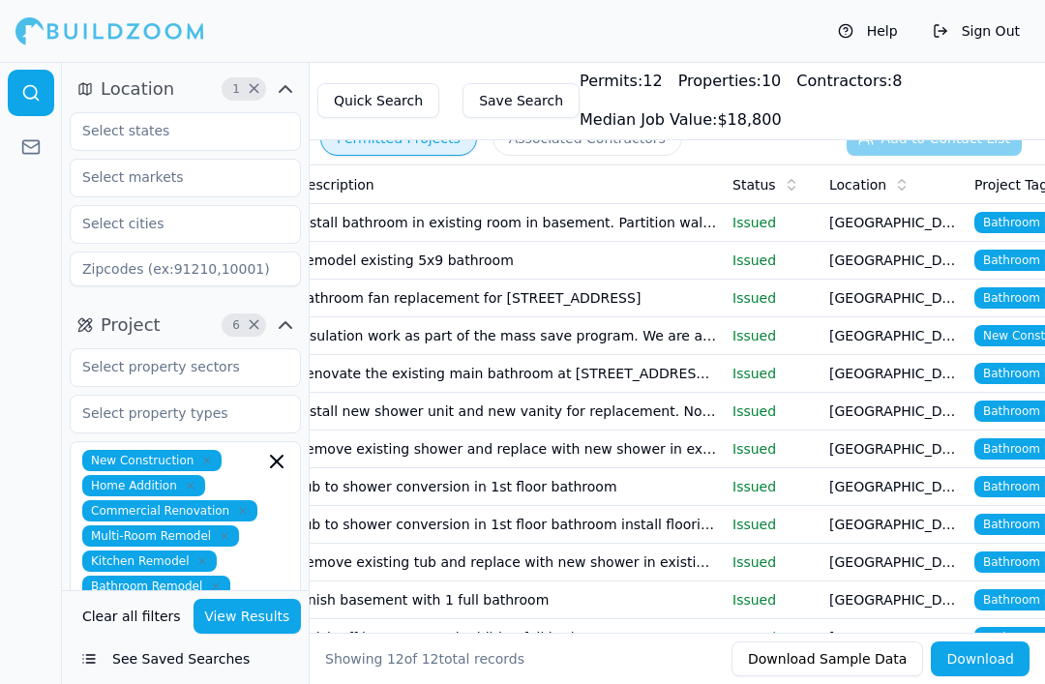
click at [431, 235] on td "Install bathroom in existing room in basement. Partition walls new closet doors…" at bounding box center [507, 223] width 436 height 38
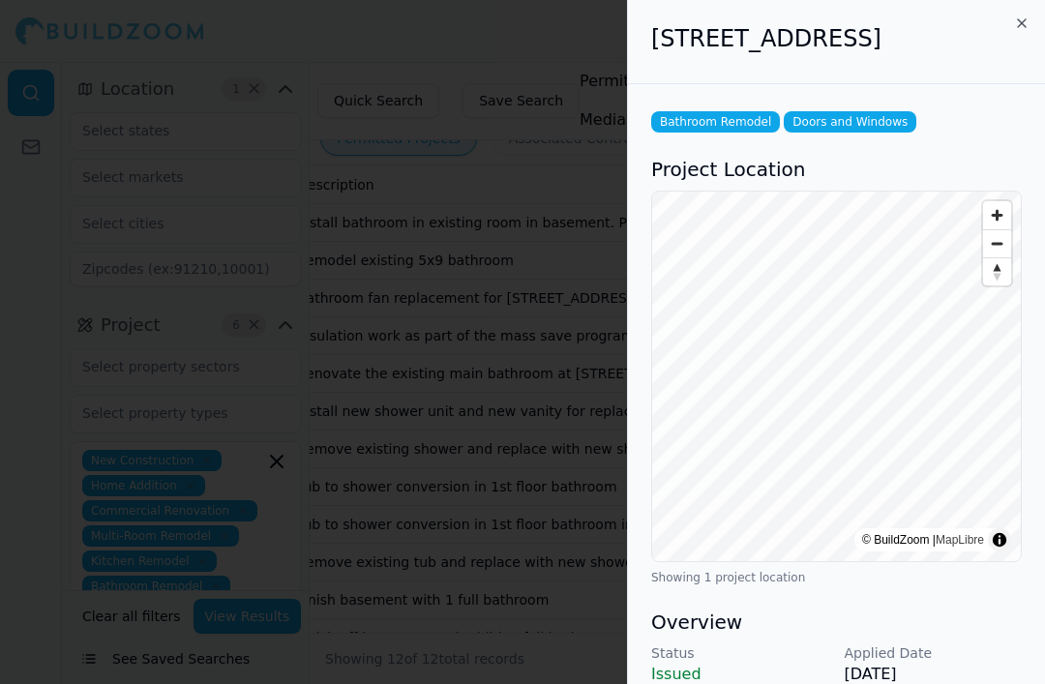
scroll to position [0, 0]
click at [1016, 25] on icon "button" at bounding box center [1022, 22] width 15 height 15
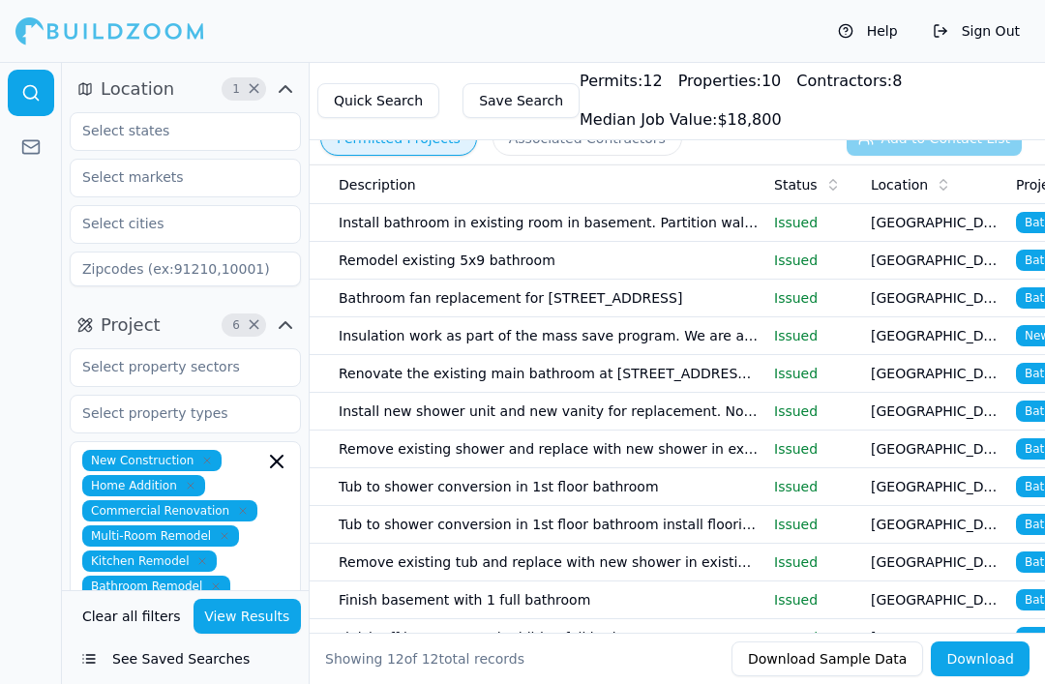
scroll to position [0, 216]
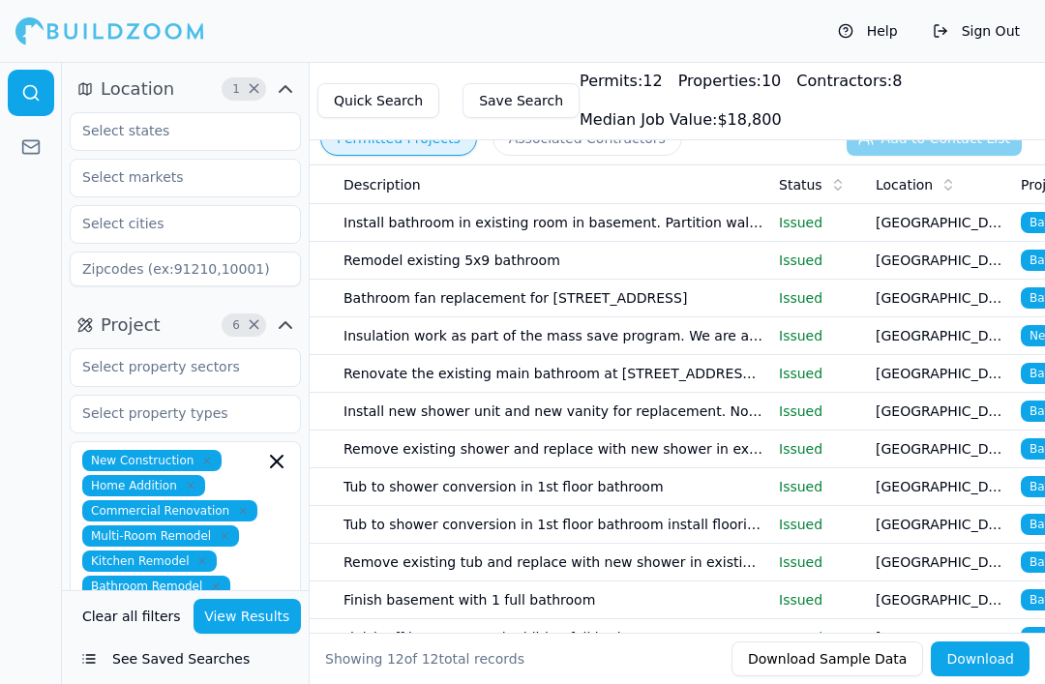
click at [937, 261] on td "[GEOGRAPHIC_DATA], [GEOGRAPHIC_DATA]" at bounding box center [940, 261] width 145 height 38
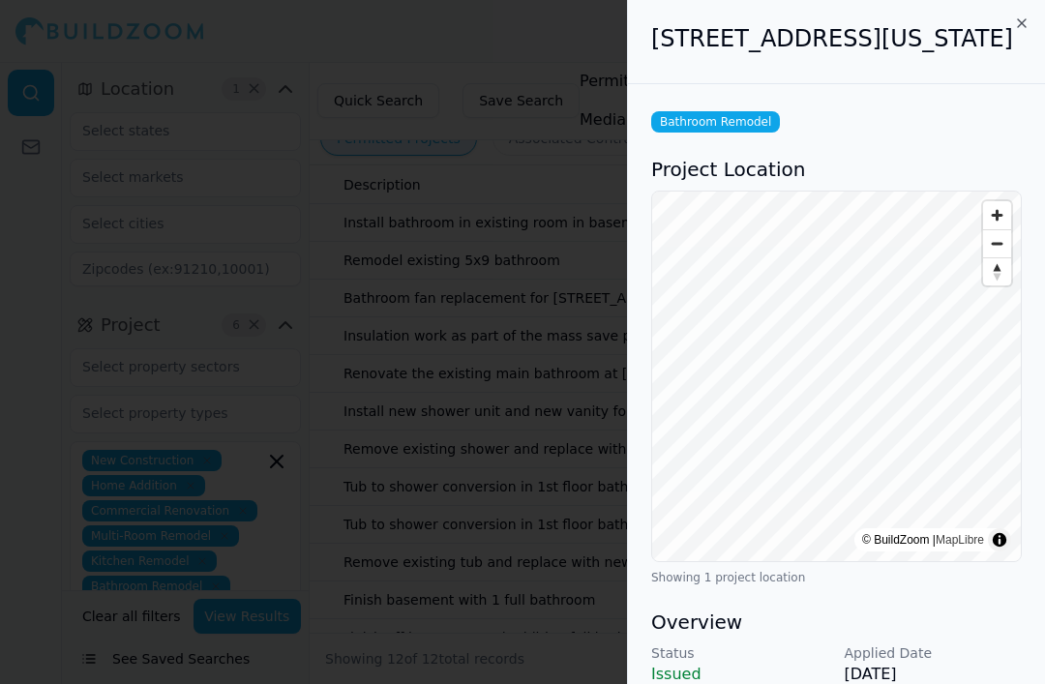
scroll to position [0, 0]
click at [1028, 22] on icon "button" at bounding box center [1022, 22] width 15 height 15
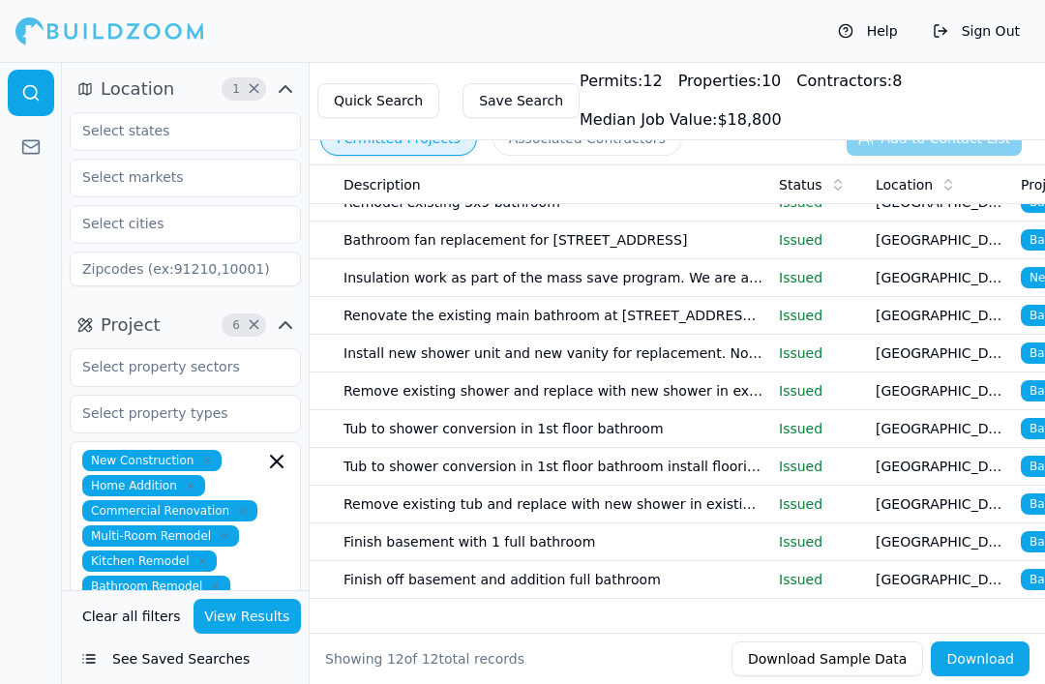
scroll to position [46, 0]
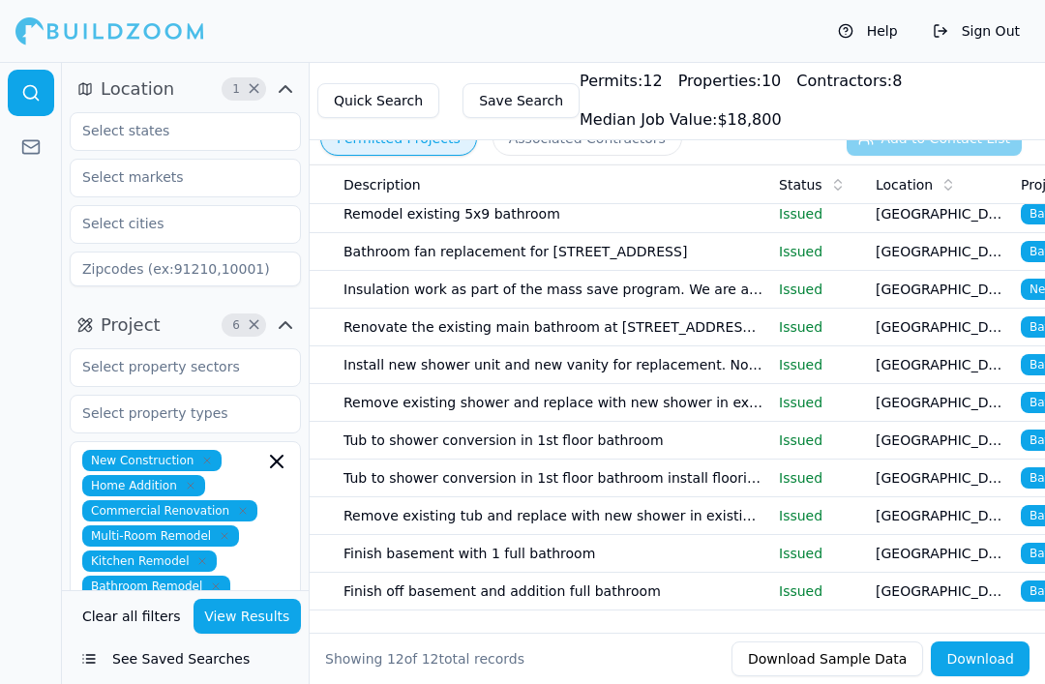
click at [257, 89] on span "×" at bounding box center [254, 89] width 15 height 10
click at [186, 179] on input "text" at bounding box center [173, 177] width 205 height 35
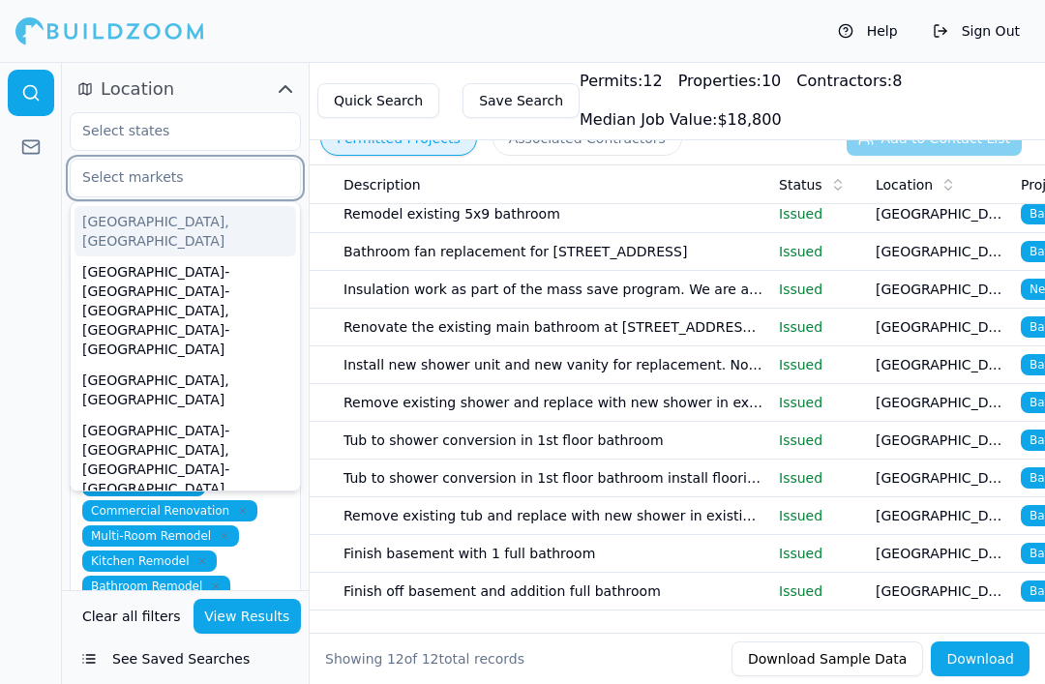
click at [168, 258] on div "[GEOGRAPHIC_DATA]-[GEOGRAPHIC_DATA]-[GEOGRAPHIC_DATA], [GEOGRAPHIC_DATA]-[GEOGR…" at bounding box center [186, 311] width 222 height 108
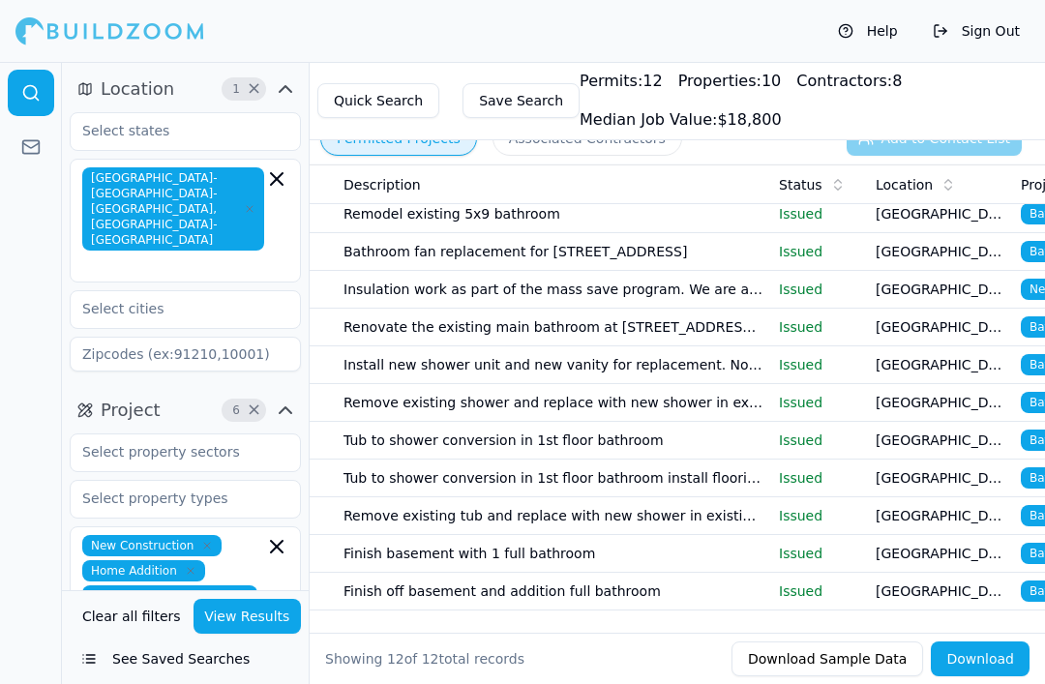
click at [423, 190] on div "Description" at bounding box center [554, 184] width 420 height 19
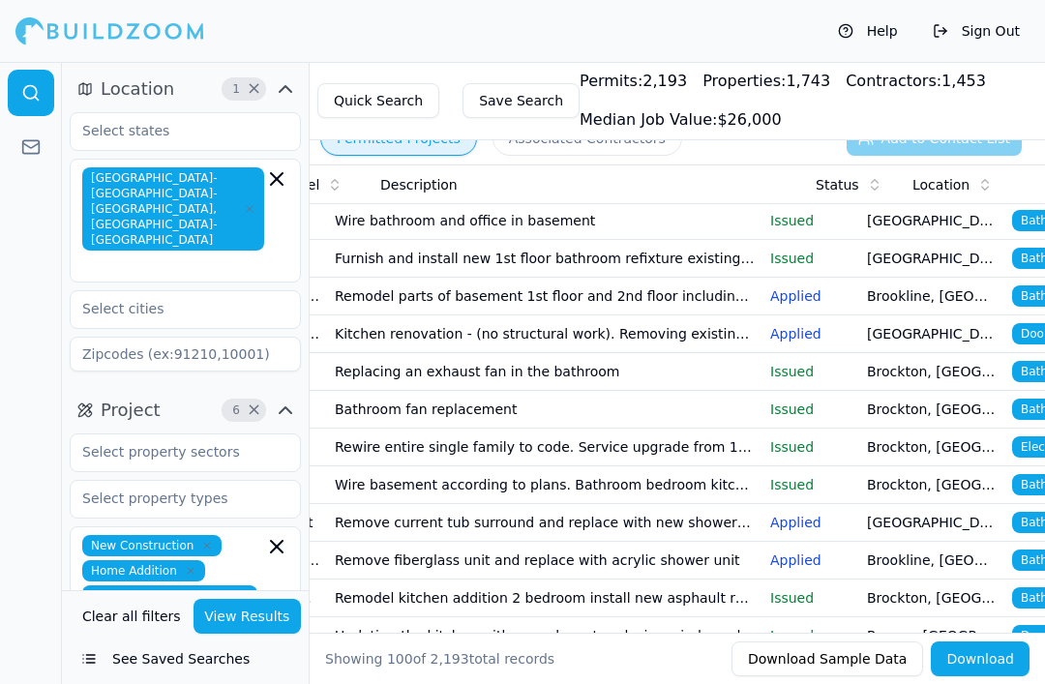
scroll to position [0, 227]
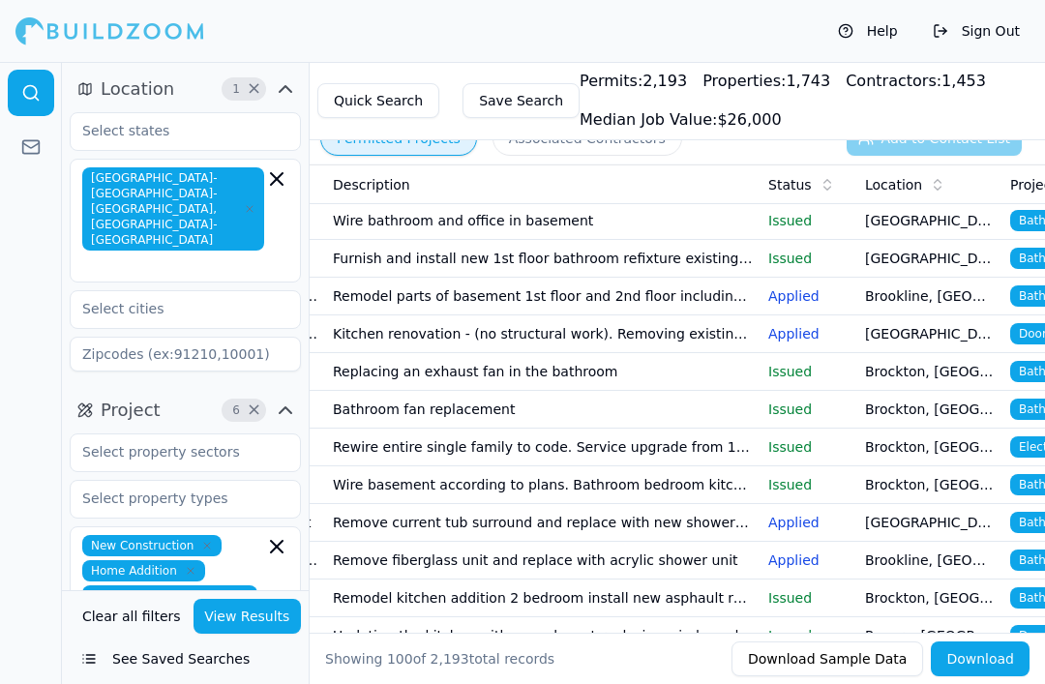
click at [517, 379] on td "Replacing an exhaust fan in the bathroom" at bounding box center [543, 372] width 436 height 38
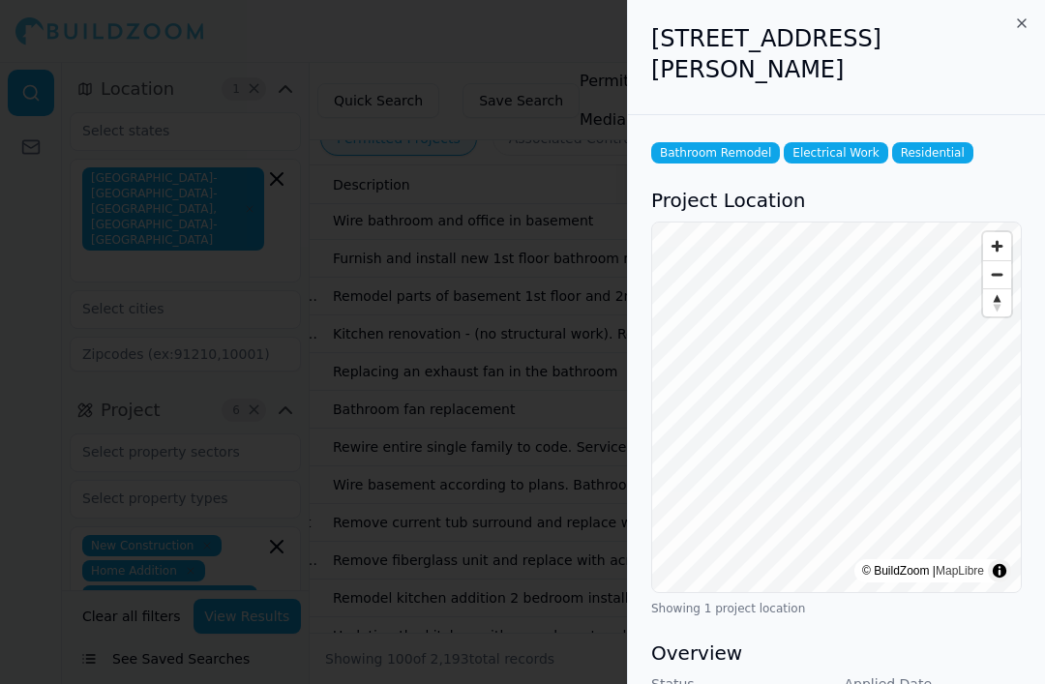
scroll to position [0, 0]
click at [1018, 27] on icon "button" at bounding box center [1022, 23] width 8 height 8
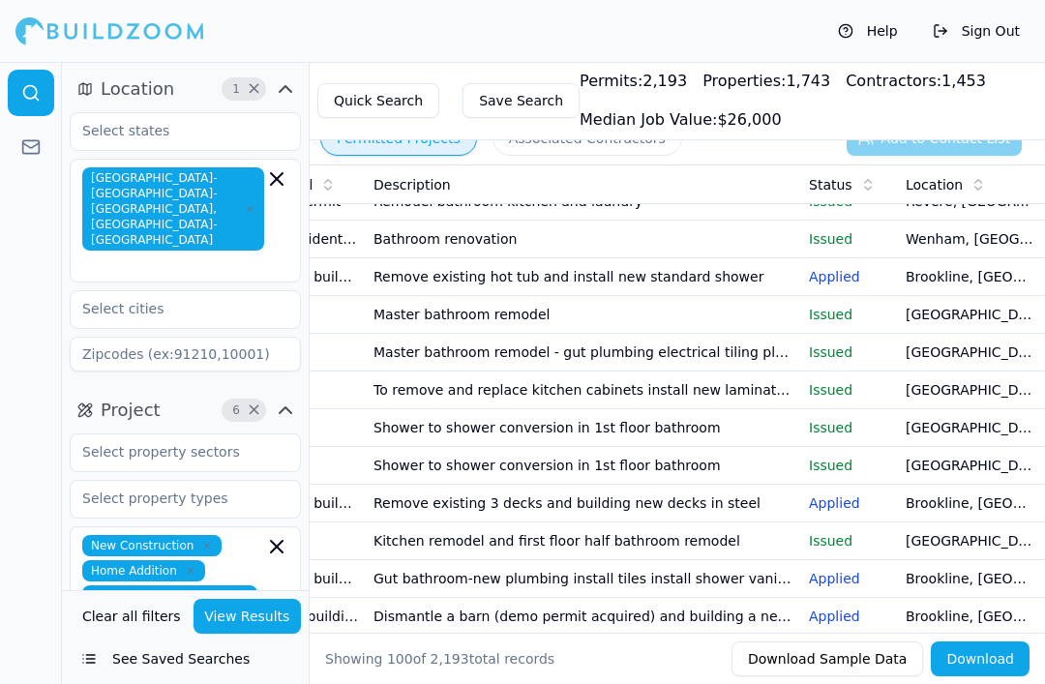
scroll to position [2114, 0]
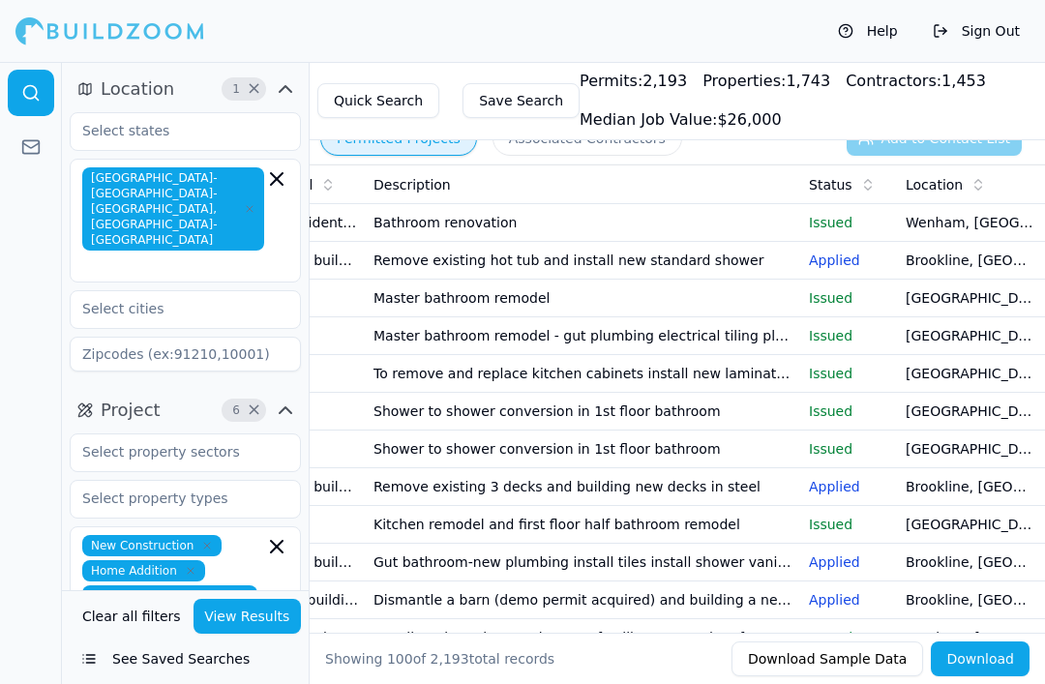
click at [968, 343] on td "[GEOGRAPHIC_DATA], [GEOGRAPHIC_DATA]" at bounding box center [970, 337] width 145 height 38
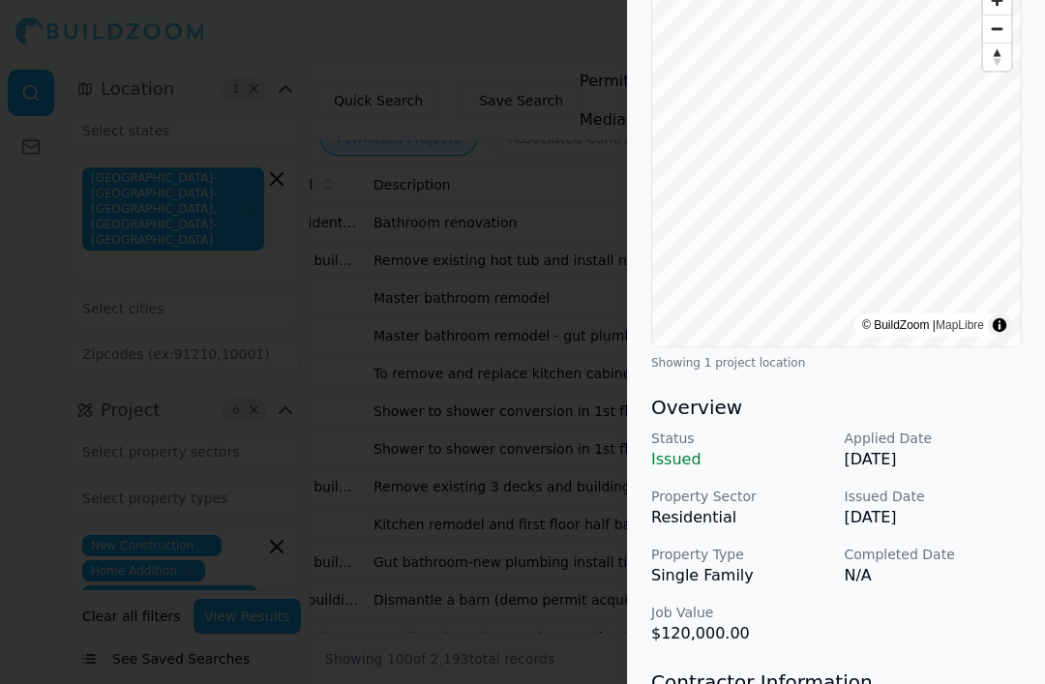
scroll to position [300, 5]
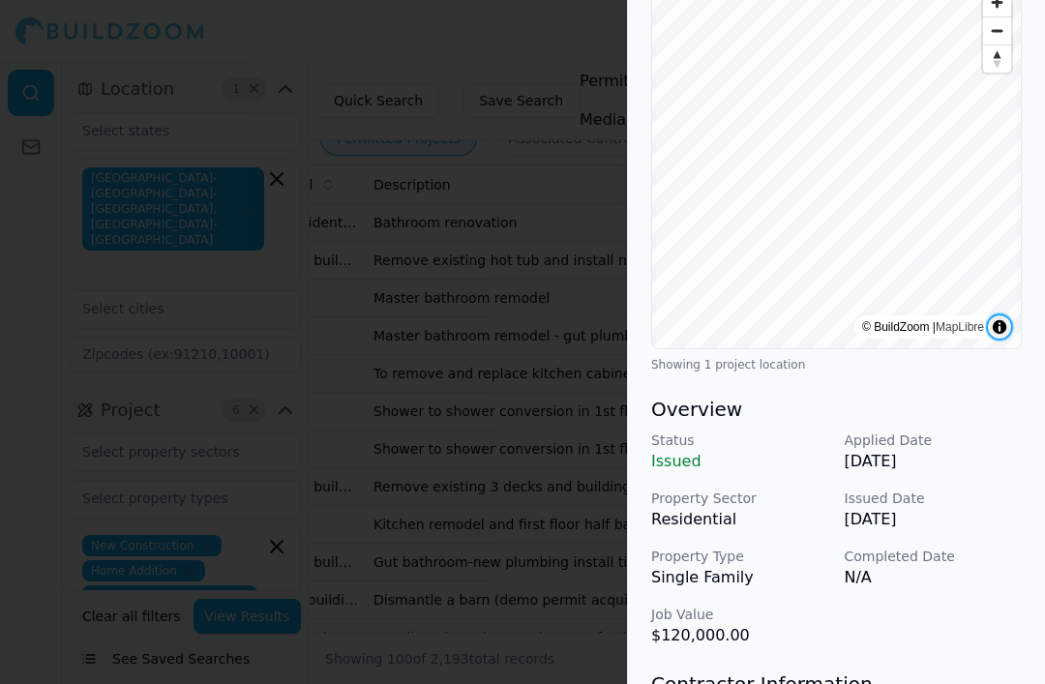
click at [998, 316] on summary "Toggle attribution" at bounding box center [999, 327] width 23 height 23
click at [994, 316] on summary "Toggle attribution" at bounding box center [999, 327] width 23 height 23
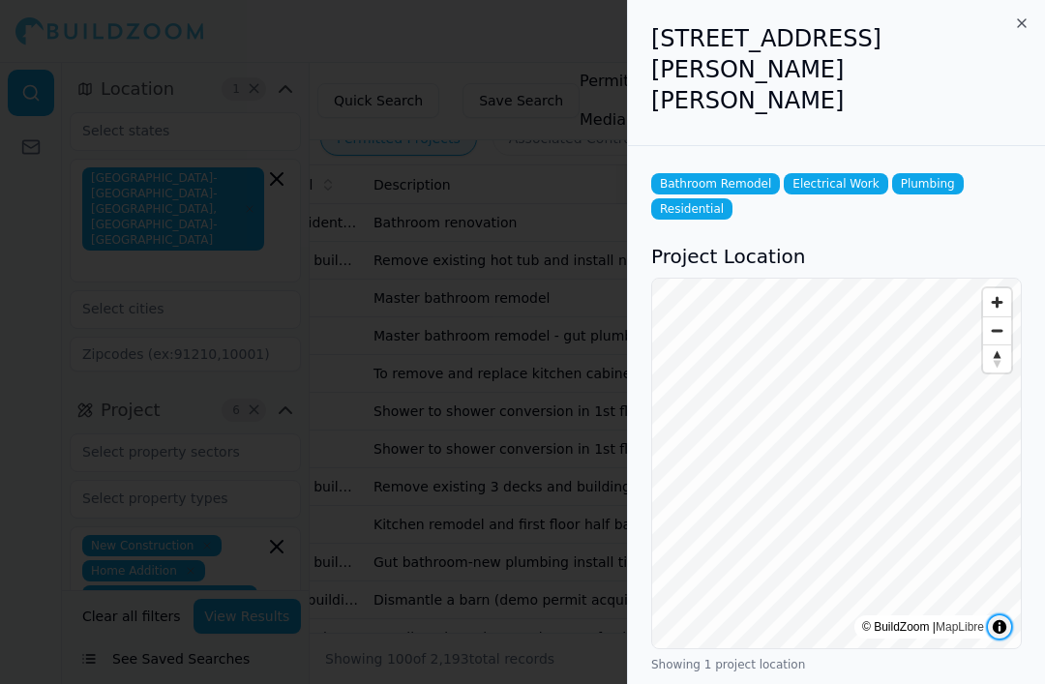
scroll to position [0, 0]
click at [1034, 17] on div "[STREET_ADDRESS][PERSON_NAME][PERSON_NAME]" at bounding box center [836, 73] width 417 height 146
click at [1033, 13] on div "[STREET_ADDRESS][PERSON_NAME][PERSON_NAME]" at bounding box center [836, 73] width 417 height 146
click at [1029, 15] on icon "button" at bounding box center [1022, 22] width 15 height 15
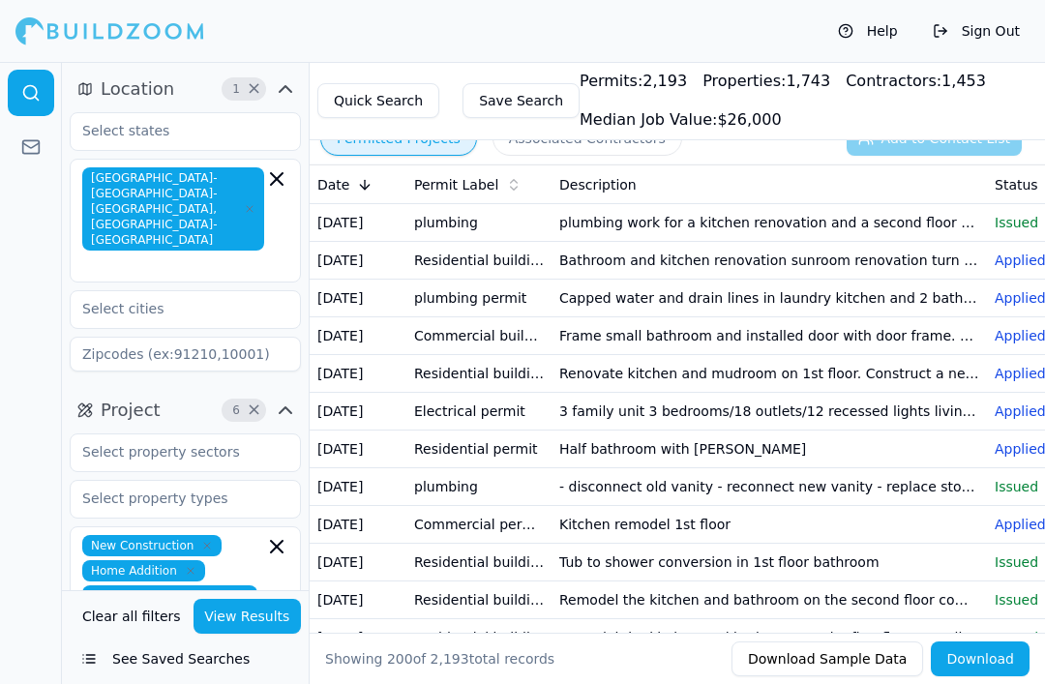
click at [497, 107] on button "Save Search" at bounding box center [521, 100] width 117 height 35
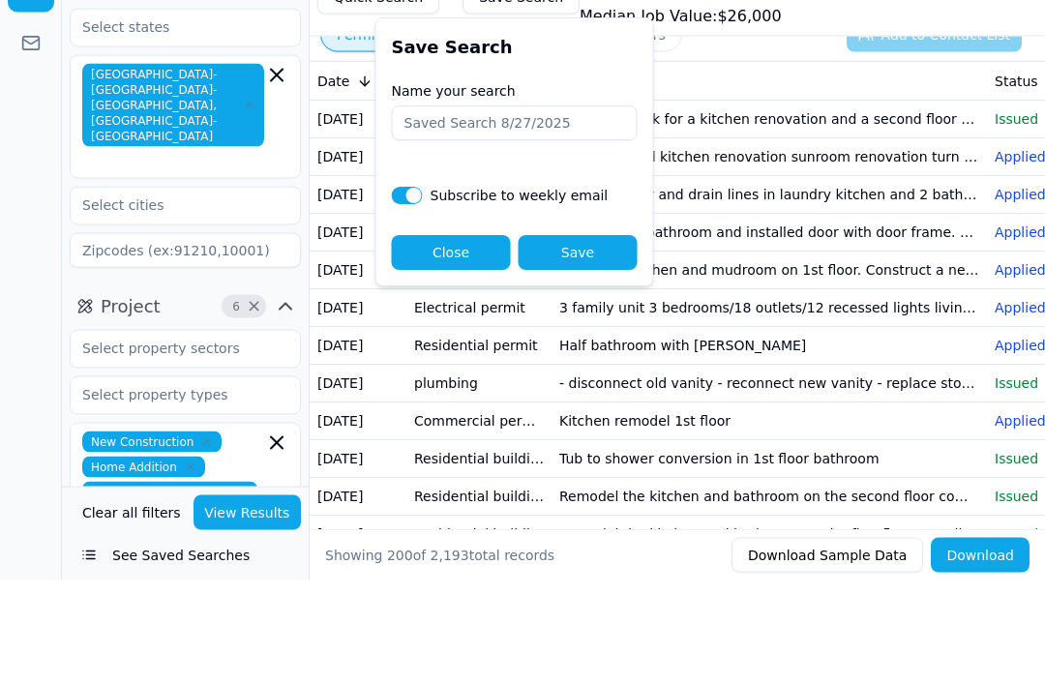
click at [543, 340] on button "Save" at bounding box center [578, 357] width 119 height 35
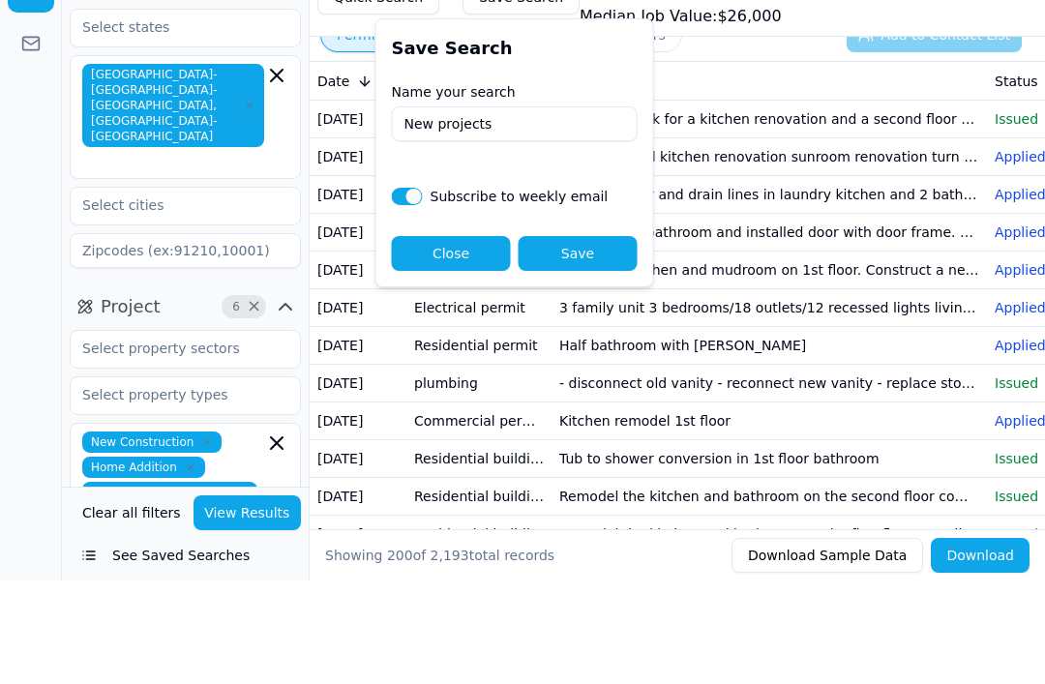
type input "New projects"
click at [611, 340] on button "Save" at bounding box center [578, 357] width 119 height 35
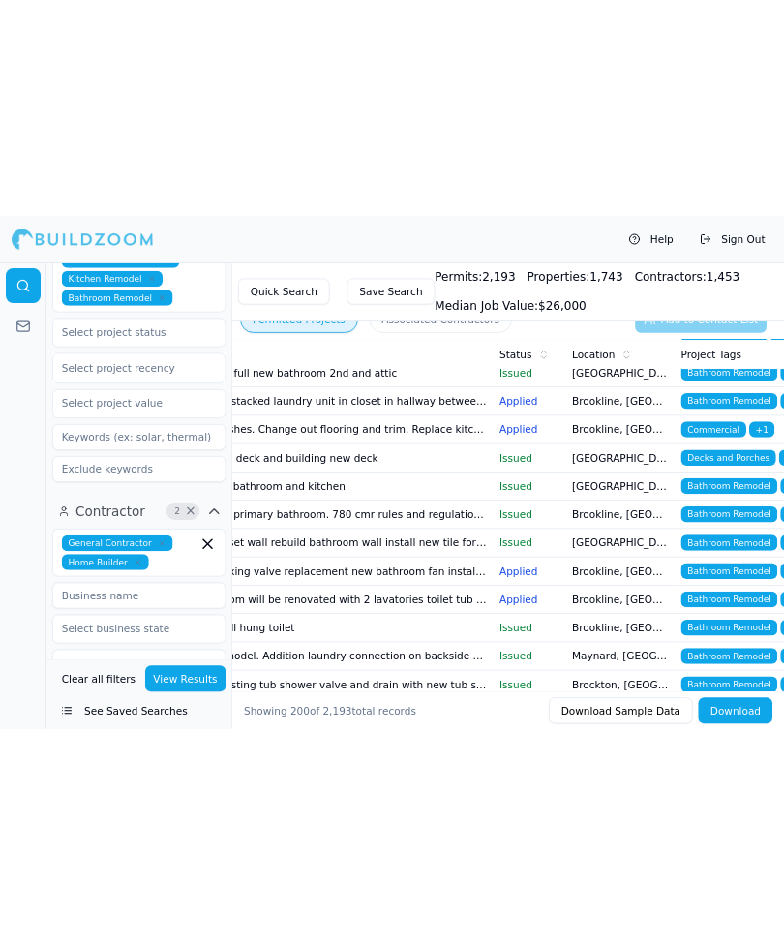
scroll to position [560, 0]
